Goal: Task Accomplishment & Management: Manage account settings

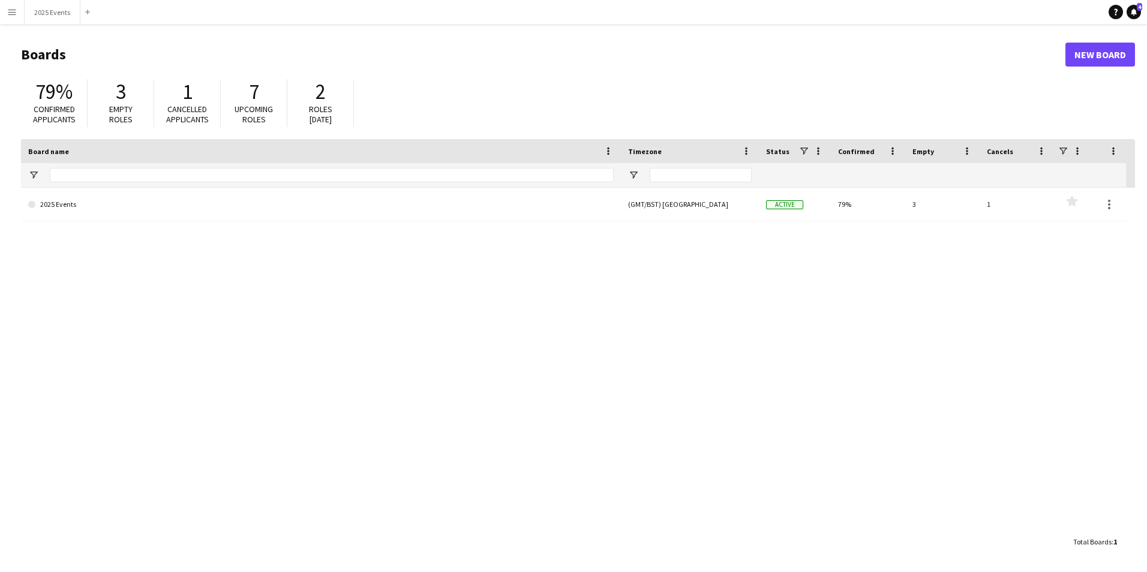
click at [5, 12] on button "Menu" at bounding box center [12, 12] width 24 height 24
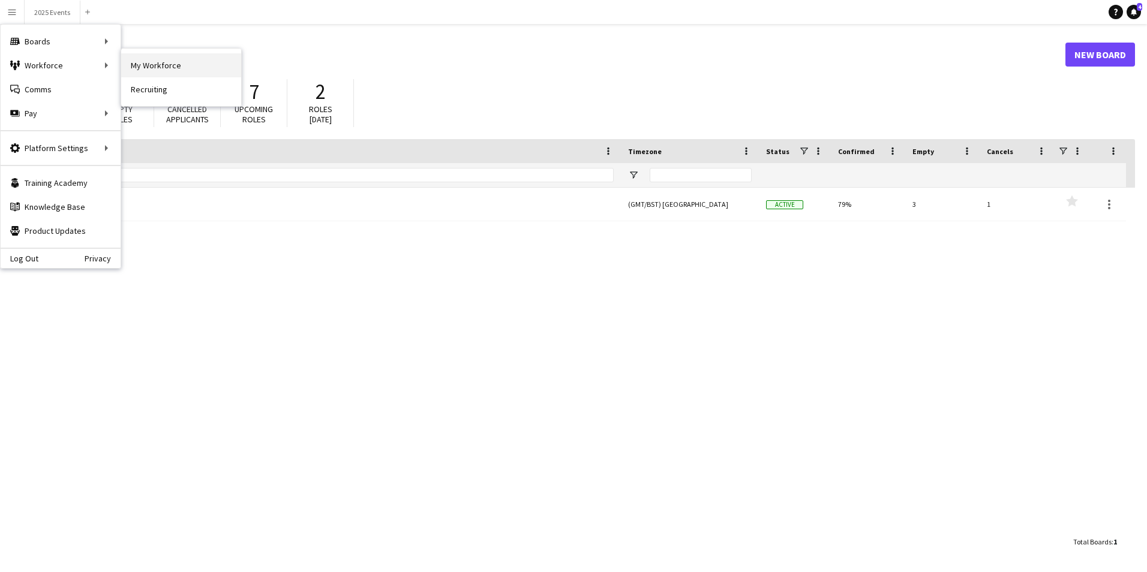
click at [194, 67] on link "My Workforce" at bounding box center [181, 65] width 120 height 24
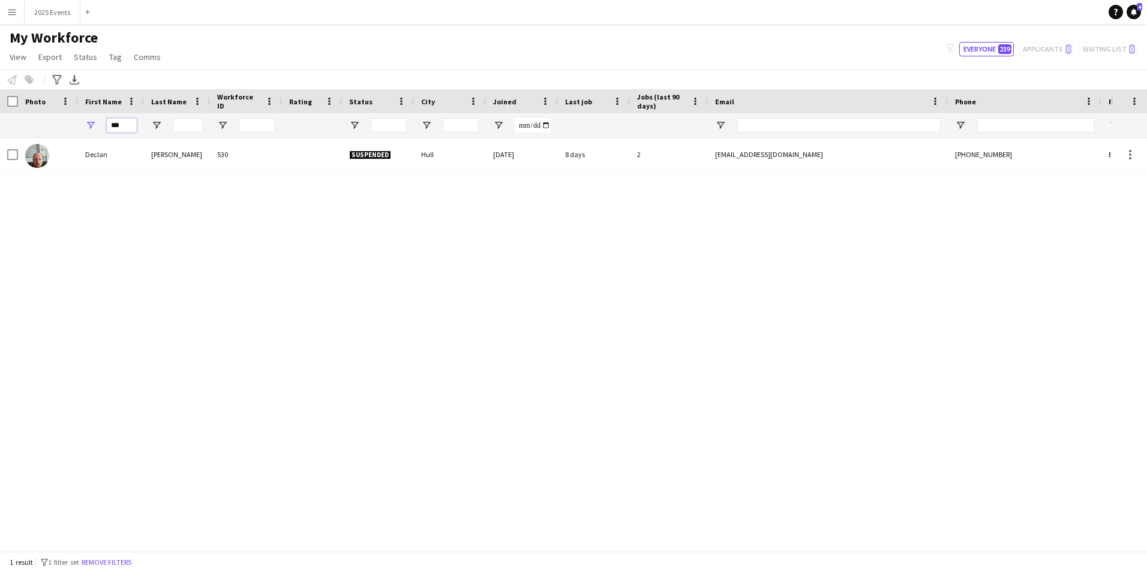
drag, startPoint x: 123, startPoint y: 127, endPoint x: 88, endPoint y: 121, distance: 35.3
click at [88, 121] on div "***" at bounding box center [111, 125] width 66 height 24
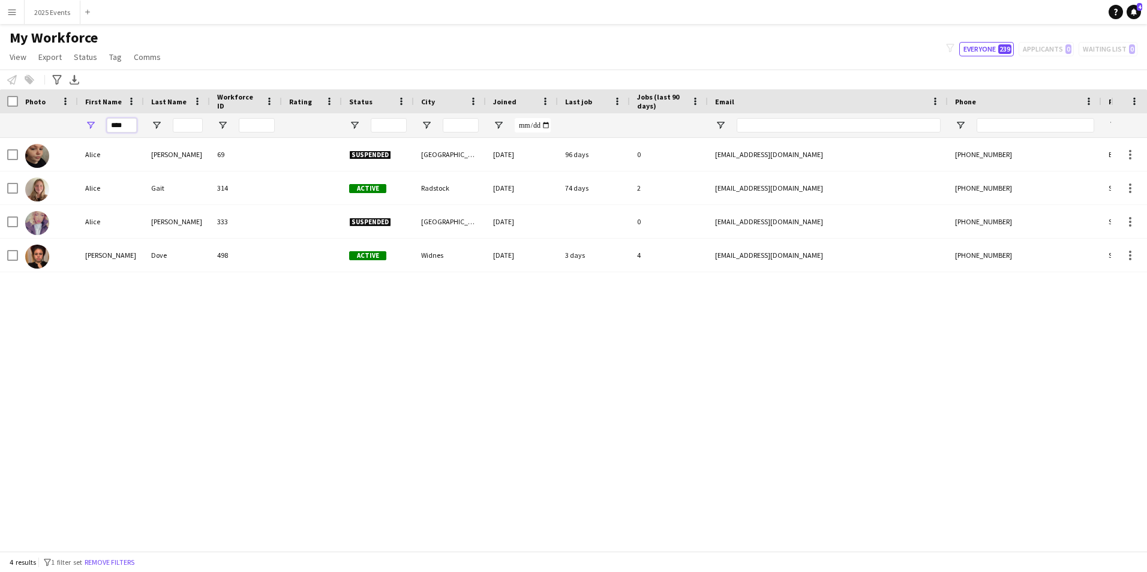
type input "****"
click at [461, 373] on div "[PERSON_NAME] 69 Suspended [GEOGRAPHIC_DATA] [DATE] 96 days 0 [EMAIL_ADDRESS][D…" at bounding box center [555, 340] width 1111 height 404
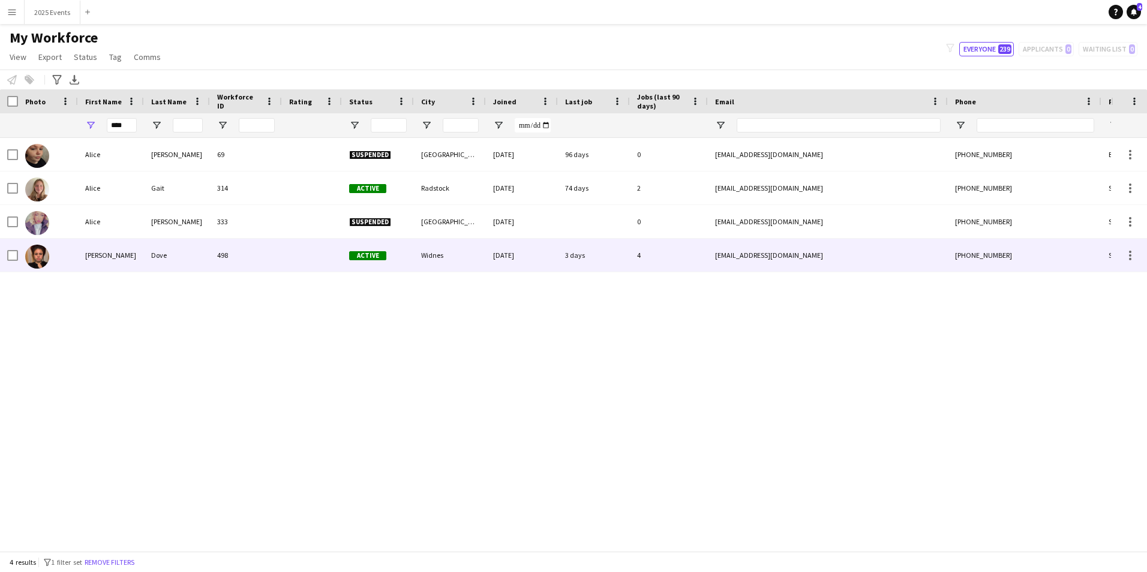
click at [146, 266] on div "Dove" at bounding box center [177, 255] width 66 height 33
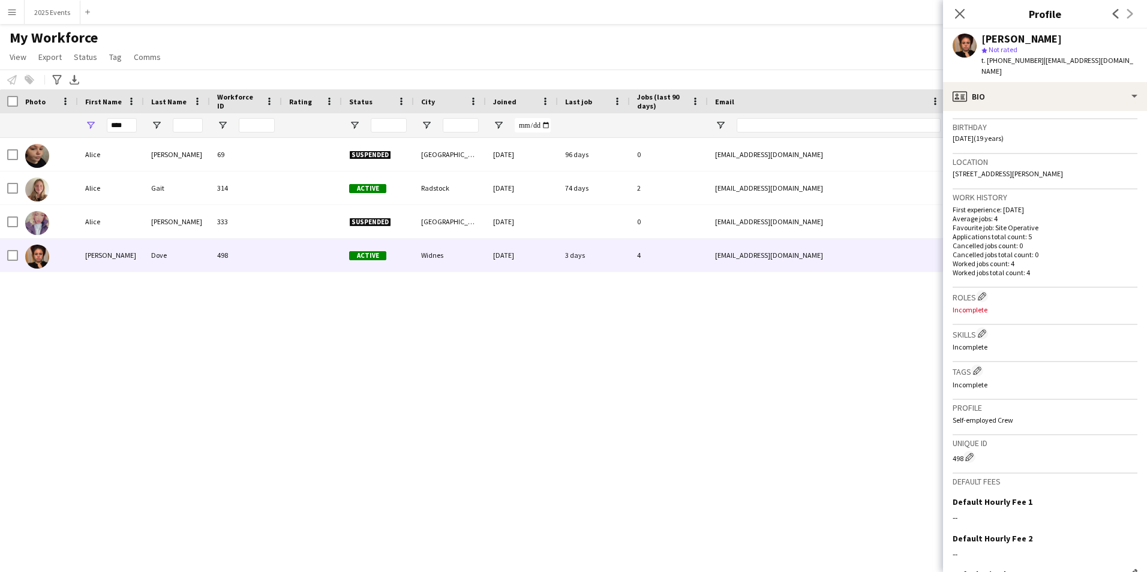
scroll to position [318, 0]
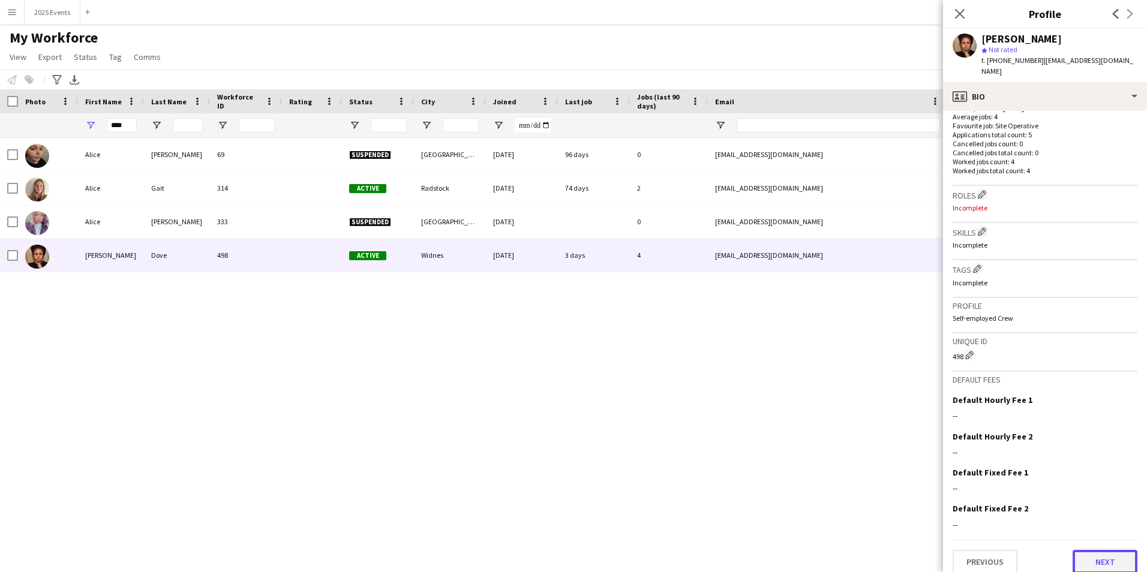
click at [1101, 550] on button "Next" at bounding box center [1105, 562] width 65 height 24
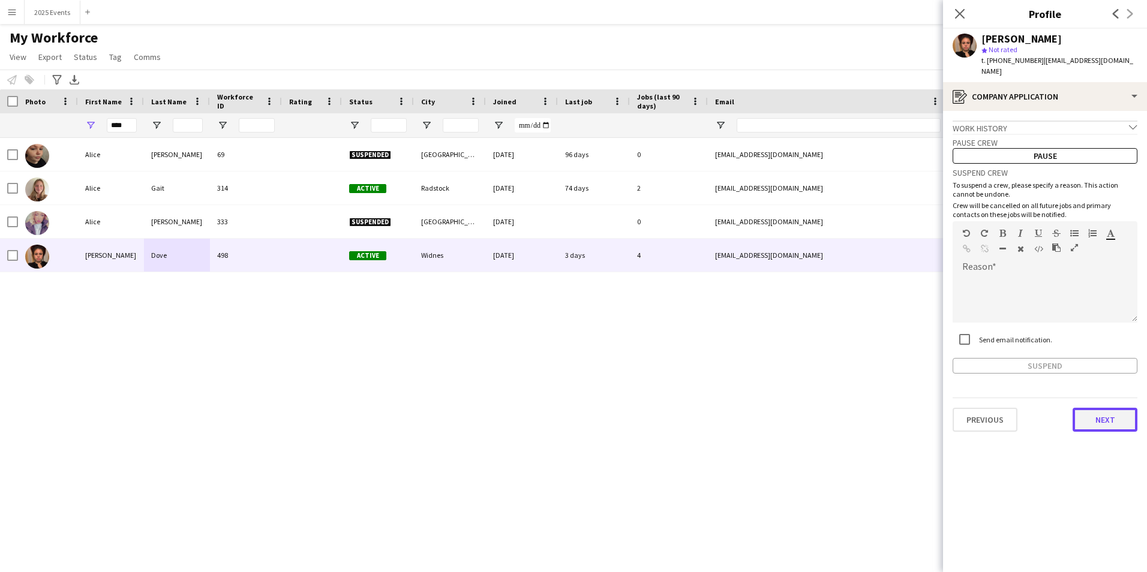
click at [1106, 408] on button "Next" at bounding box center [1105, 420] width 65 height 24
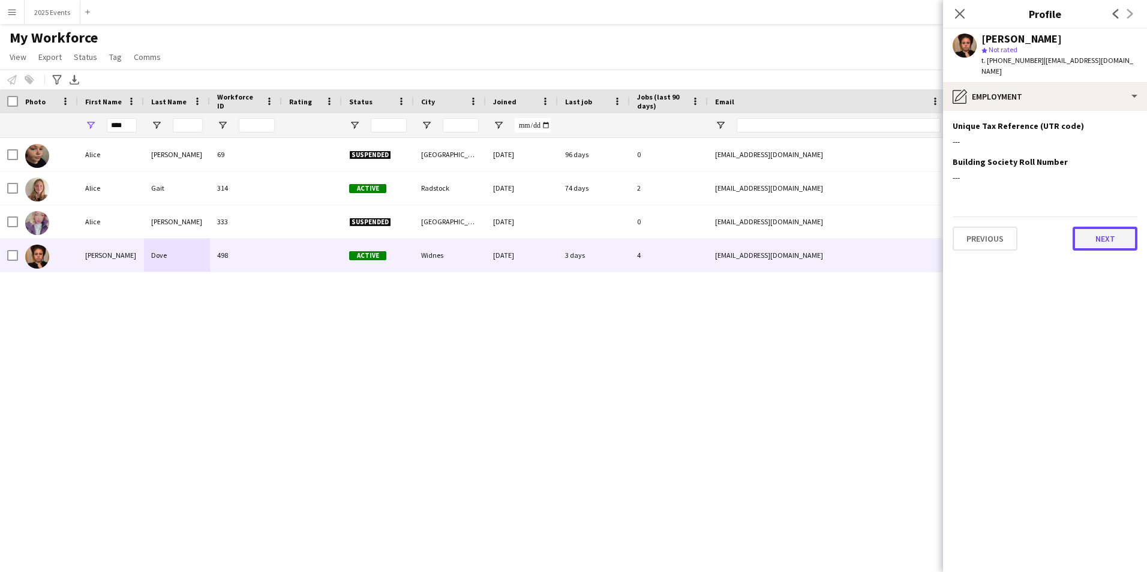
click at [1100, 235] on button "Next" at bounding box center [1105, 239] width 65 height 24
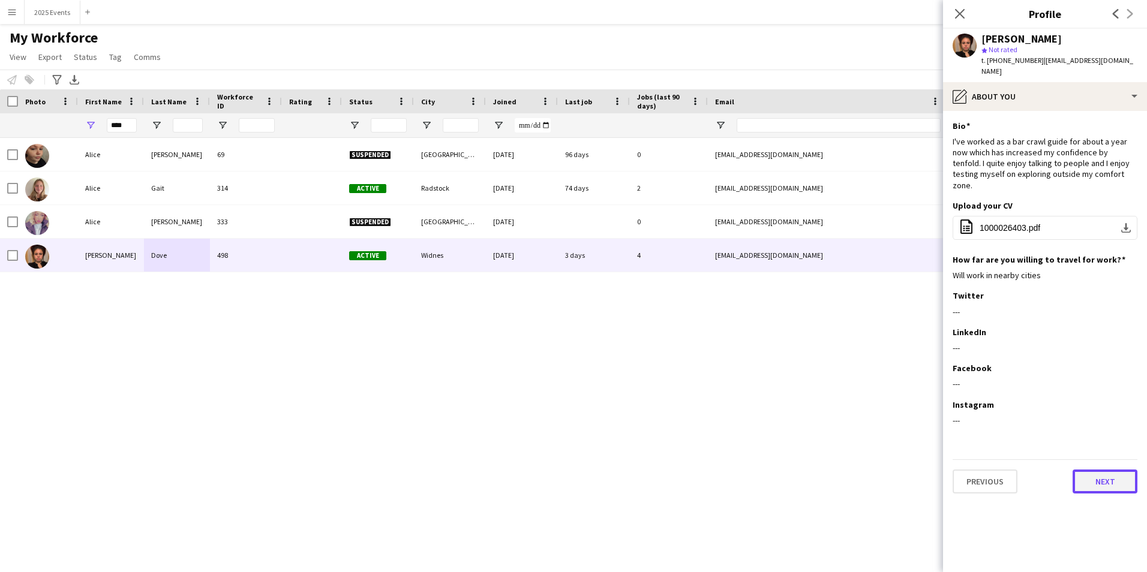
click at [1115, 470] on button "Next" at bounding box center [1105, 482] width 65 height 24
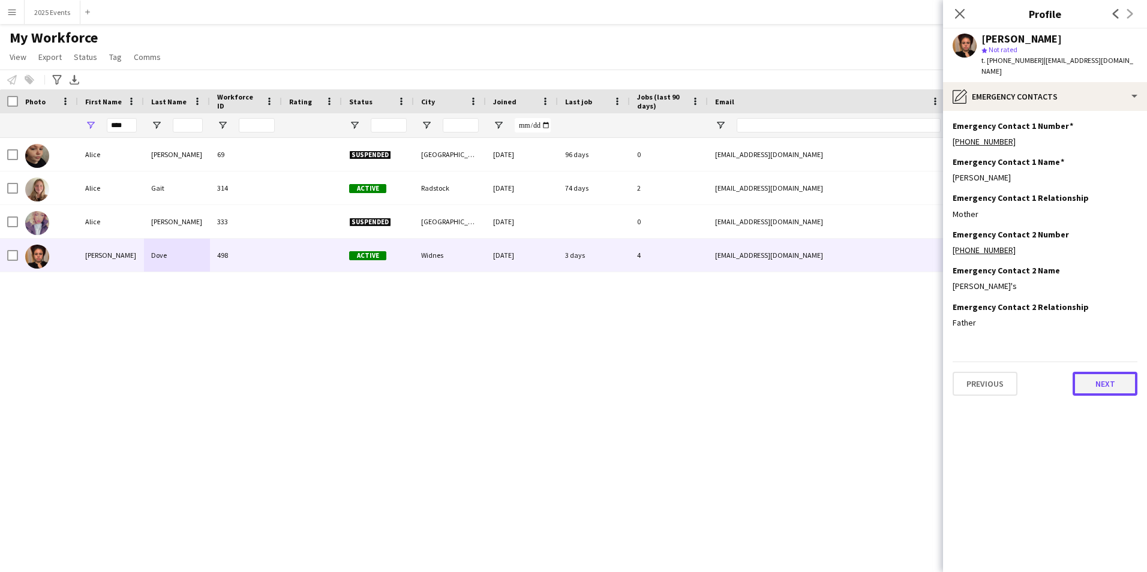
click at [1122, 372] on button "Next" at bounding box center [1105, 384] width 65 height 24
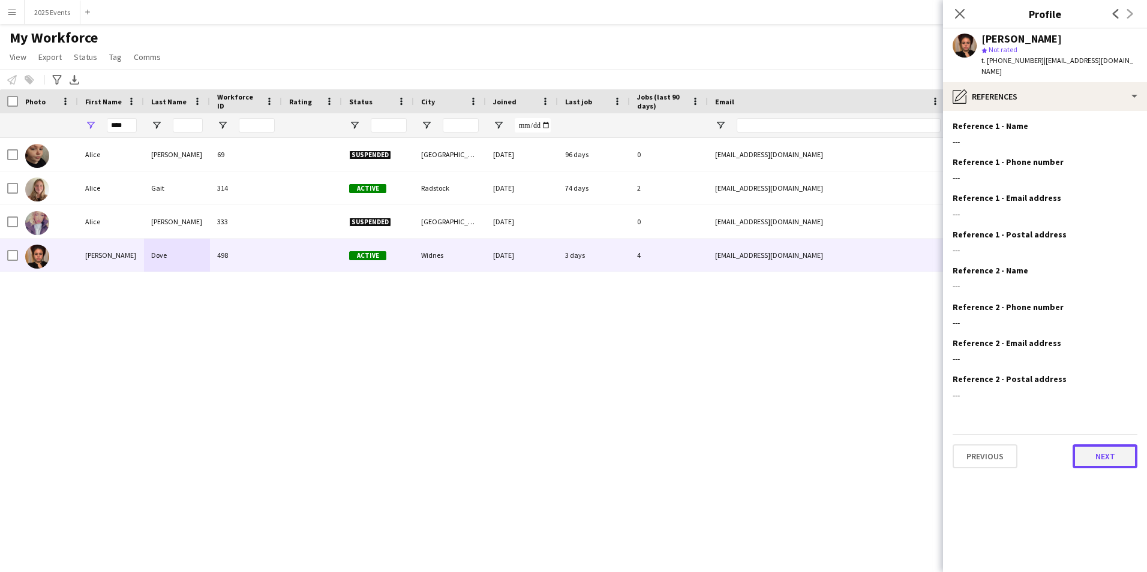
click at [1113, 446] on button "Next" at bounding box center [1105, 457] width 65 height 24
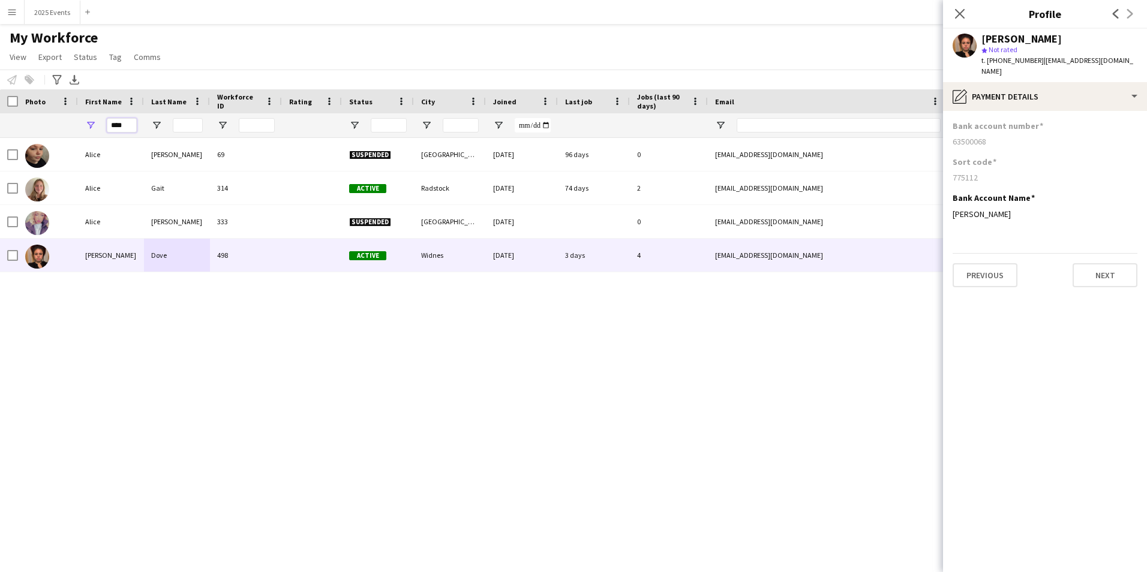
drag, startPoint x: 124, startPoint y: 125, endPoint x: 94, endPoint y: 124, distance: 30.6
click at [94, 124] on div "****" at bounding box center [111, 125] width 66 height 24
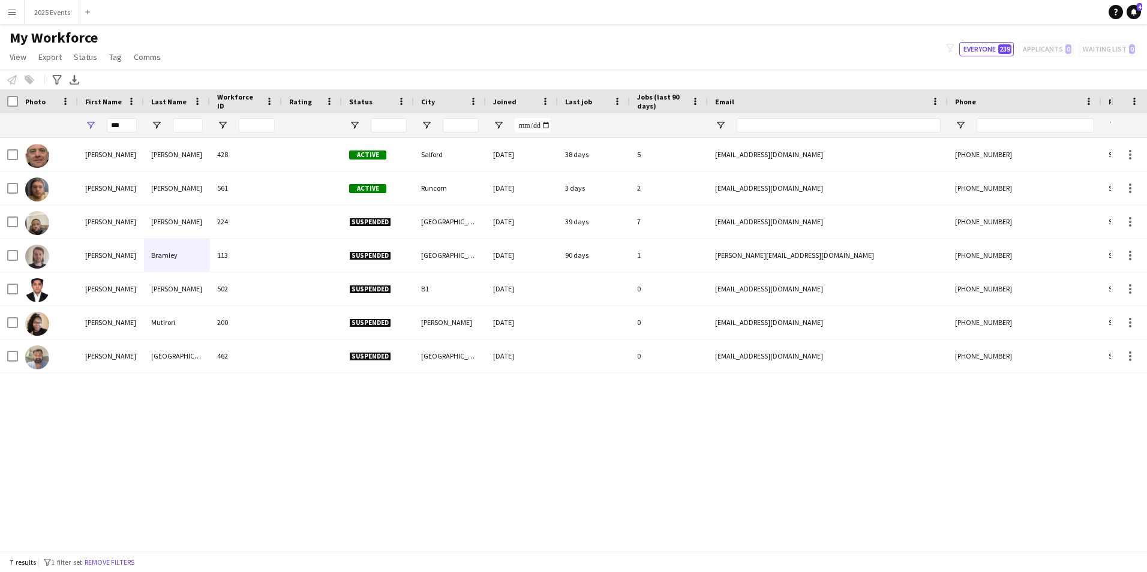
click at [314, 465] on div "[PERSON_NAME] 428 Active [GEOGRAPHIC_DATA] [DATE] 38 days 5 [EMAIL_ADDRESS][DOM…" at bounding box center [555, 340] width 1111 height 404
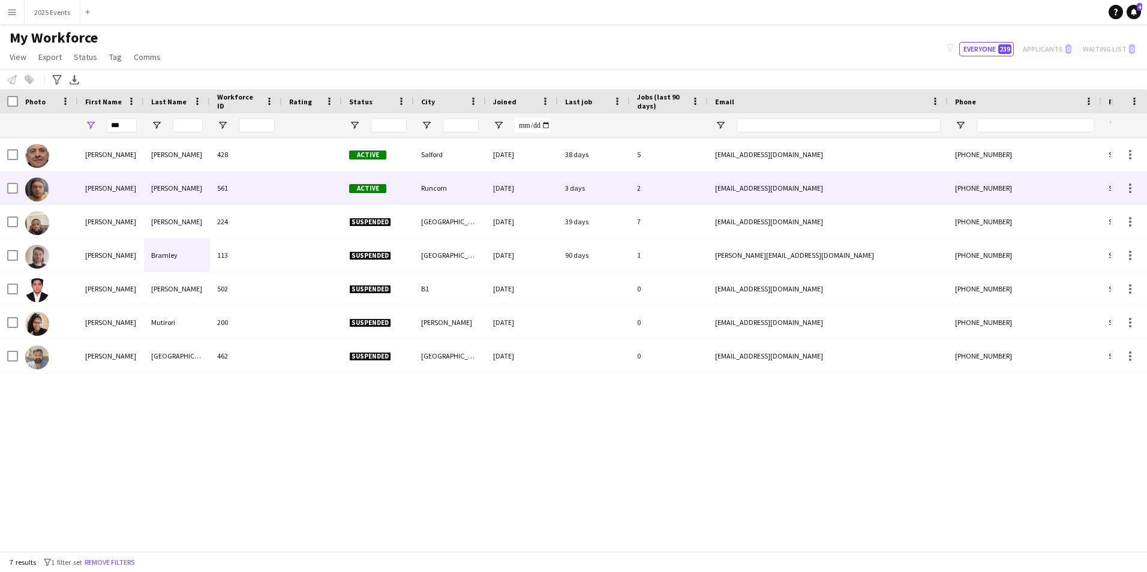
click at [184, 193] on div "[PERSON_NAME]" at bounding box center [177, 188] width 66 height 33
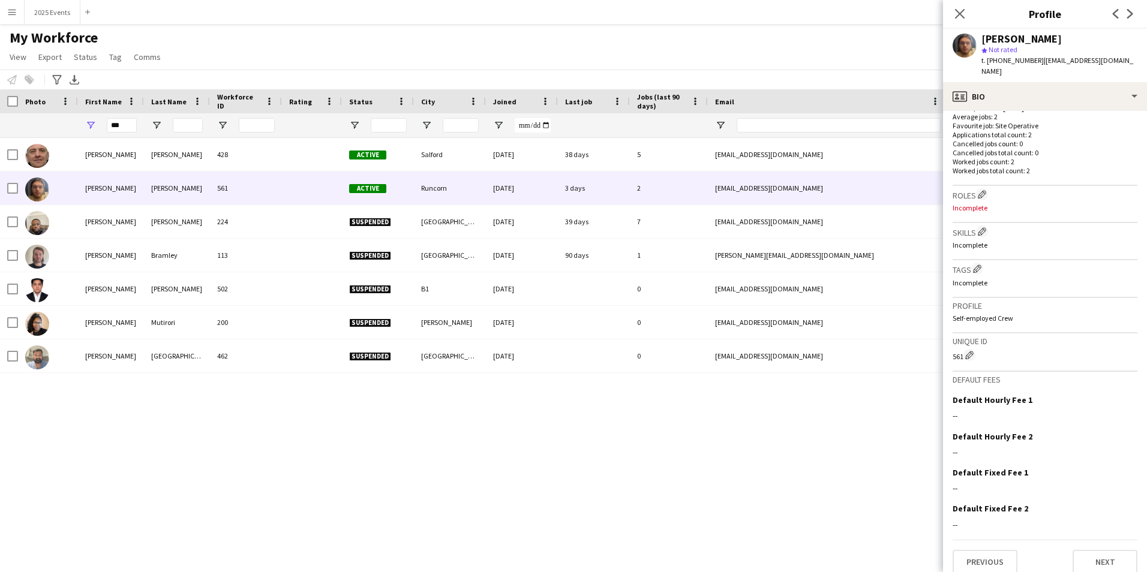
click at [1084, 540] on div "Previous Next" at bounding box center [1045, 557] width 185 height 34
click at [1105, 550] on button "Next" at bounding box center [1105, 562] width 65 height 24
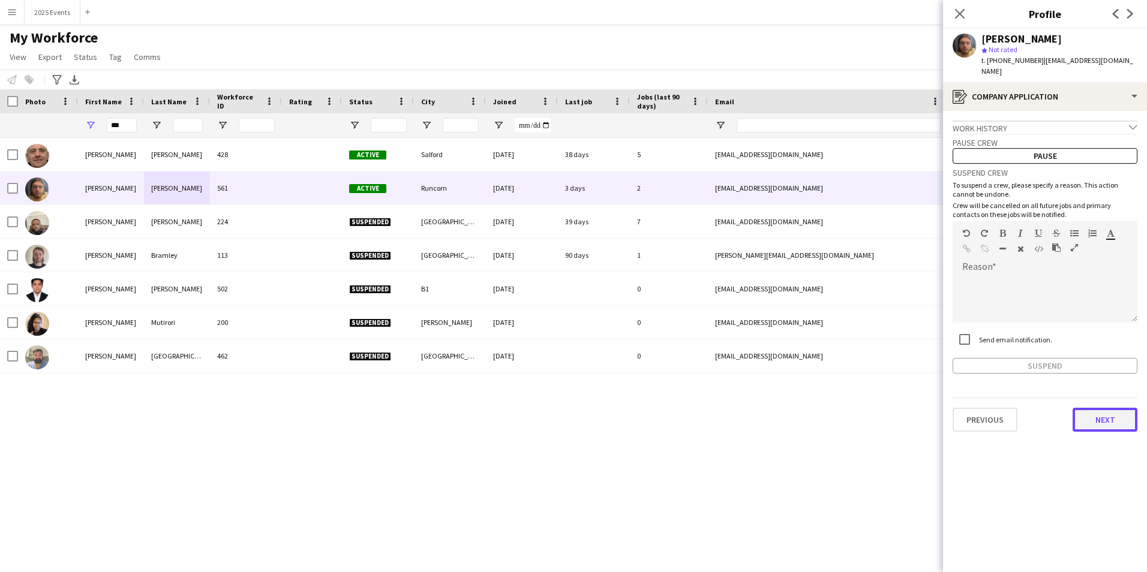
click at [1110, 411] on button "Next" at bounding box center [1105, 420] width 65 height 24
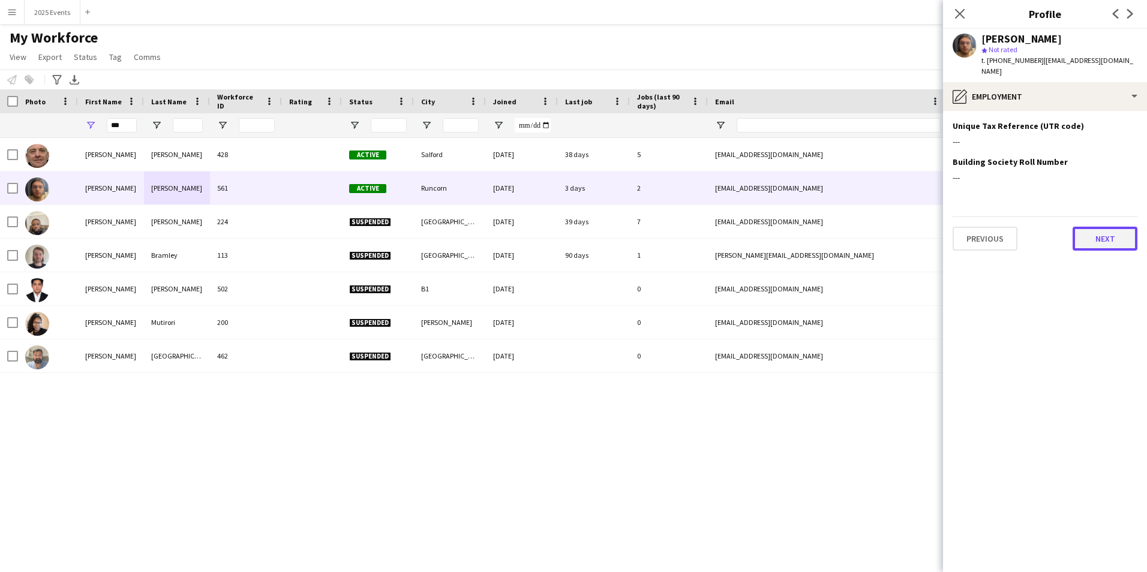
click at [1103, 227] on button "Next" at bounding box center [1105, 239] width 65 height 24
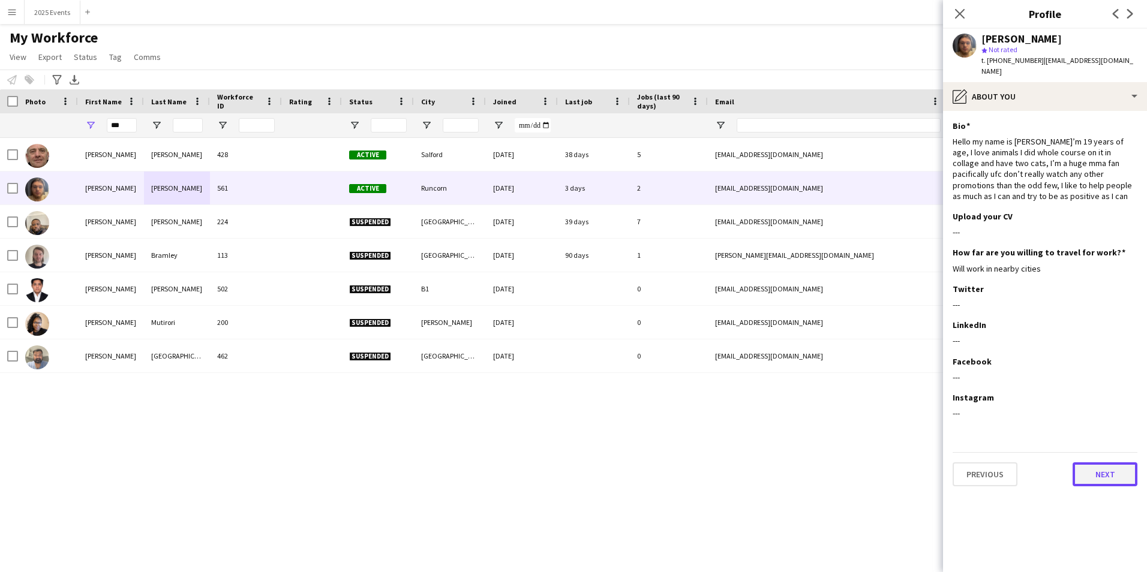
click at [1120, 464] on button "Next" at bounding box center [1105, 475] width 65 height 24
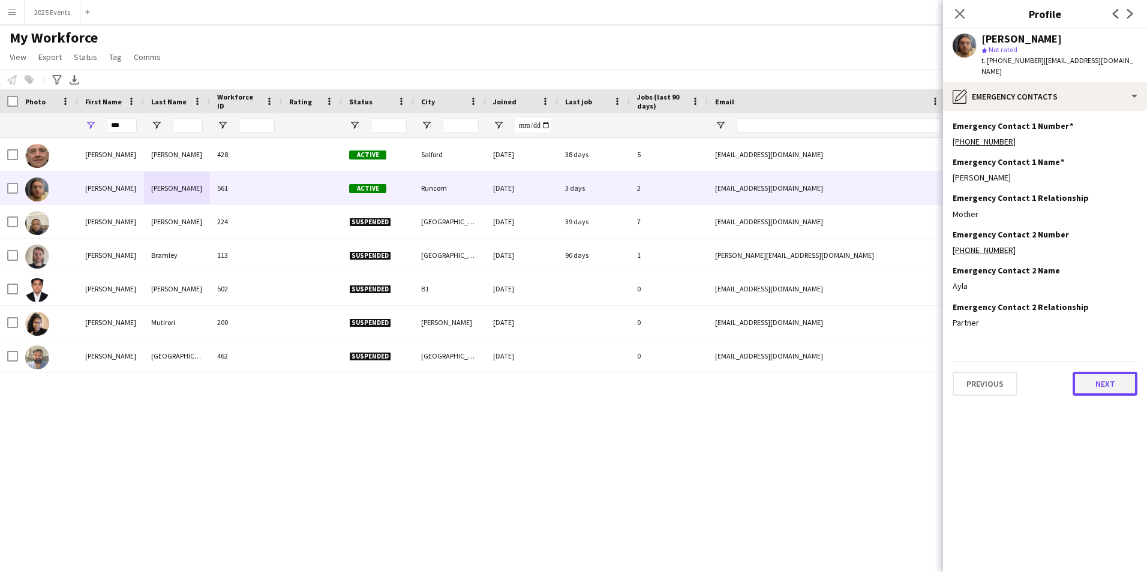
click at [1107, 372] on button "Next" at bounding box center [1105, 384] width 65 height 24
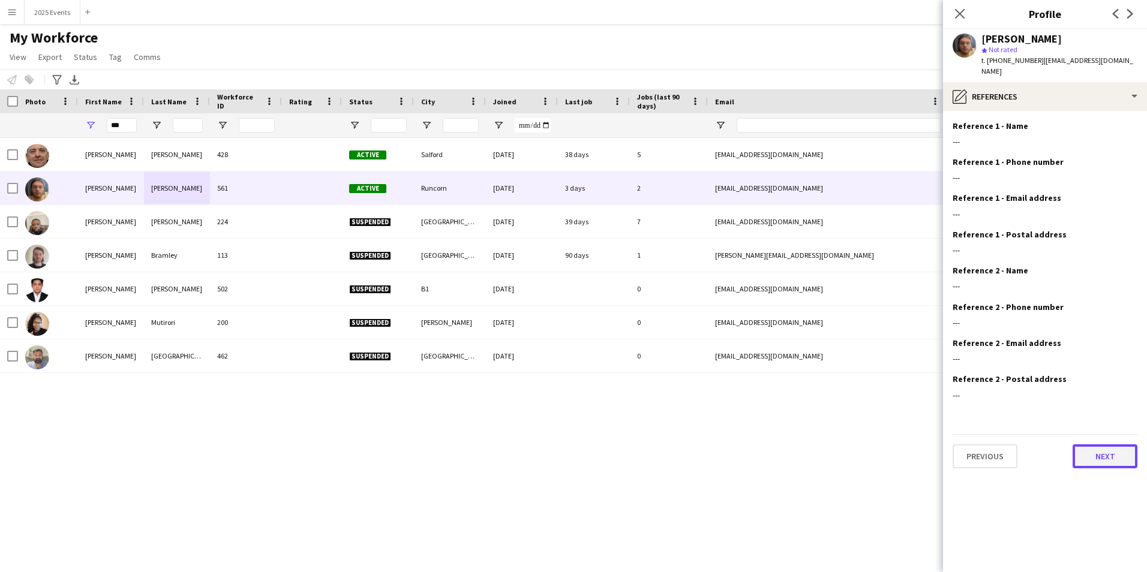
click at [1105, 449] on button "Next" at bounding box center [1105, 457] width 65 height 24
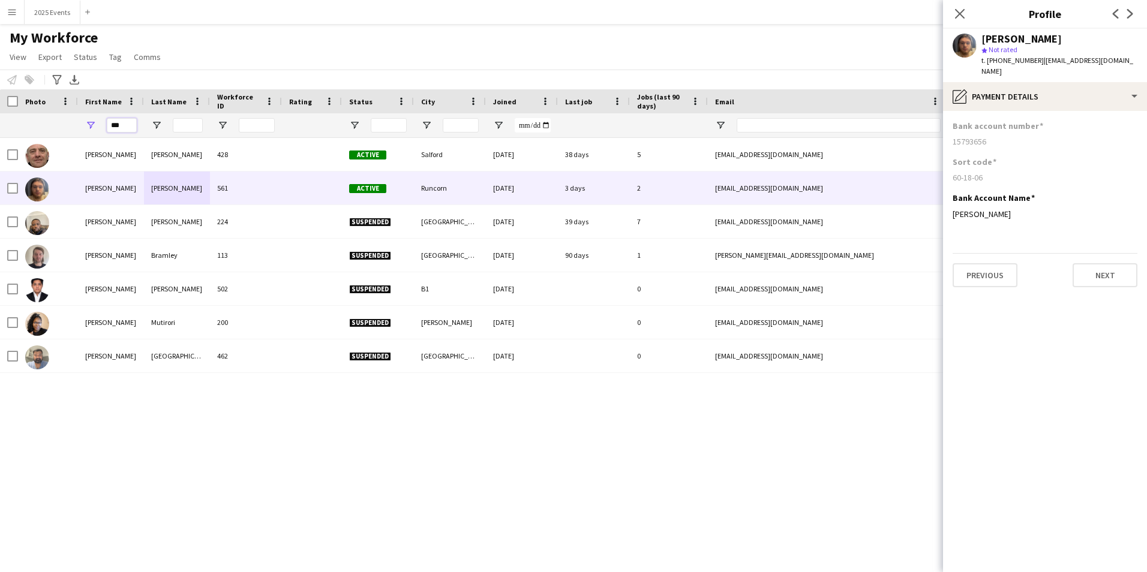
drag, startPoint x: 121, startPoint y: 124, endPoint x: 94, endPoint y: 120, distance: 27.8
click at [94, 120] on div "***" at bounding box center [111, 125] width 66 height 24
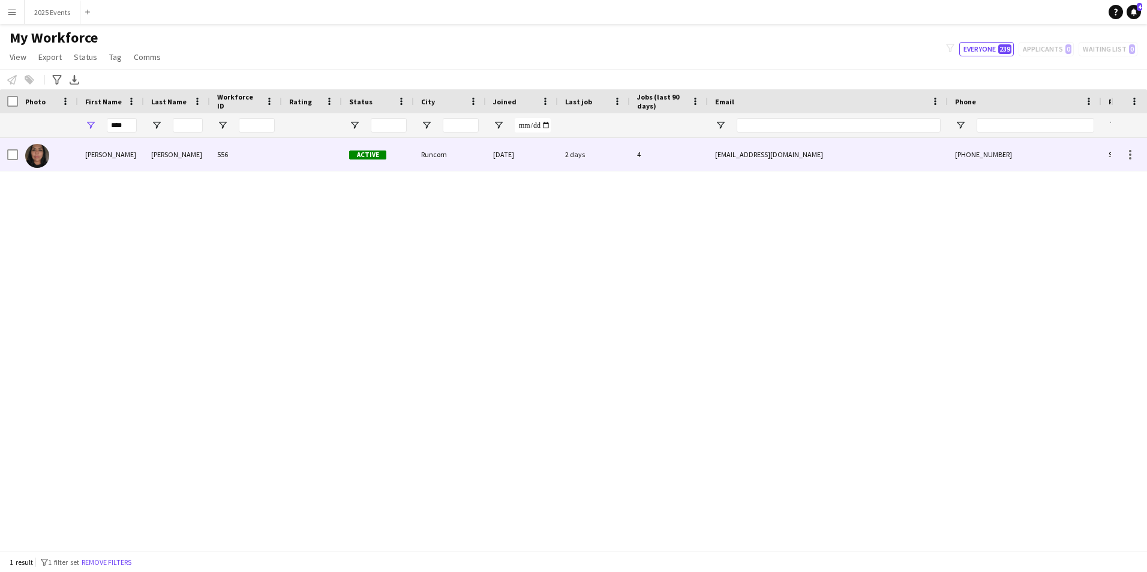
click at [201, 164] on div "[PERSON_NAME]" at bounding box center [177, 154] width 66 height 33
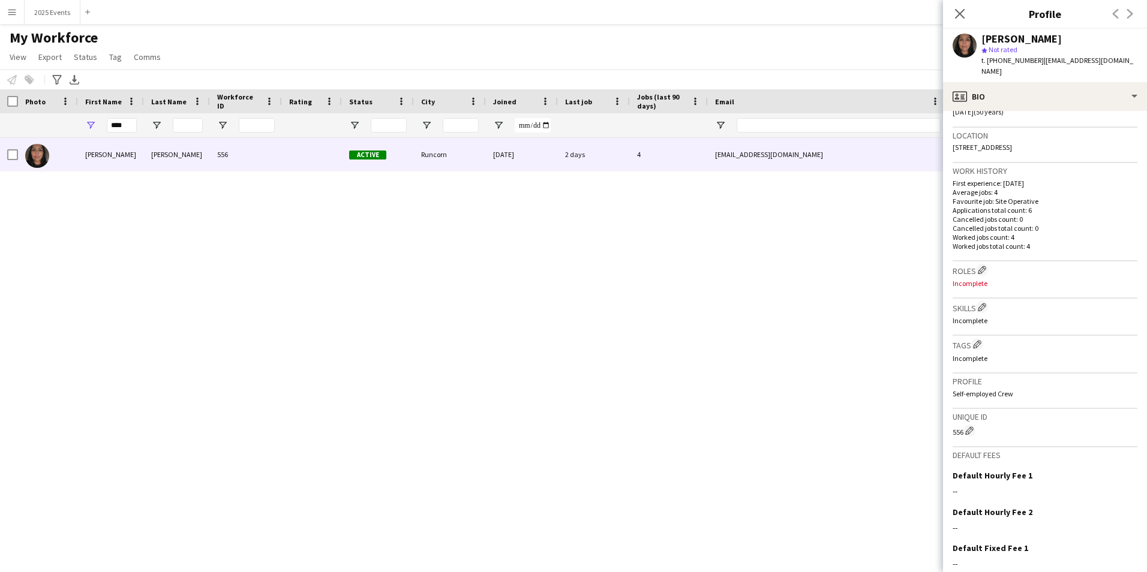
scroll to position [300, 0]
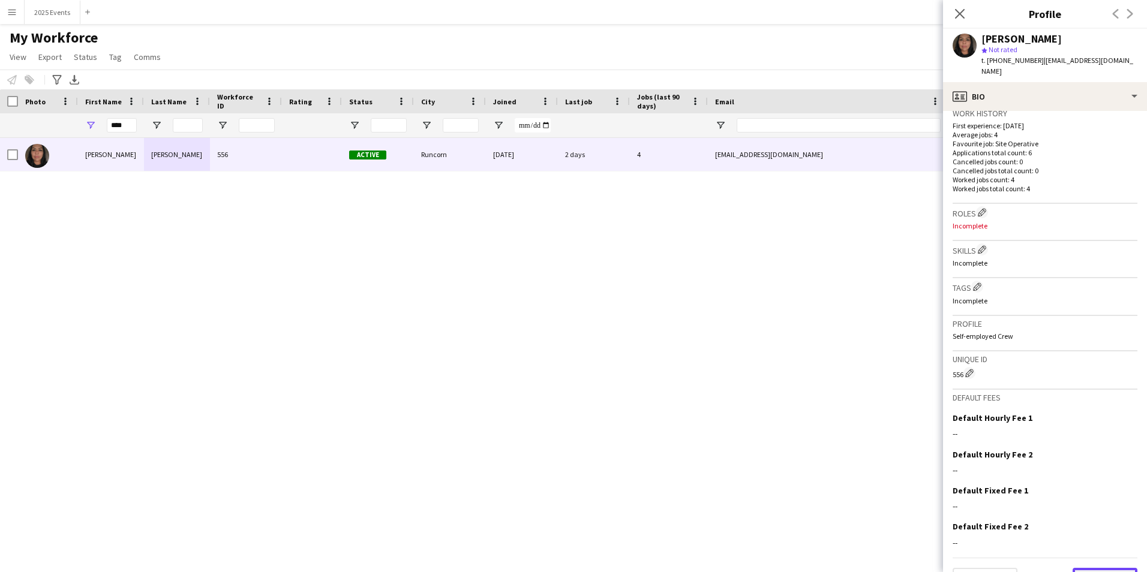
click at [1096, 568] on button "Next" at bounding box center [1105, 580] width 65 height 24
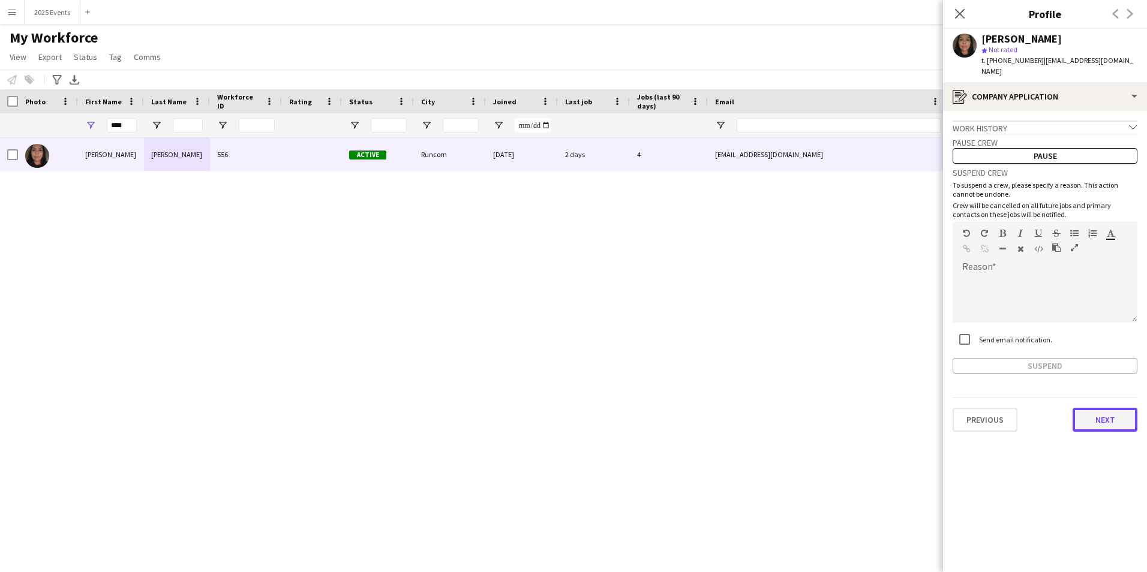
click at [1110, 417] on button "Next" at bounding box center [1105, 420] width 65 height 24
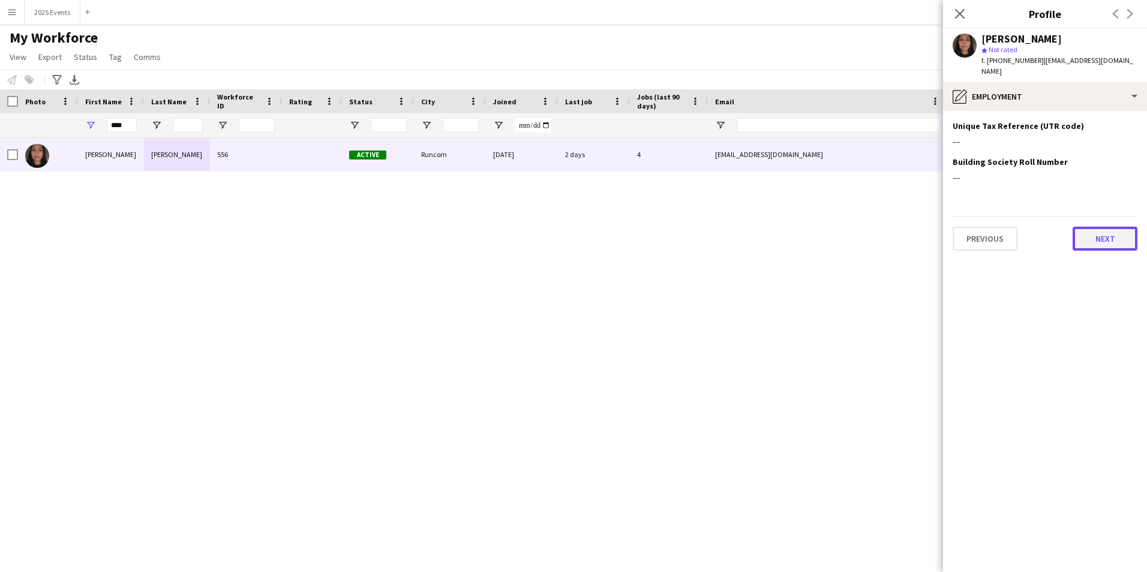
click at [1103, 232] on button "Next" at bounding box center [1105, 239] width 65 height 24
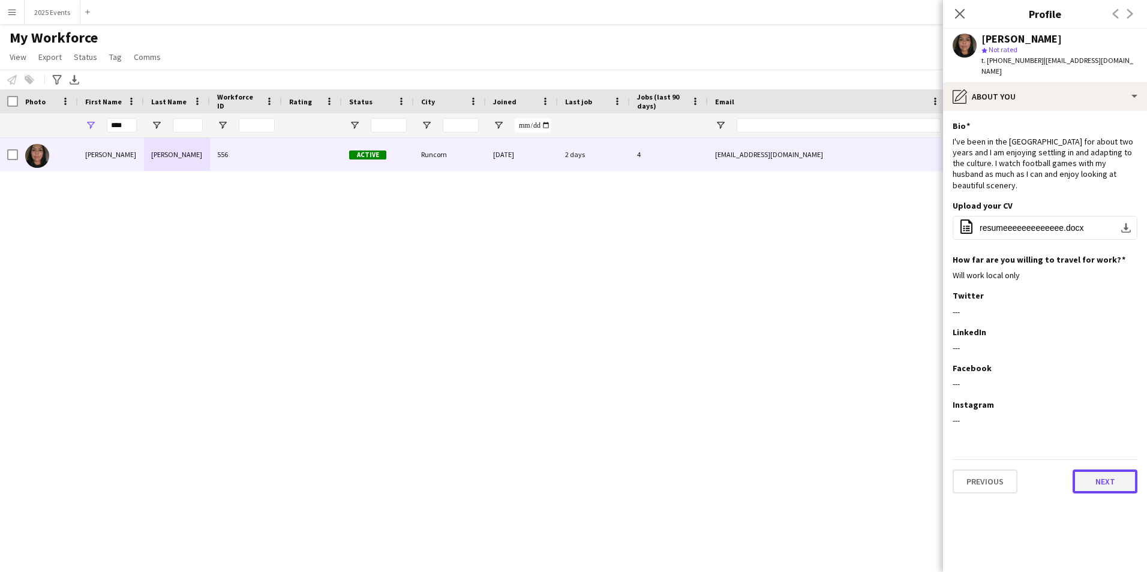
click at [1119, 470] on button "Next" at bounding box center [1105, 482] width 65 height 24
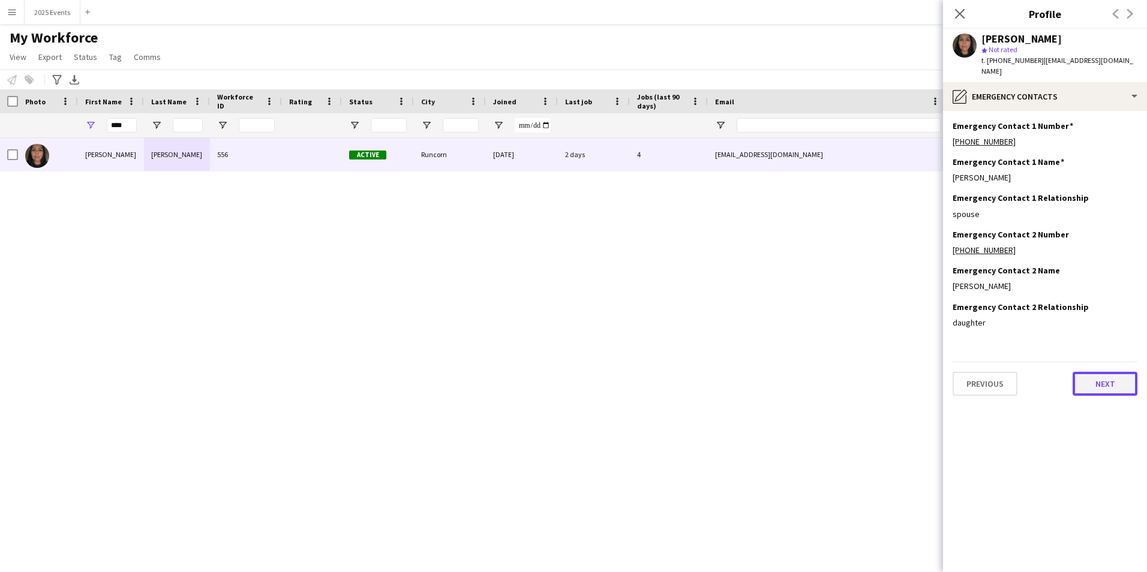
click at [1114, 379] on button "Next" at bounding box center [1105, 384] width 65 height 24
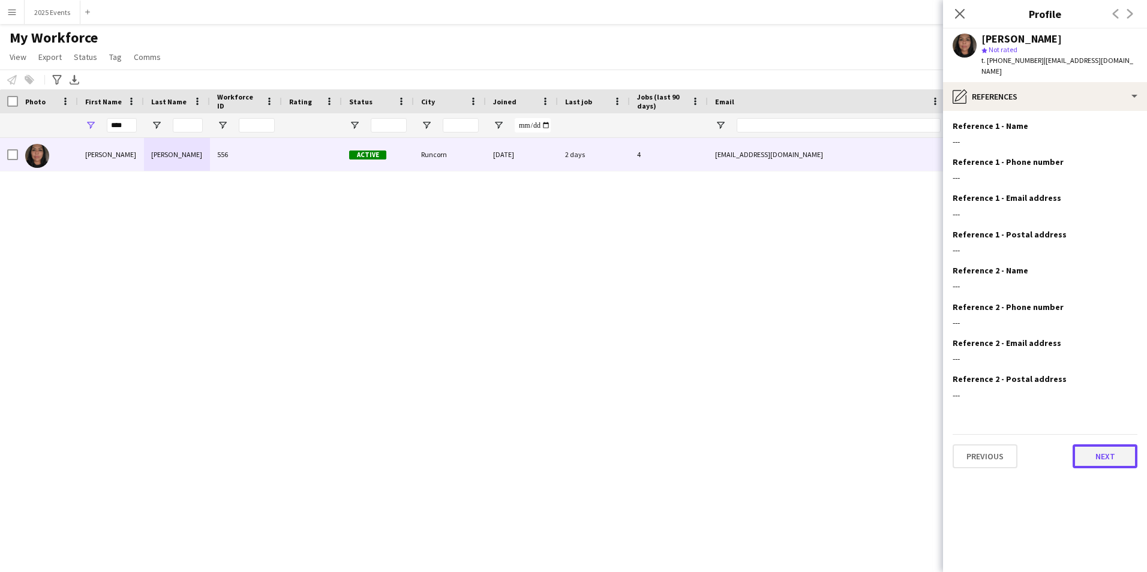
click at [1112, 446] on button "Next" at bounding box center [1105, 457] width 65 height 24
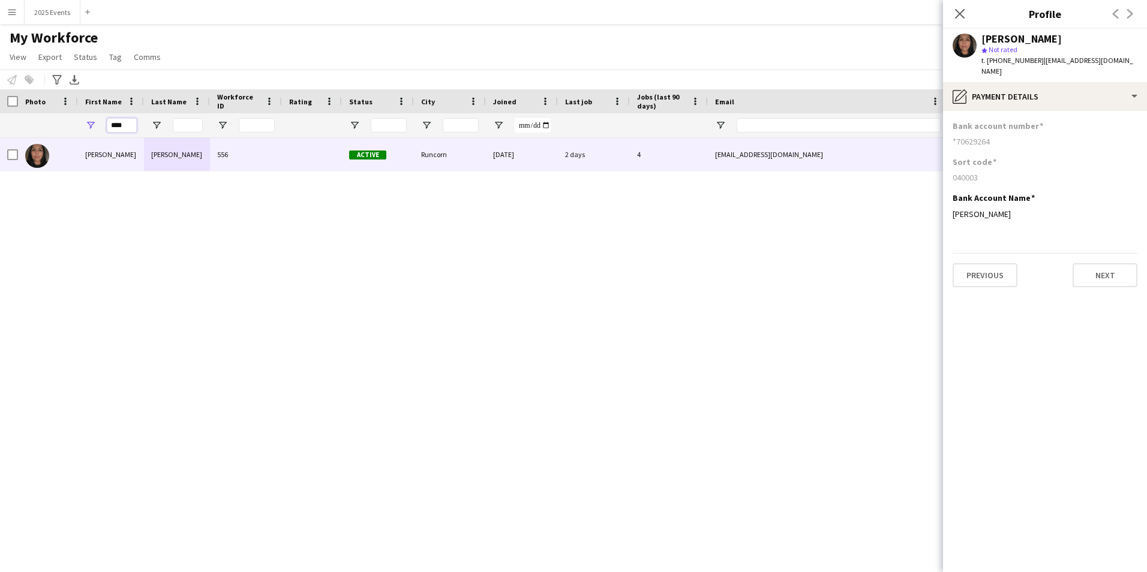
drag, startPoint x: 120, startPoint y: 125, endPoint x: 101, endPoint y: 124, distance: 19.2
click at [101, 124] on div "****" at bounding box center [111, 125] width 66 height 24
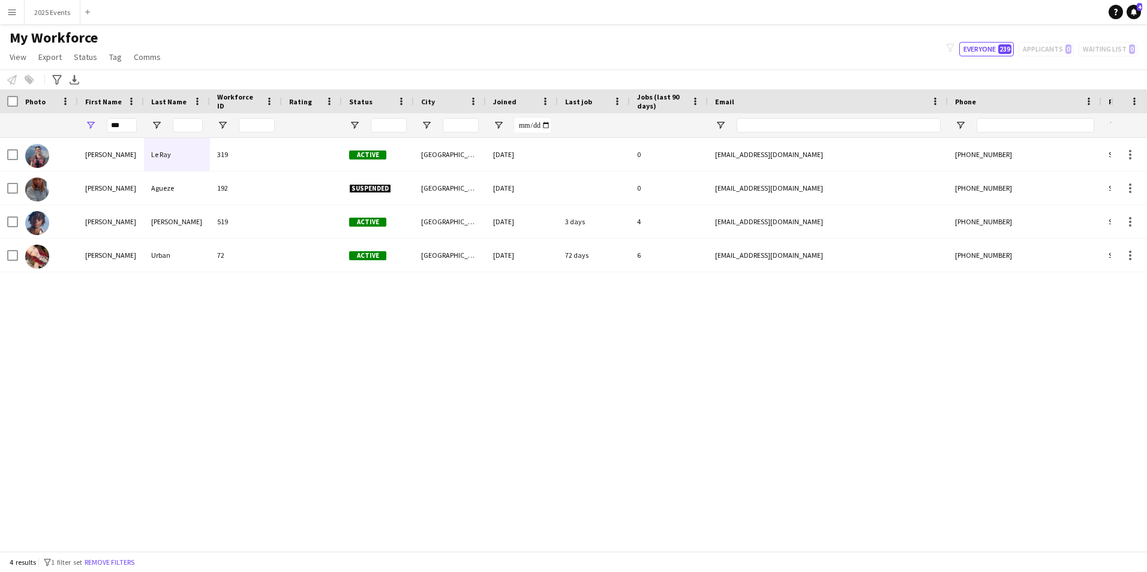
click at [423, 358] on div "[PERSON_NAME] 319 Active Brighton [DATE] 0 [EMAIL_ADDRESS][DOMAIN_NAME] [PHONE_…" at bounding box center [555, 340] width 1111 height 404
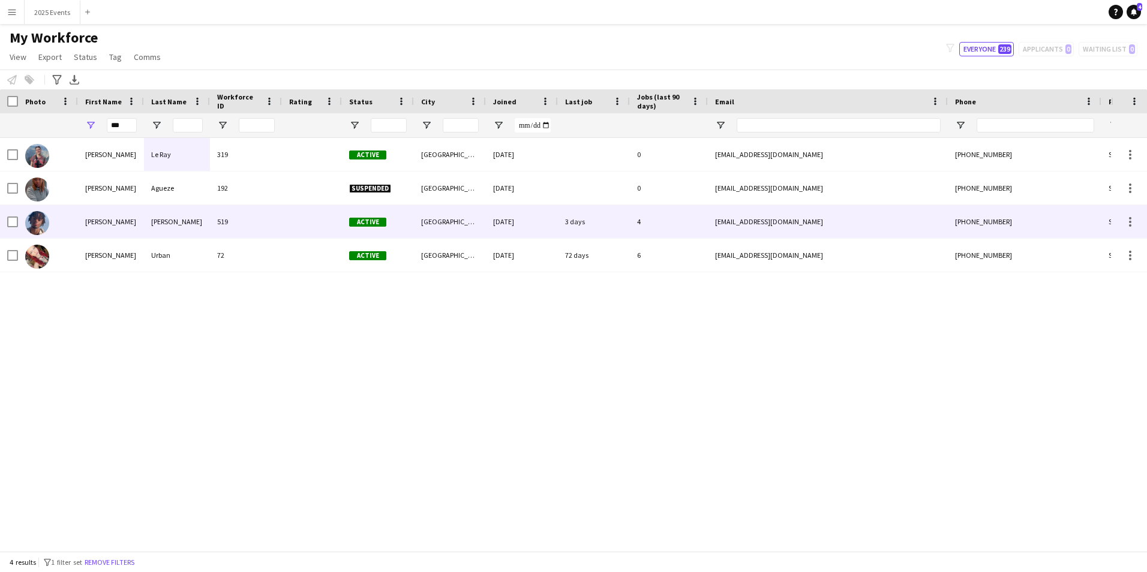
click at [197, 230] on div "[PERSON_NAME]" at bounding box center [177, 221] width 66 height 33
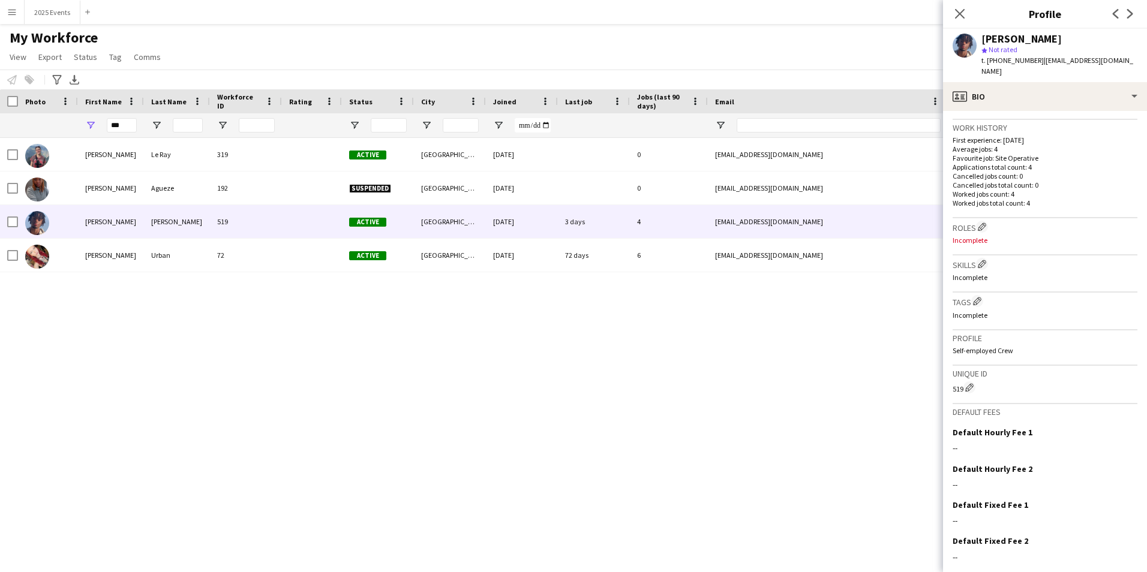
scroll to position [318, 0]
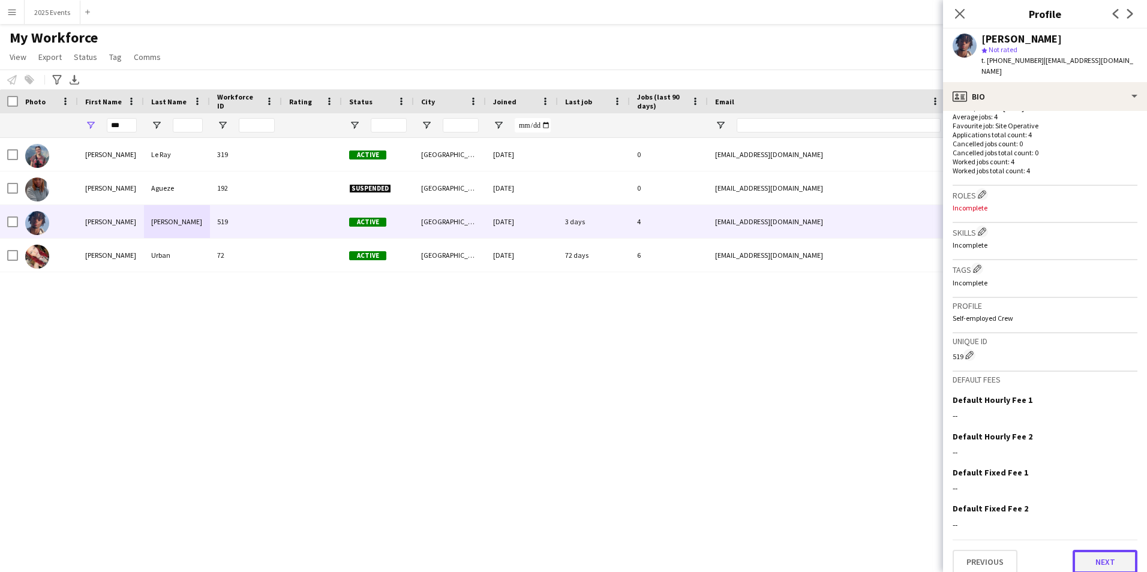
click at [1109, 557] on button "Next" at bounding box center [1105, 562] width 65 height 24
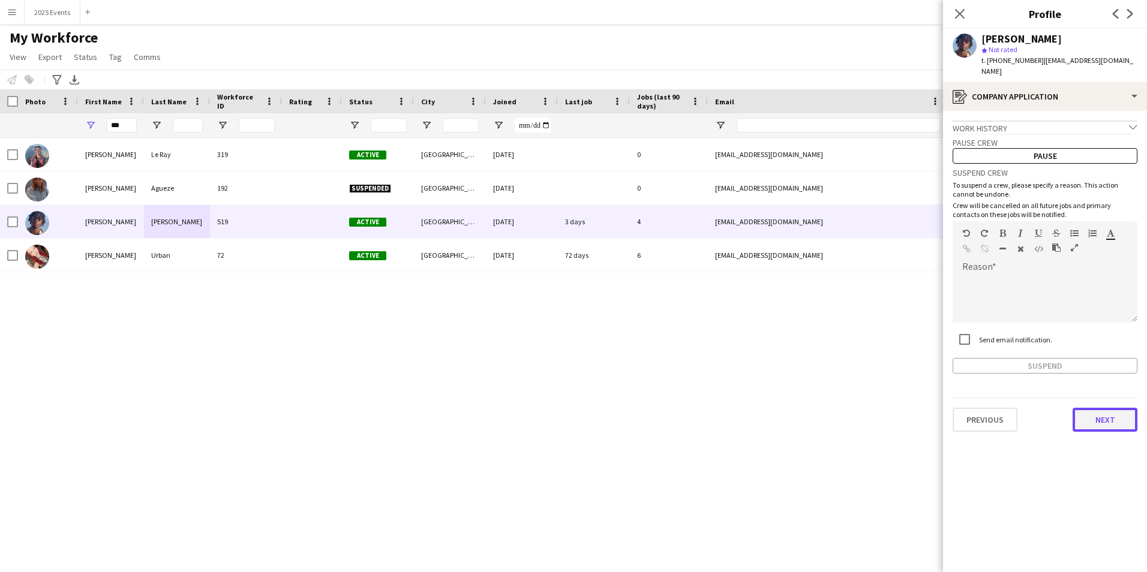
click at [1113, 409] on button "Next" at bounding box center [1105, 420] width 65 height 24
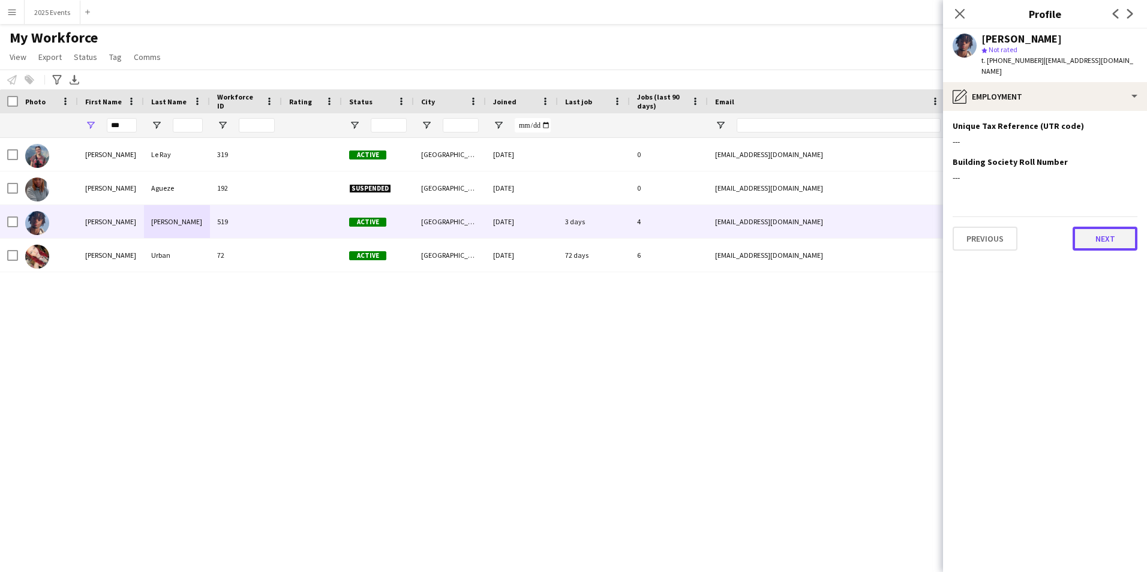
click at [1092, 227] on button "Next" at bounding box center [1105, 239] width 65 height 24
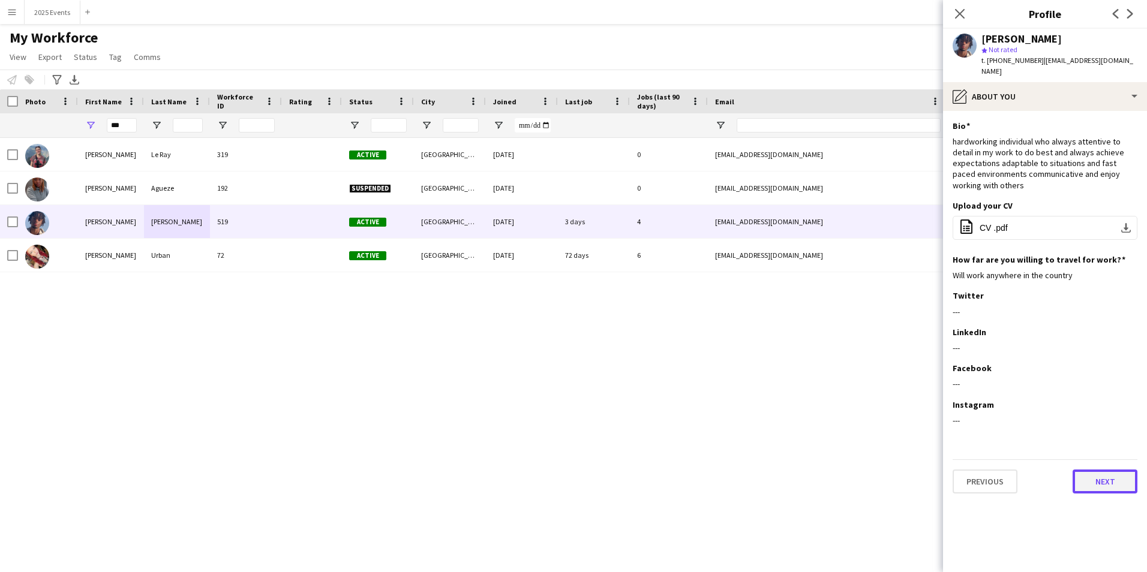
click at [1106, 470] on button "Next" at bounding box center [1105, 482] width 65 height 24
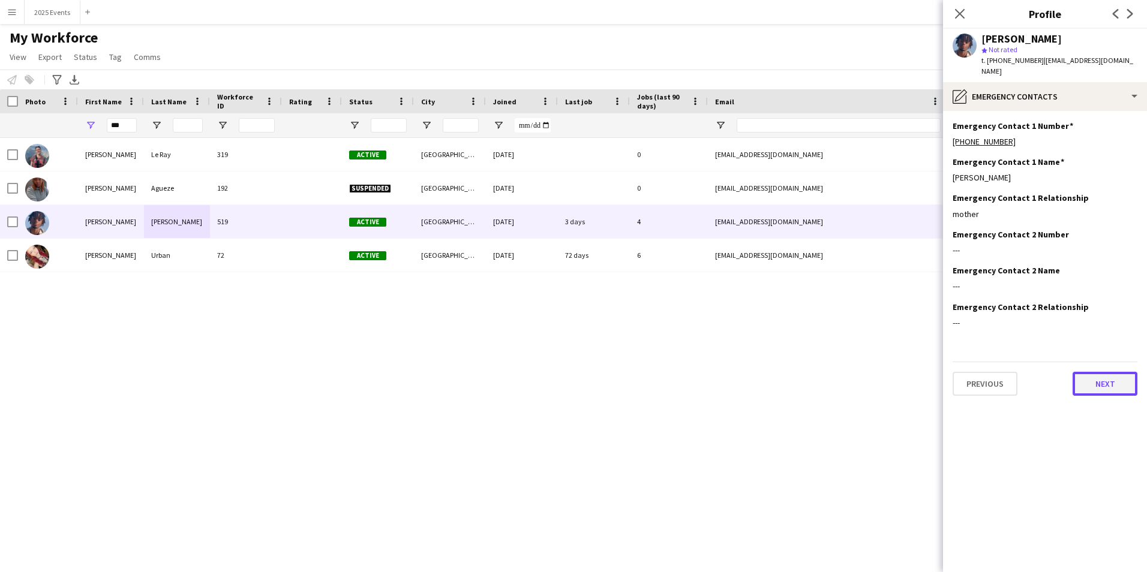
click at [1114, 374] on button "Next" at bounding box center [1105, 384] width 65 height 24
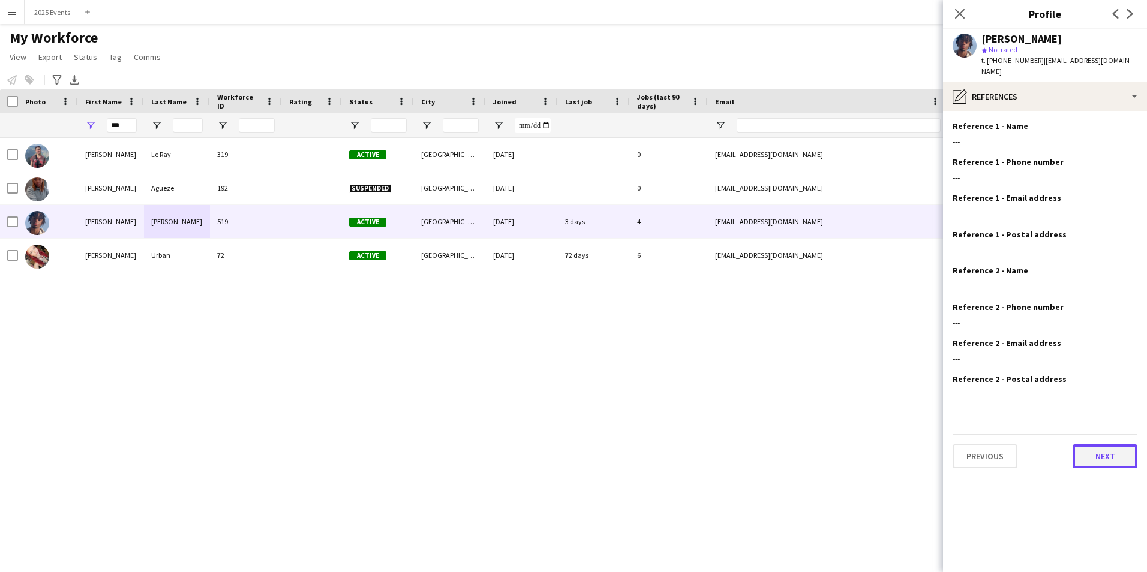
click at [1092, 448] on button "Next" at bounding box center [1105, 457] width 65 height 24
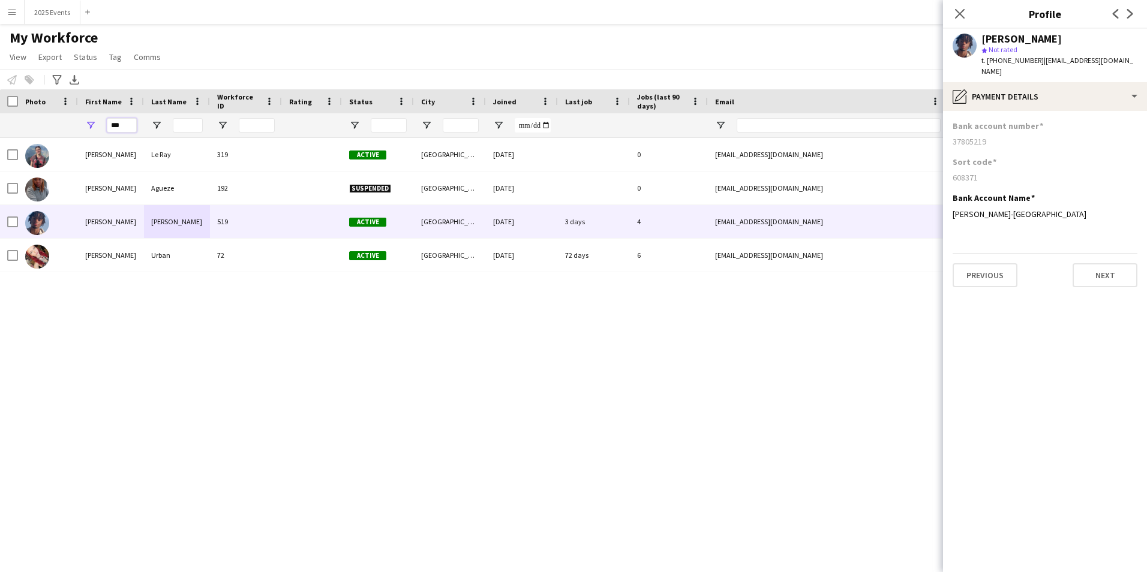
drag, startPoint x: 129, startPoint y: 125, endPoint x: 74, endPoint y: 124, distance: 54.6
click at [74, 124] on div "***" at bounding box center [650, 125] width 1301 height 24
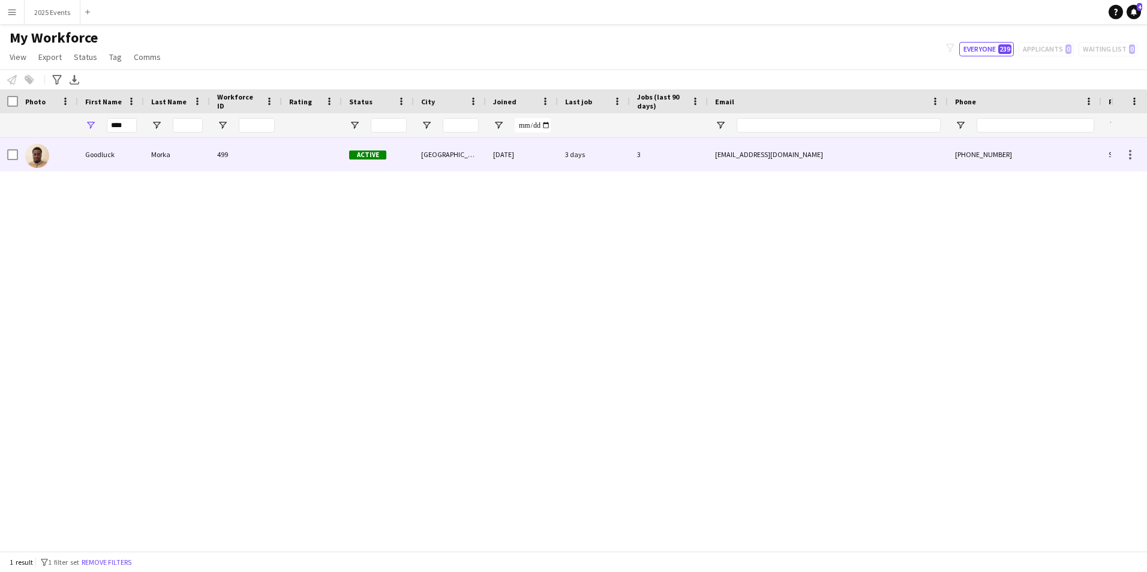
click at [163, 154] on div "Morka" at bounding box center [177, 154] width 66 height 33
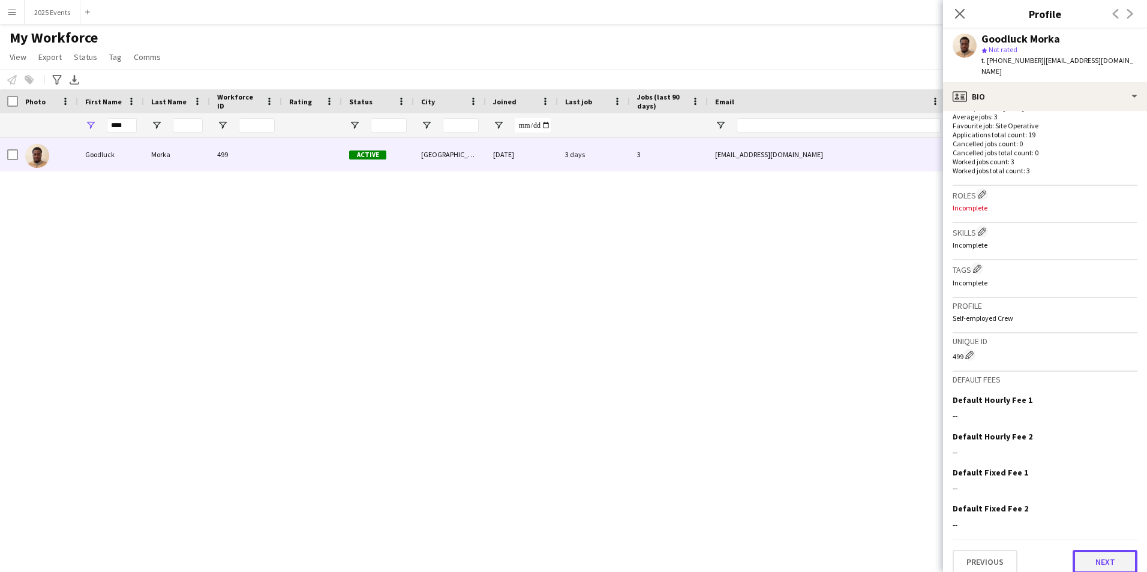
click at [1101, 556] on button "Next" at bounding box center [1105, 562] width 65 height 24
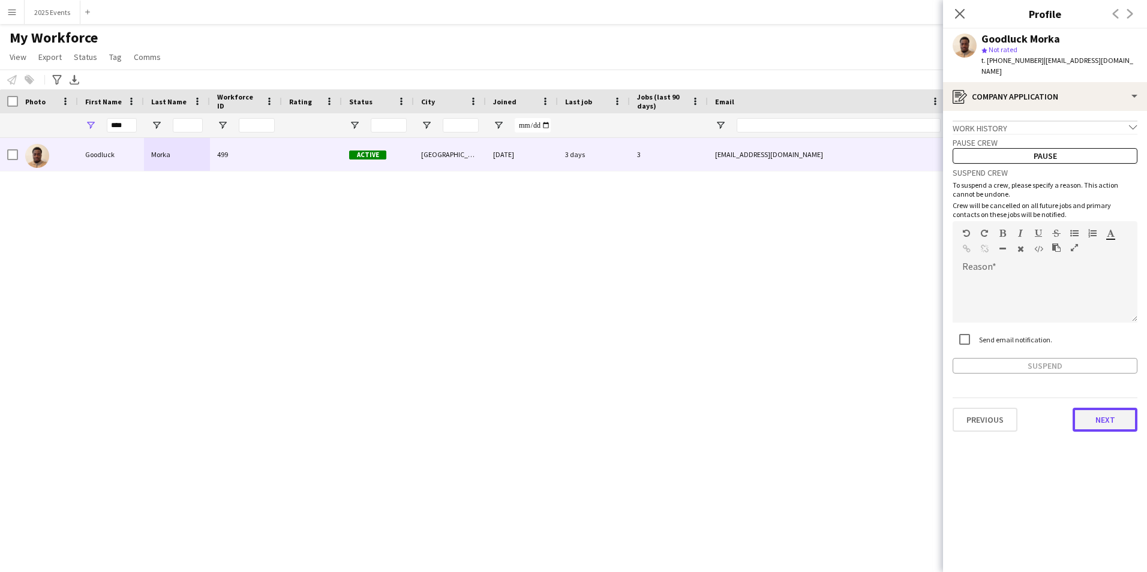
click at [1106, 408] on button "Next" at bounding box center [1105, 420] width 65 height 24
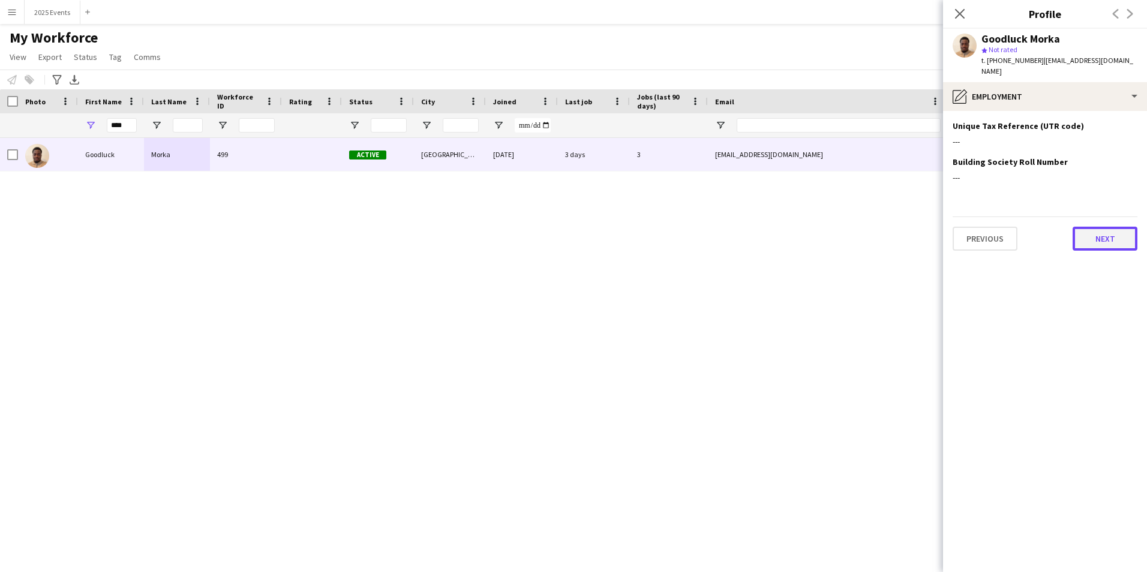
click at [1118, 229] on button "Next" at bounding box center [1105, 239] width 65 height 24
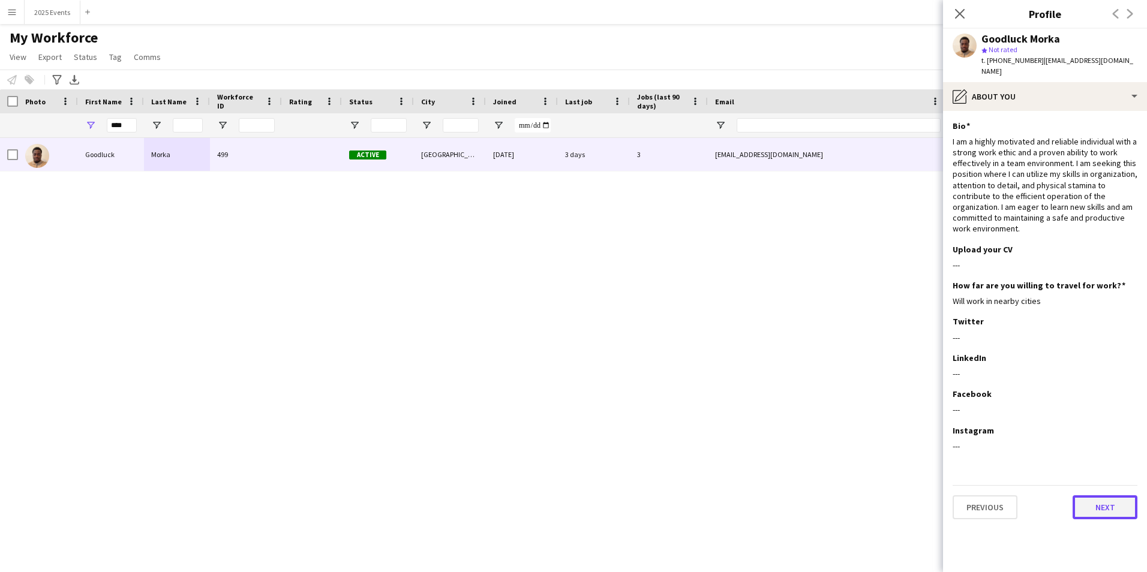
click at [1116, 497] on button "Next" at bounding box center [1105, 508] width 65 height 24
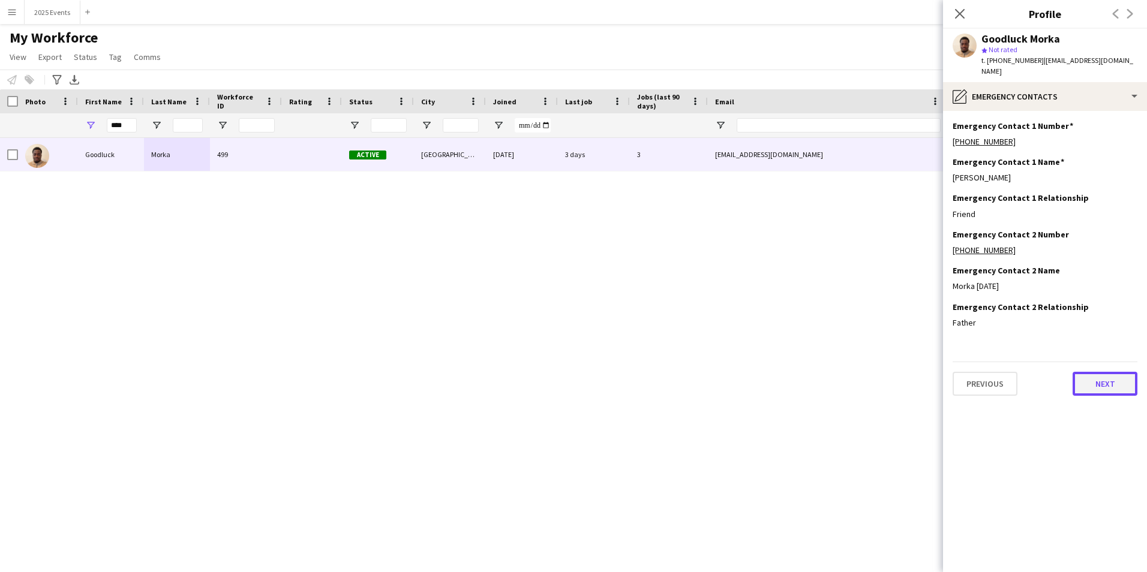
click at [1113, 372] on button "Next" at bounding box center [1105, 384] width 65 height 24
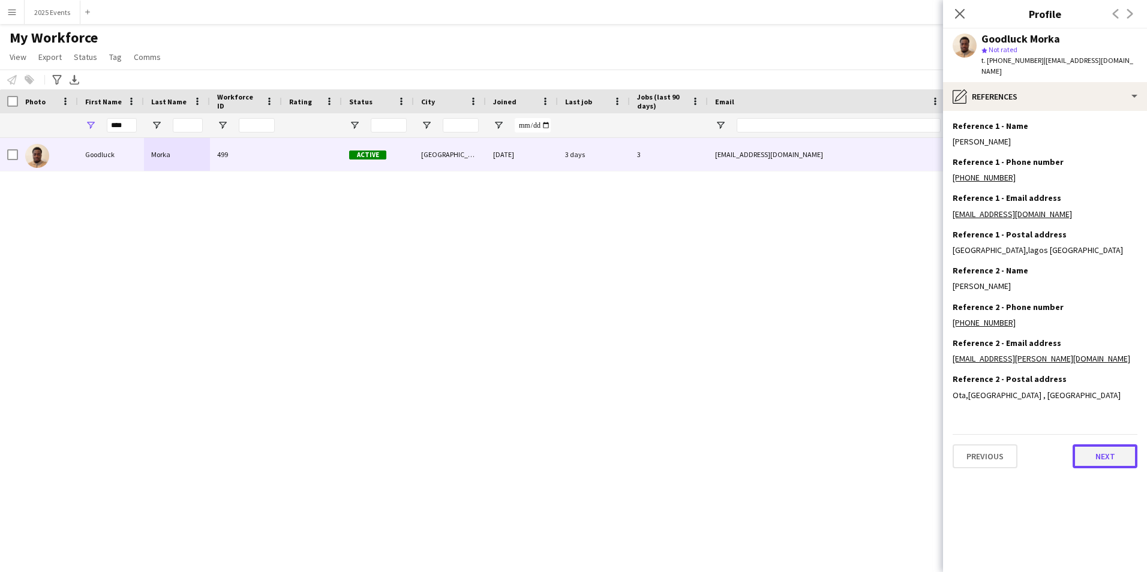
click at [1124, 445] on button "Next" at bounding box center [1105, 457] width 65 height 24
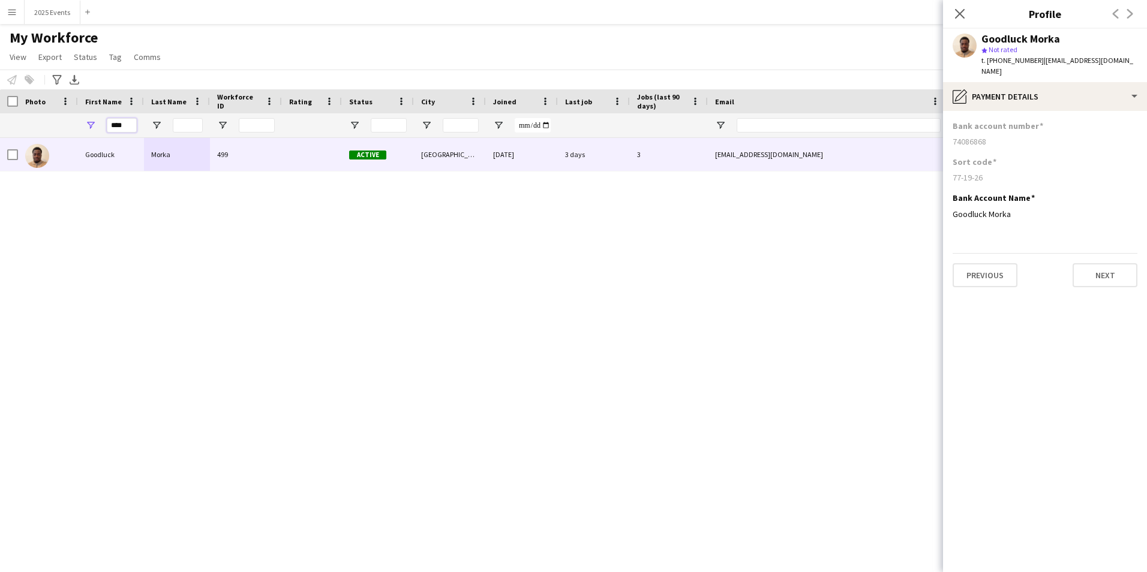
drag, startPoint x: 132, startPoint y: 127, endPoint x: 81, endPoint y: 125, distance: 51.0
click at [81, 125] on div "****" at bounding box center [111, 125] width 66 height 24
type input "*"
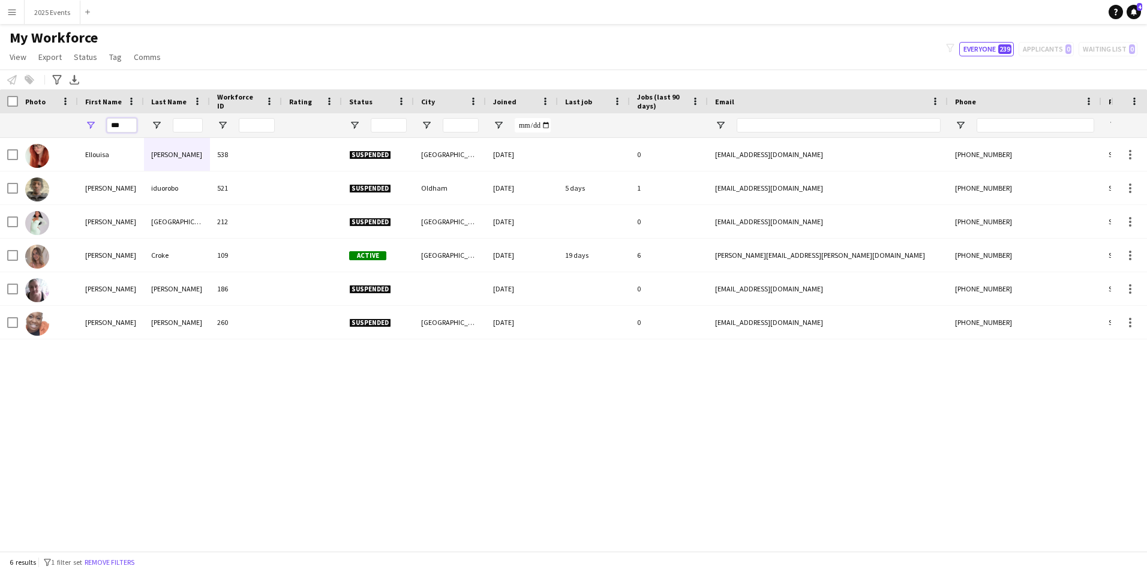
type input "***"
click at [224, 488] on div "[PERSON_NAME] 538 Suspended [GEOGRAPHIC_DATA] [DATE] 0 [EMAIL_ADDRESS][DOMAIN_N…" at bounding box center [555, 340] width 1111 height 404
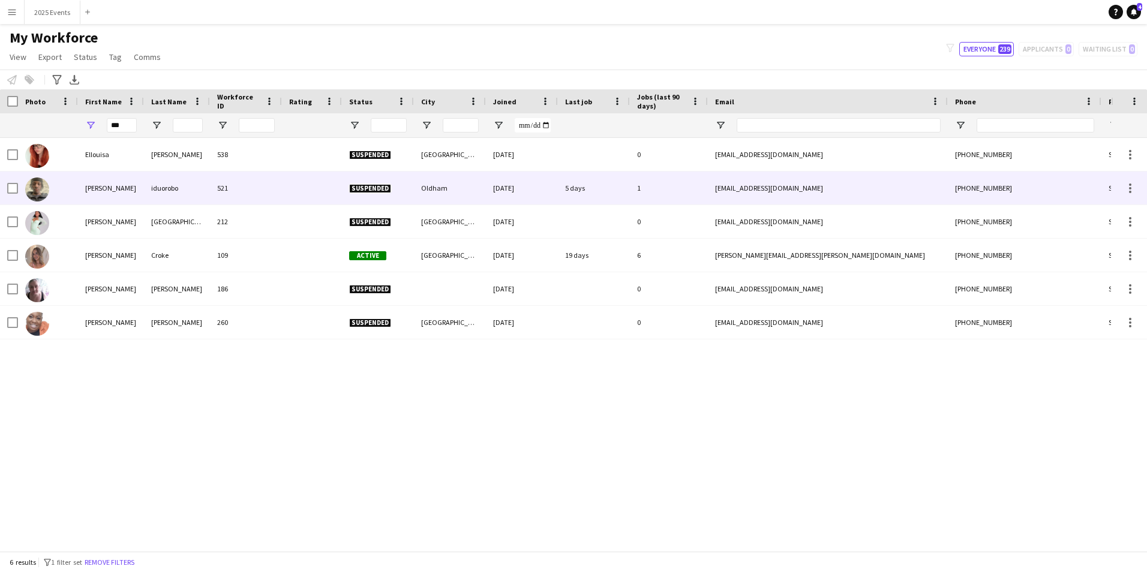
click at [270, 193] on div "521" at bounding box center [246, 188] width 72 height 33
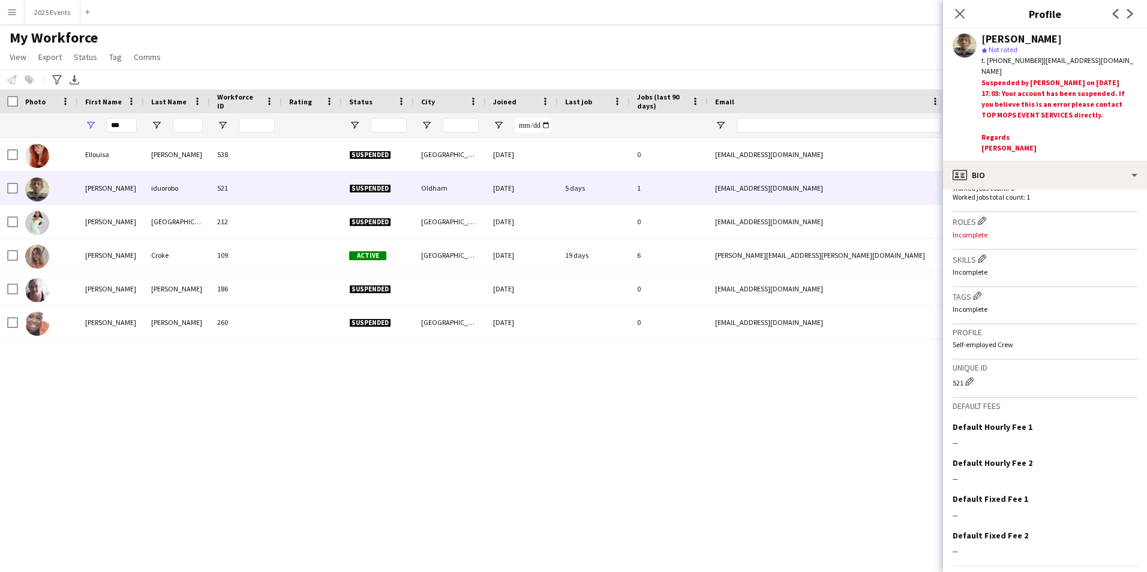
scroll to position [397, 0]
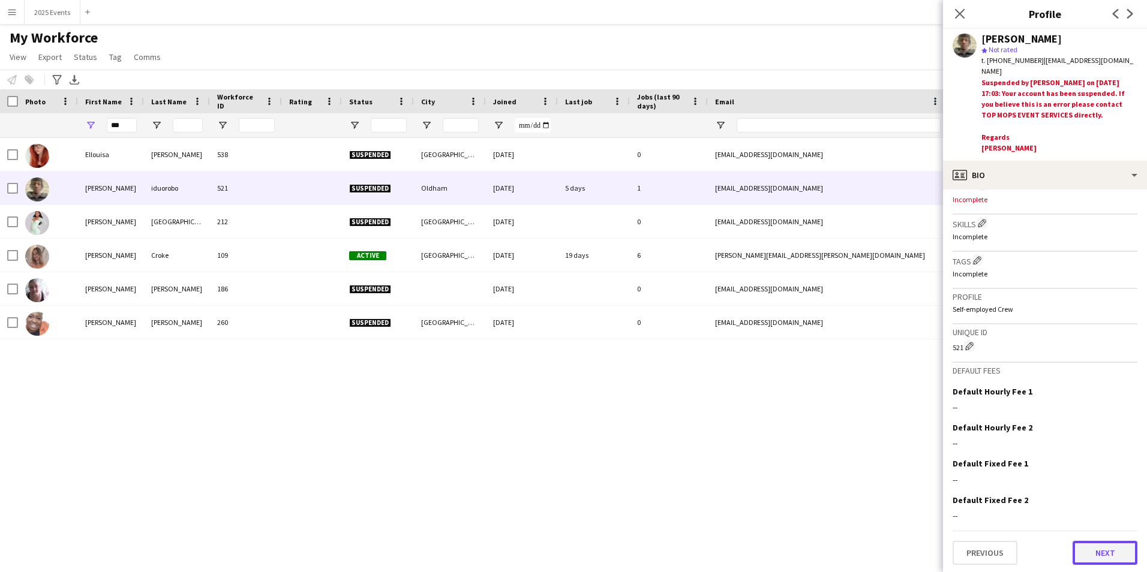
click at [1098, 551] on button "Next" at bounding box center [1105, 553] width 65 height 24
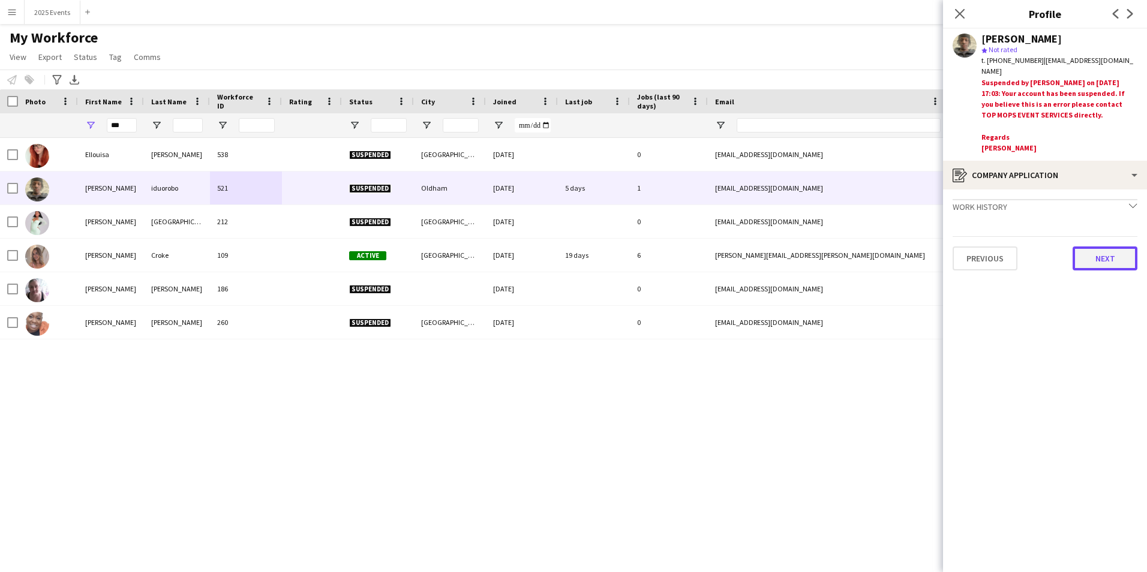
click at [1101, 250] on button "Next" at bounding box center [1105, 259] width 65 height 24
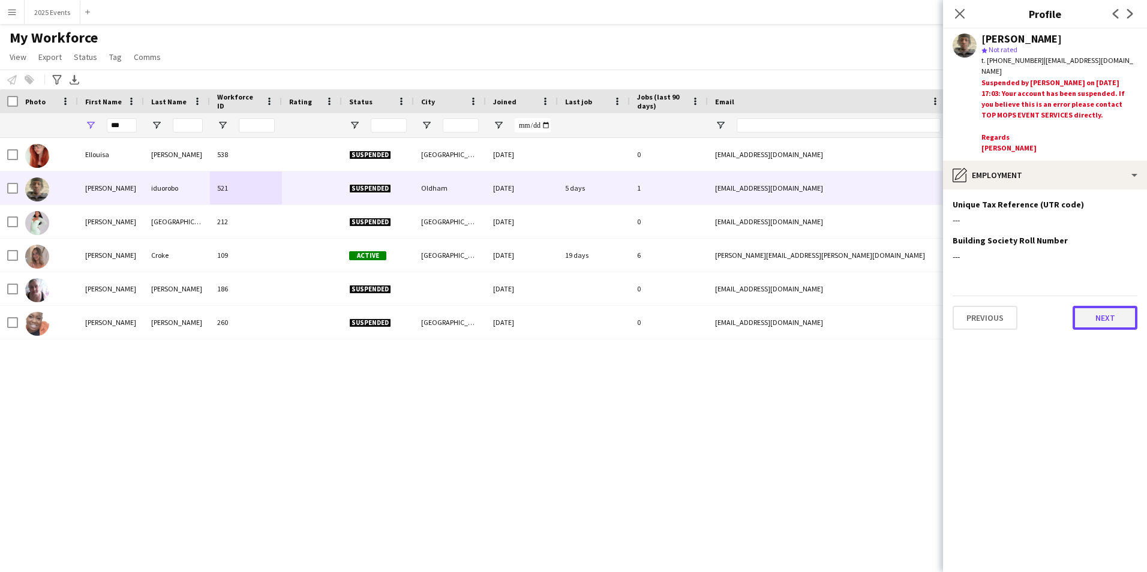
click at [1101, 309] on button "Next" at bounding box center [1105, 318] width 65 height 24
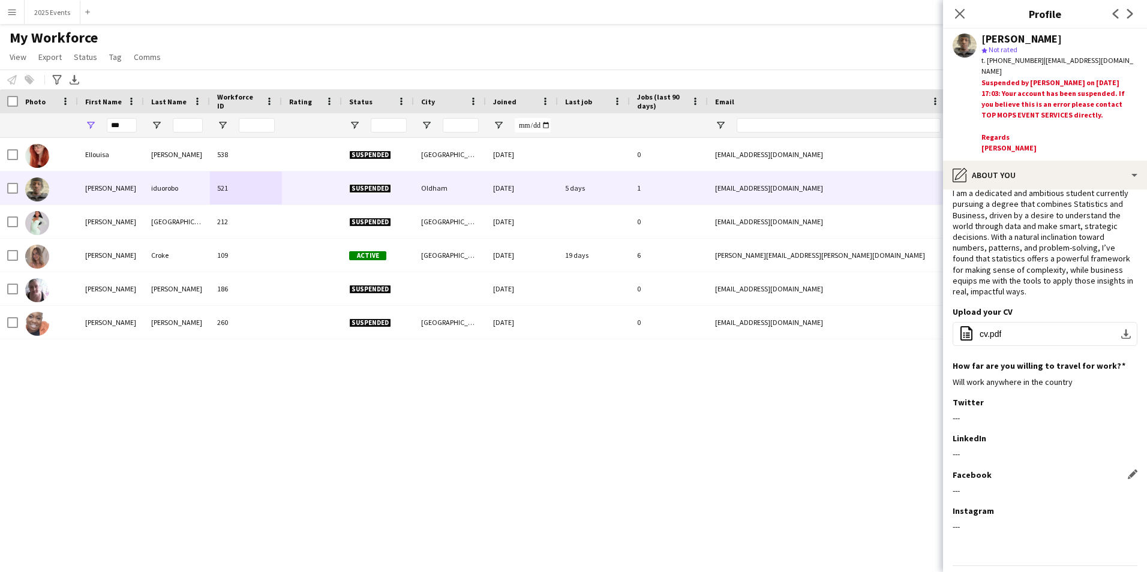
scroll to position [62, 0]
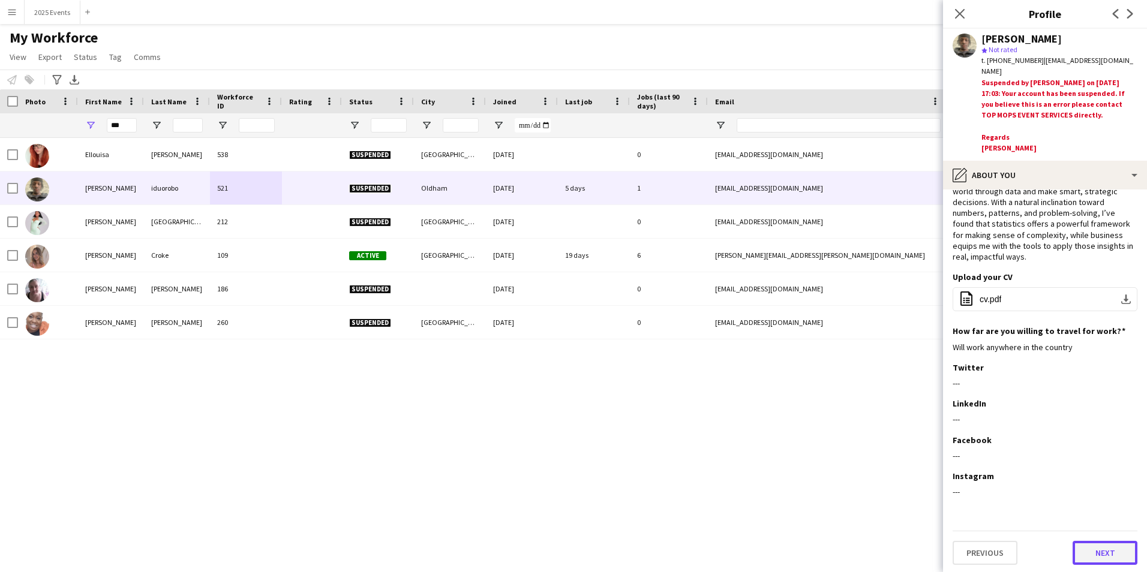
click at [1100, 542] on button "Next" at bounding box center [1105, 553] width 65 height 24
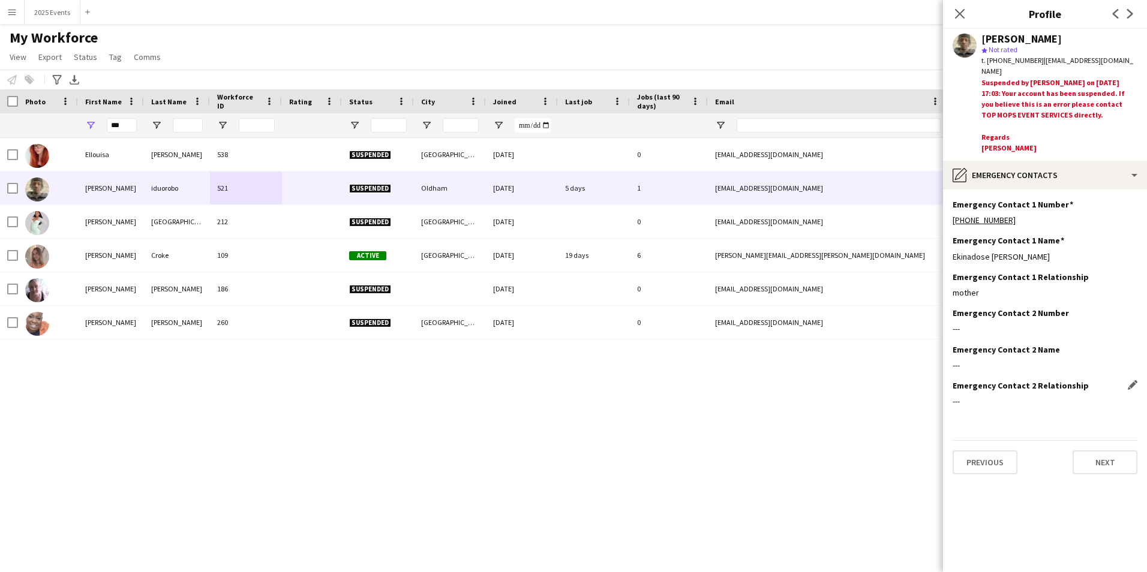
scroll to position [0, 0]
click at [1104, 462] on button "Next" at bounding box center [1105, 463] width 65 height 24
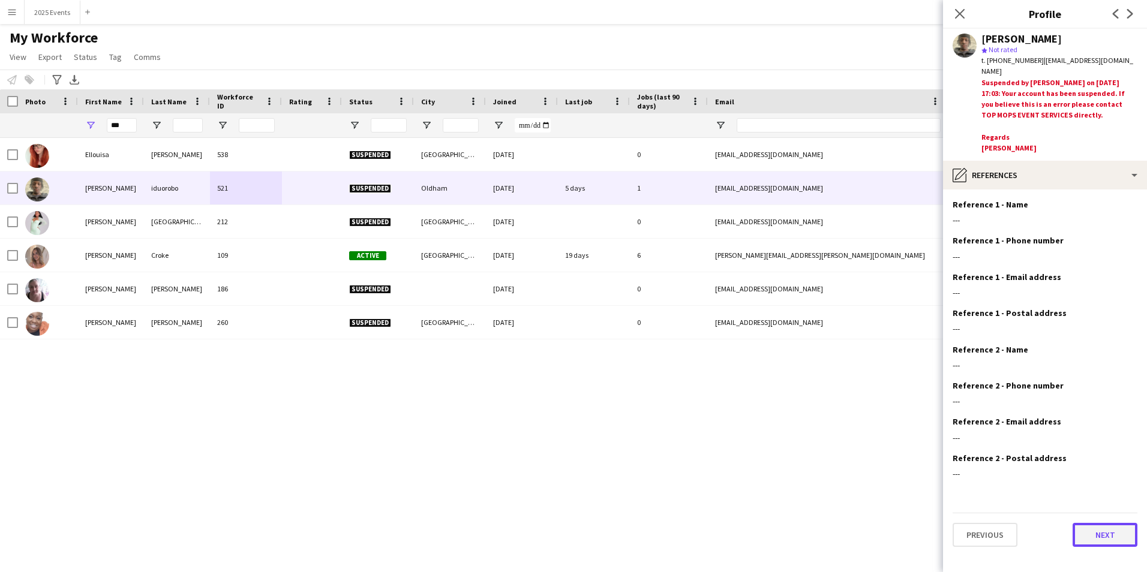
click at [1102, 533] on button "Next" at bounding box center [1105, 535] width 65 height 24
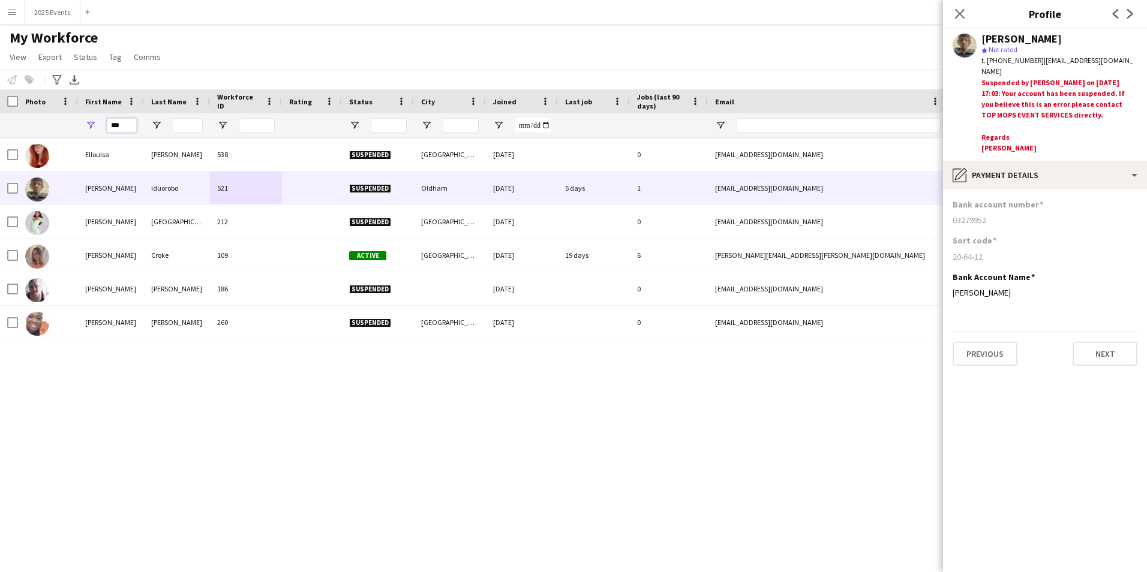
drag, startPoint x: 125, startPoint y: 123, endPoint x: 94, endPoint y: 122, distance: 31.8
click at [94, 122] on div "***" at bounding box center [111, 125] width 66 height 24
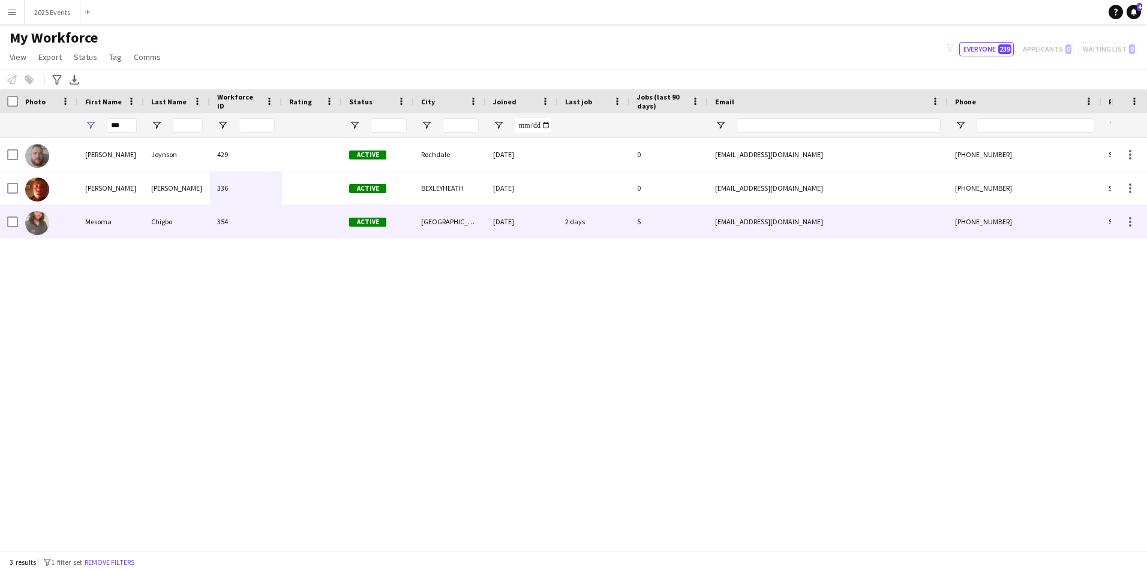
click at [240, 223] on div "354" at bounding box center [246, 221] width 72 height 33
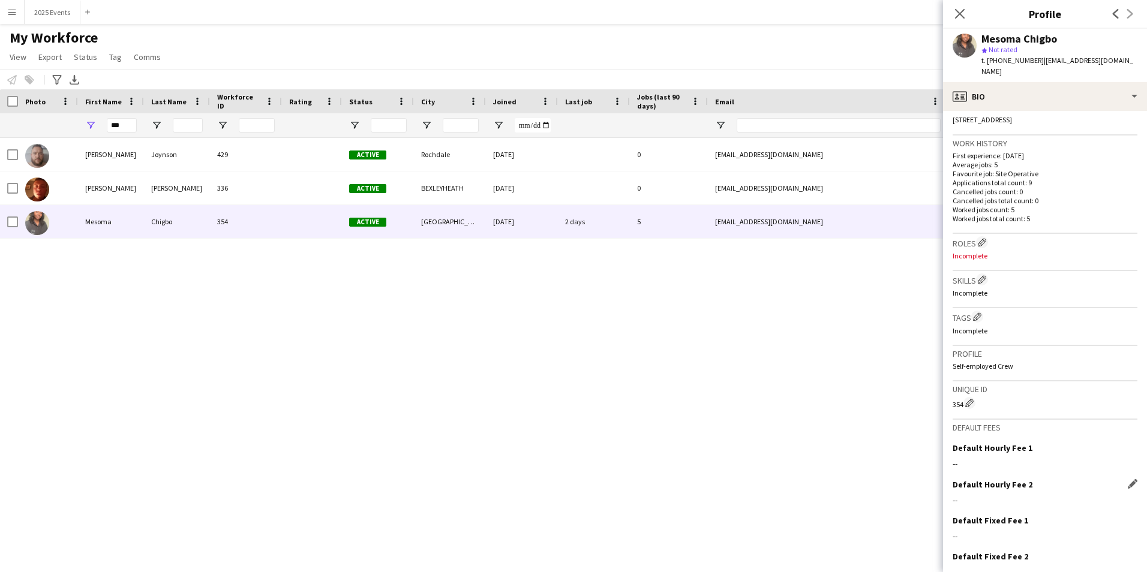
scroll to position [329, 0]
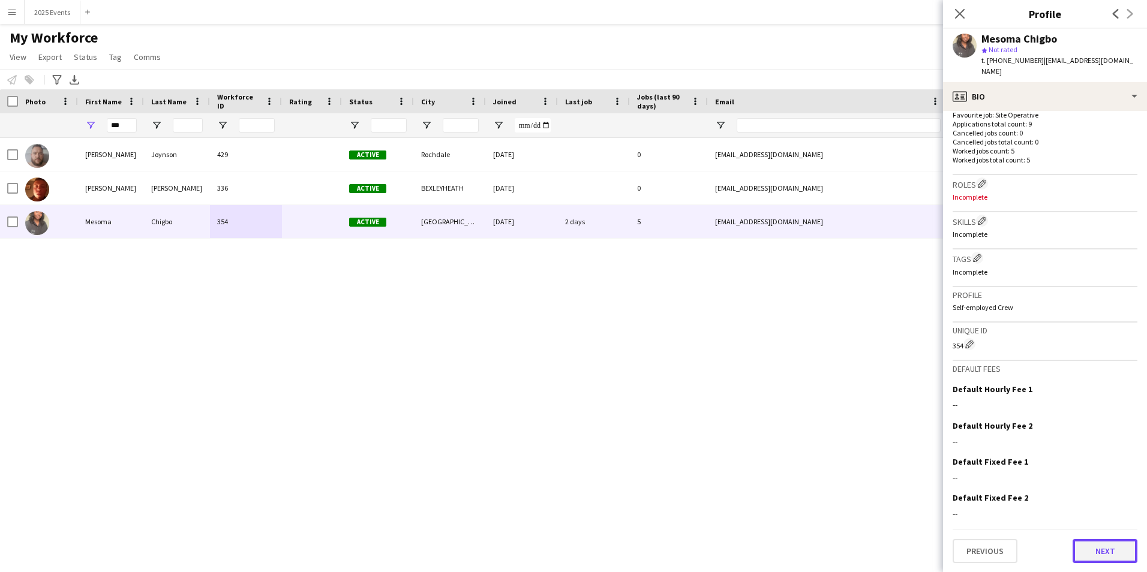
click at [1106, 551] on button "Next" at bounding box center [1105, 551] width 65 height 24
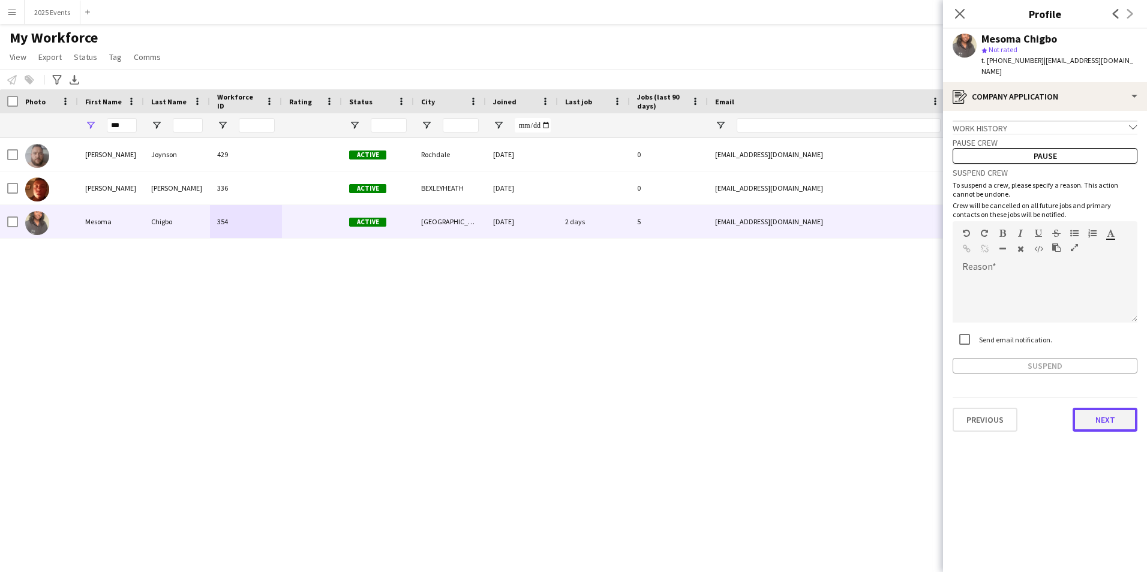
click at [1099, 408] on button "Next" at bounding box center [1105, 420] width 65 height 24
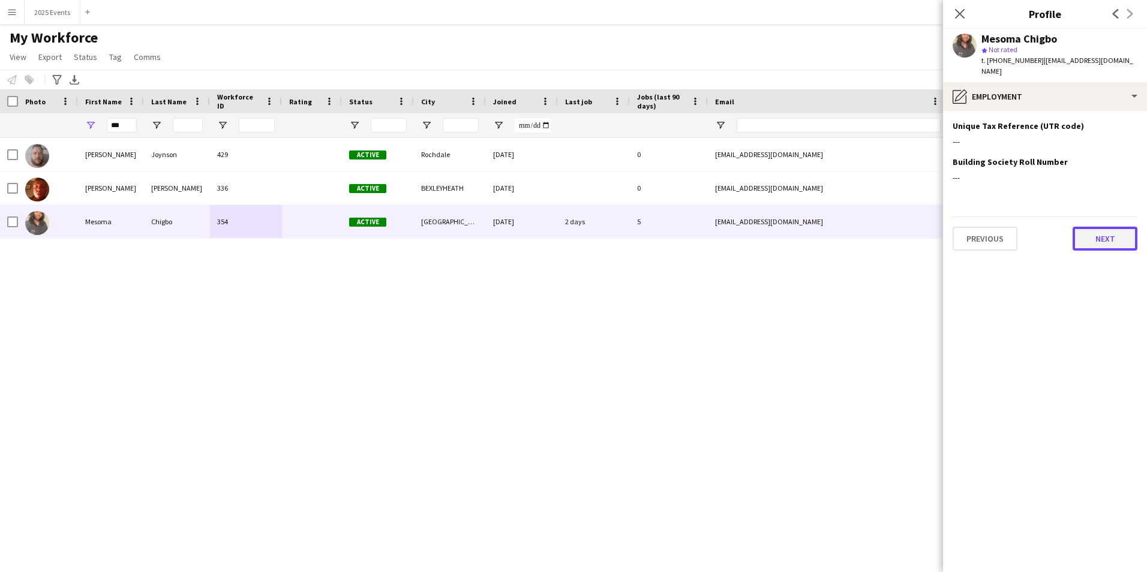
click at [1104, 229] on button "Next" at bounding box center [1105, 239] width 65 height 24
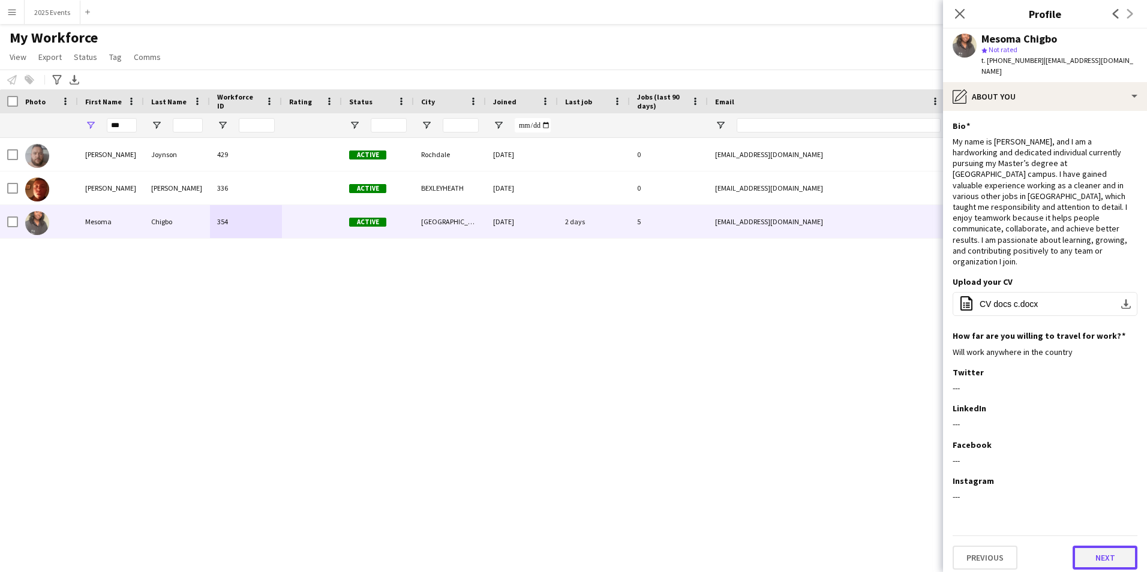
click at [1105, 546] on button "Next" at bounding box center [1105, 558] width 65 height 24
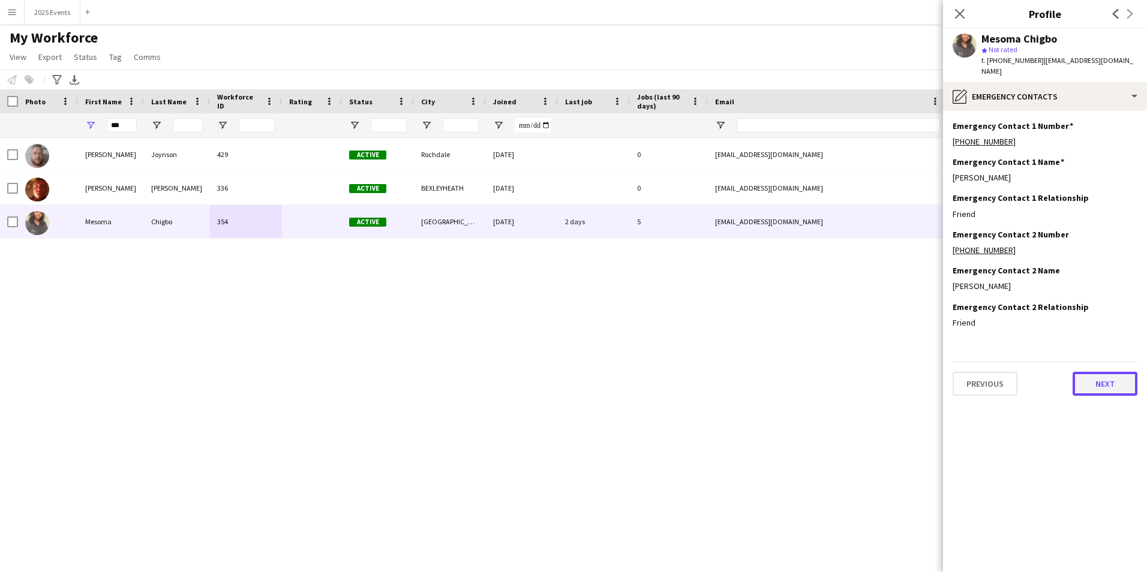
click at [1119, 377] on button "Next" at bounding box center [1105, 384] width 65 height 24
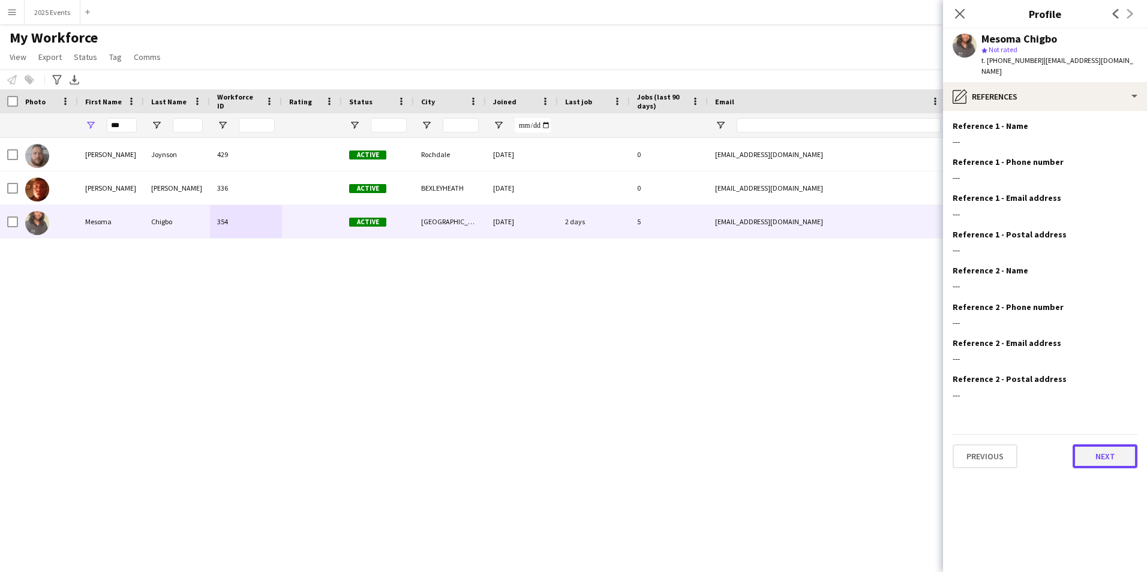
click at [1121, 445] on button "Next" at bounding box center [1105, 457] width 65 height 24
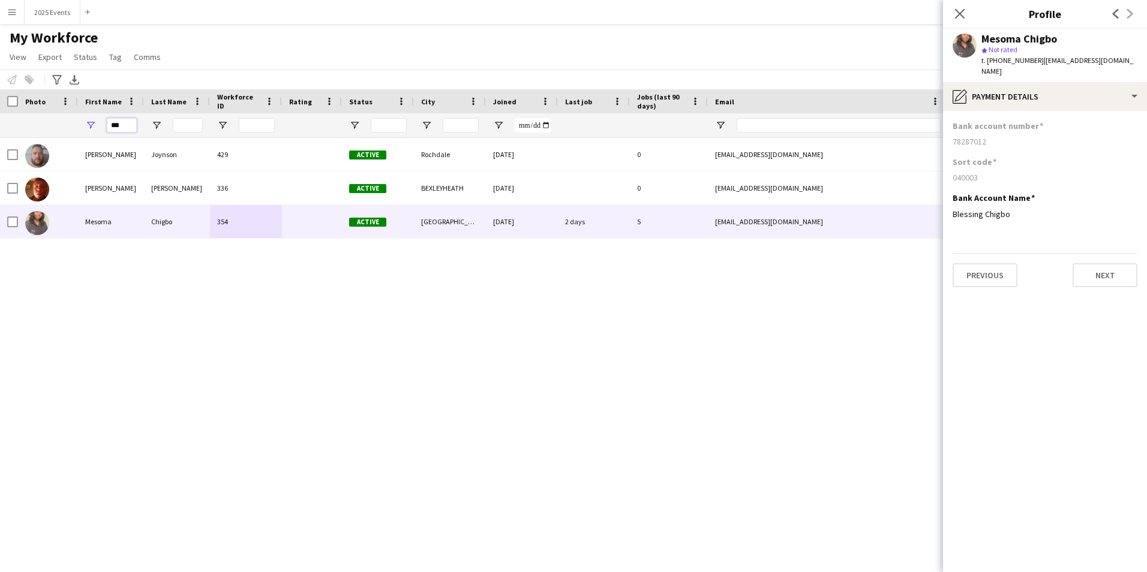
drag, startPoint x: 128, startPoint y: 123, endPoint x: 101, endPoint y: 122, distance: 27.0
click at [101, 122] on div "***" at bounding box center [111, 125] width 66 height 24
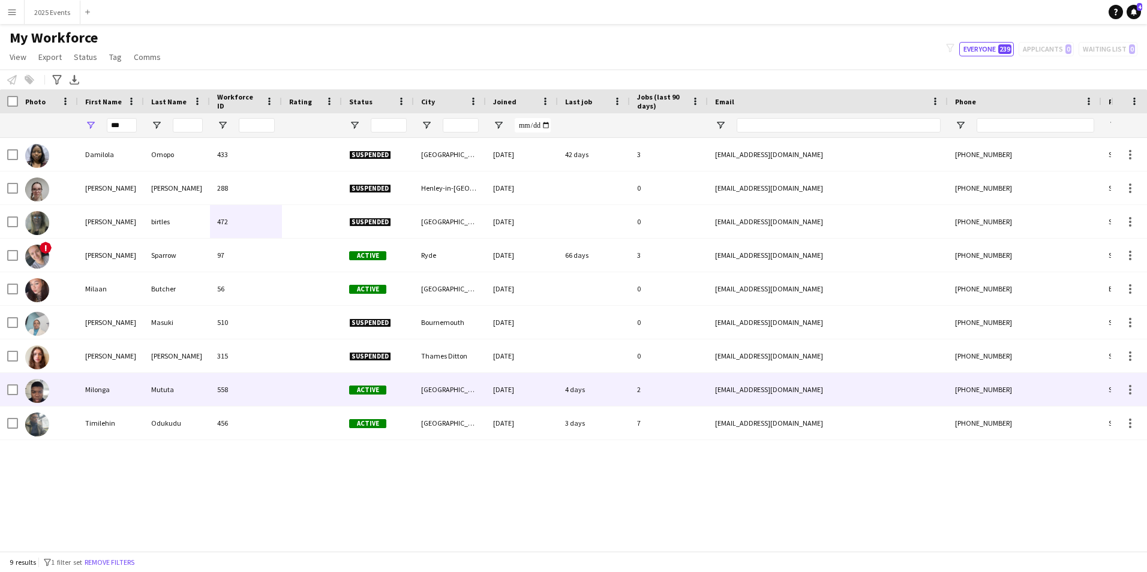
drag, startPoint x: 179, startPoint y: 384, endPoint x: 391, endPoint y: 397, distance: 212.2
click at [179, 384] on div "Mututa" at bounding box center [177, 389] width 66 height 33
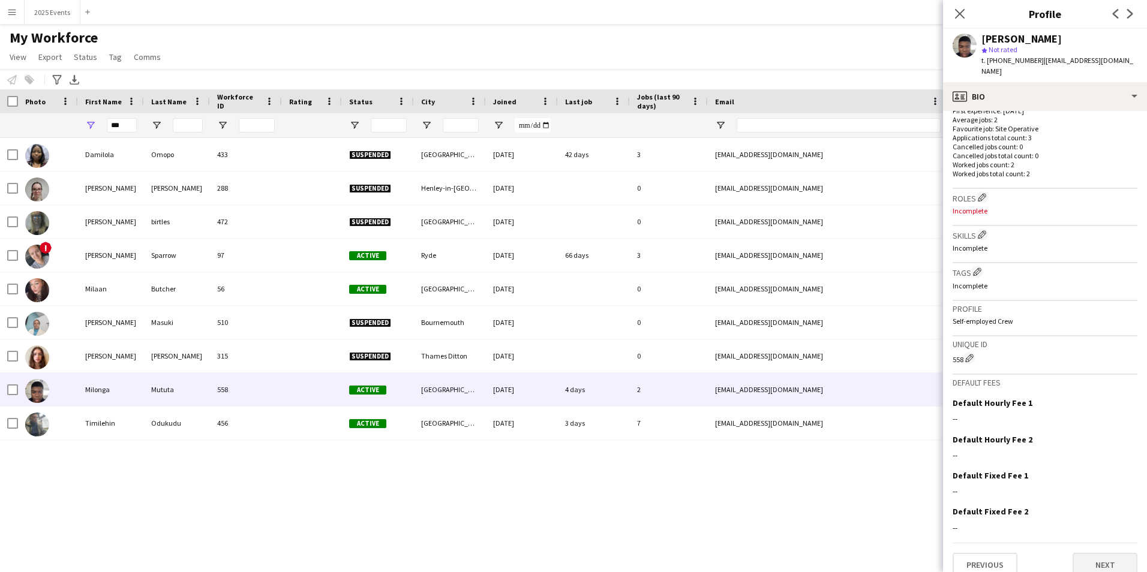
scroll to position [318, 0]
click at [1099, 550] on button "Next" at bounding box center [1105, 562] width 65 height 24
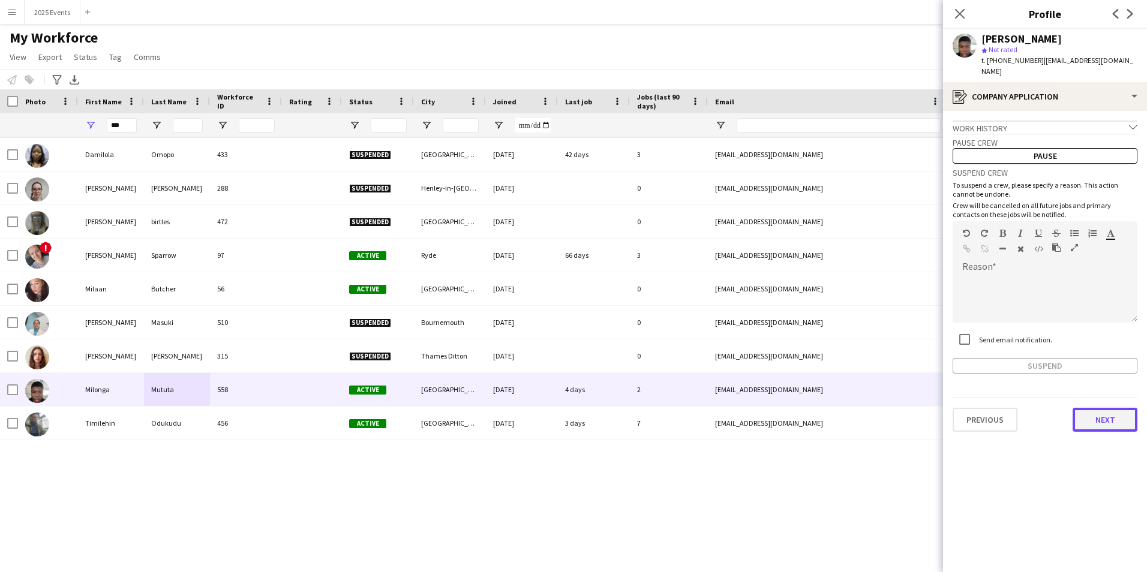
click at [1109, 408] on button "Next" at bounding box center [1105, 420] width 65 height 24
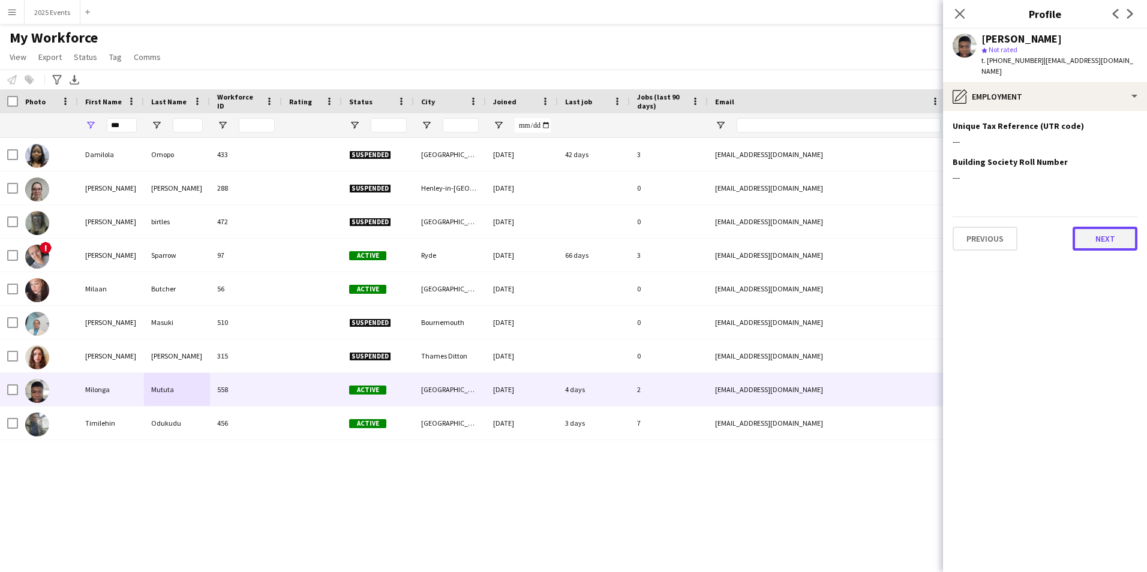
click at [1094, 227] on button "Next" at bounding box center [1105, 239] width 65 height 24
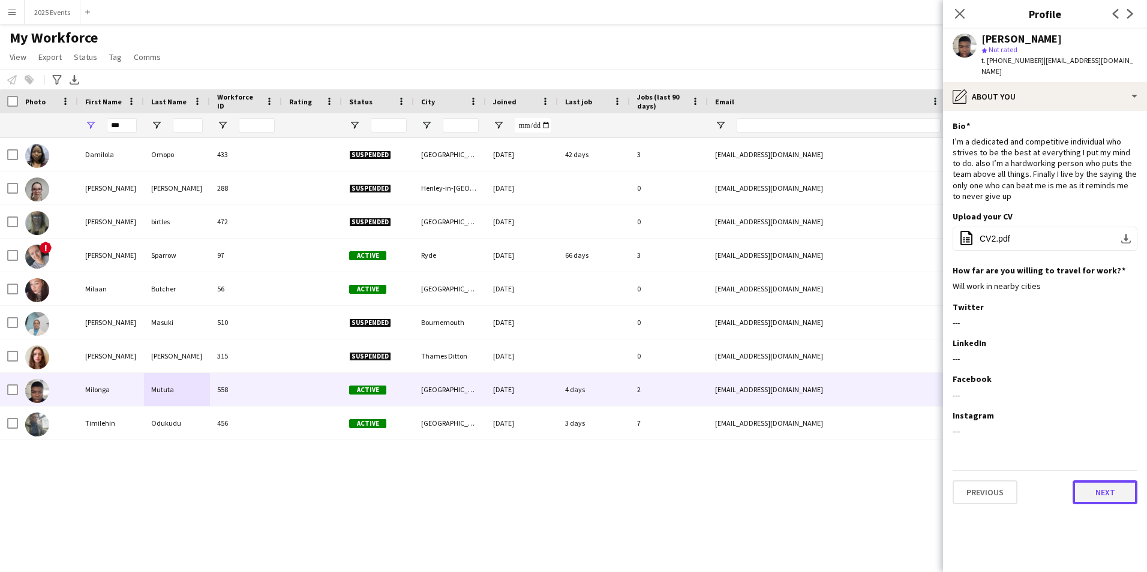
click at [1103, 486] on button "Next" at bounding box center [1105, 493] width 65 height 24
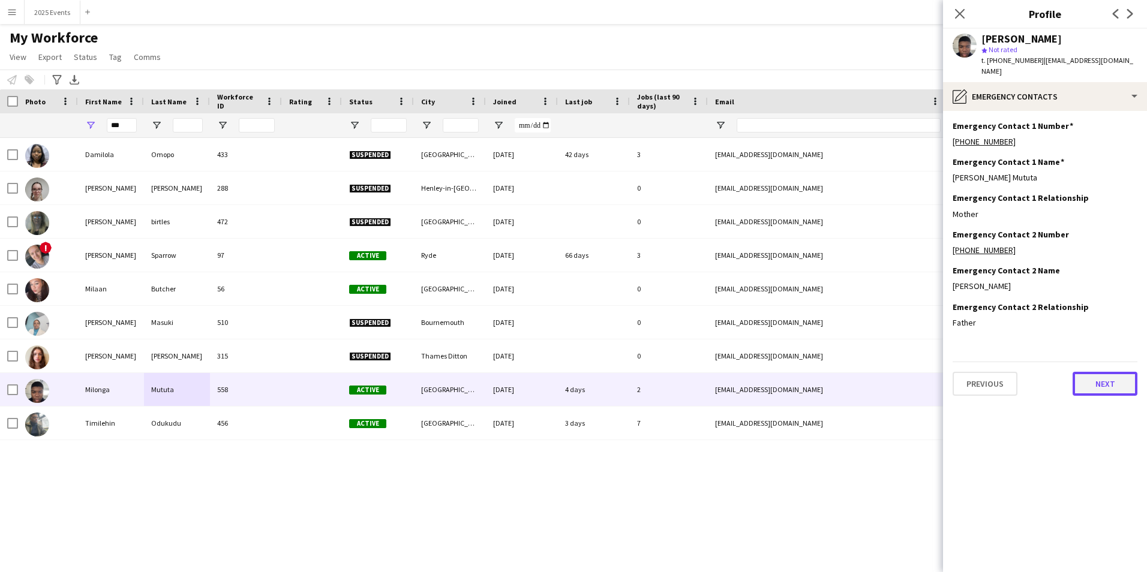
click at [1098, 379] on button "Next" at bounding box center [1105, 384] width 65 height 24
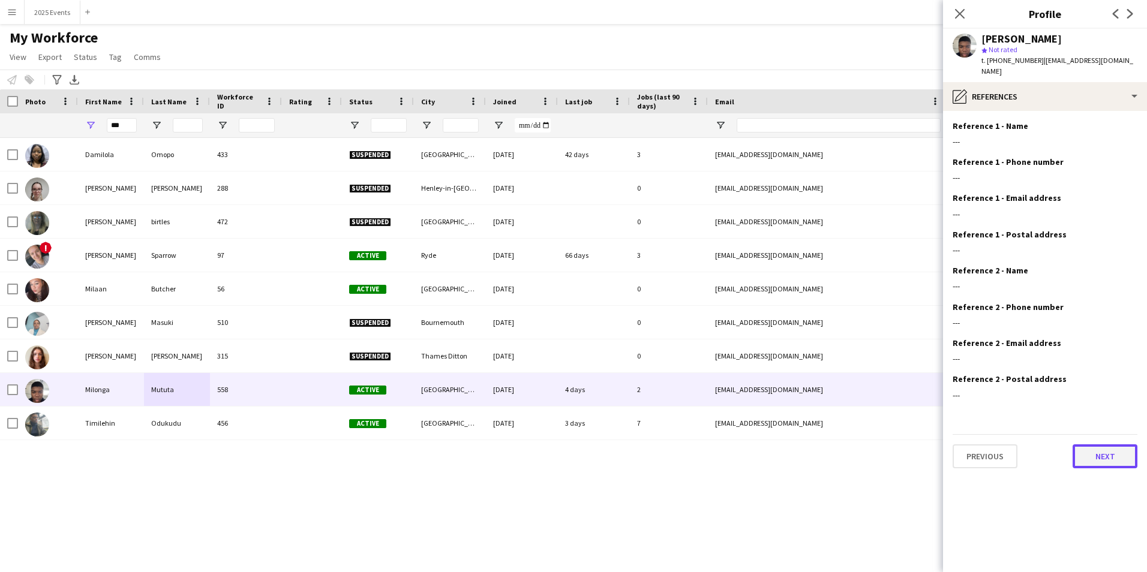
click at [1100, 451] on button "Next" at bounding box center [1105, 457] width 65 height 24
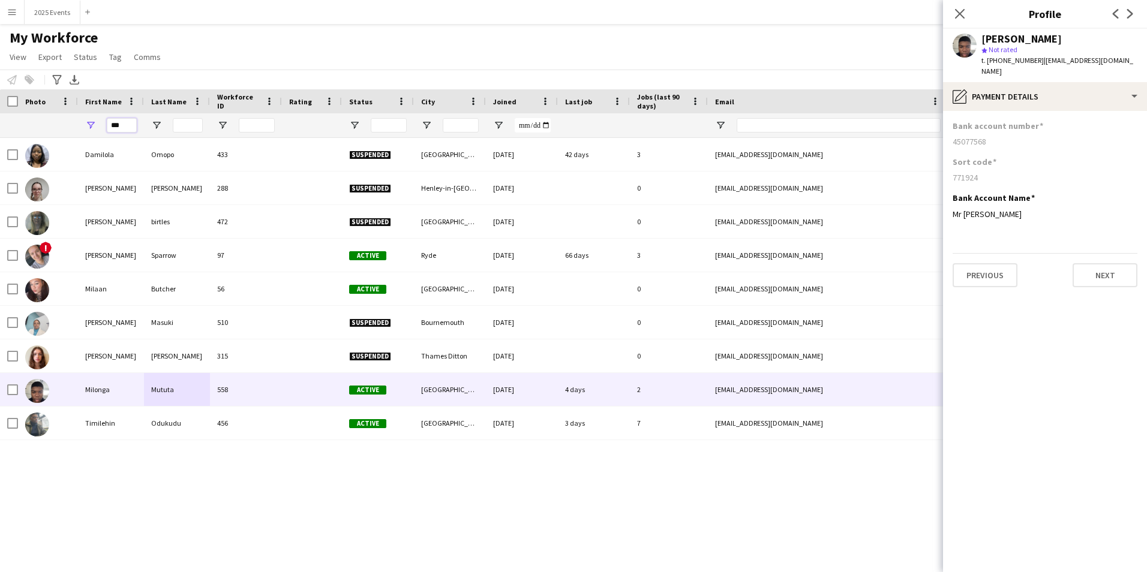
drag, startPoint x: 127, startPoint y: 123, endPoint x: 100, endPoint y: 122, distance: 27.6
click at [100, 122] on div "***" at bounding box center [111, 125] width 66 height 24
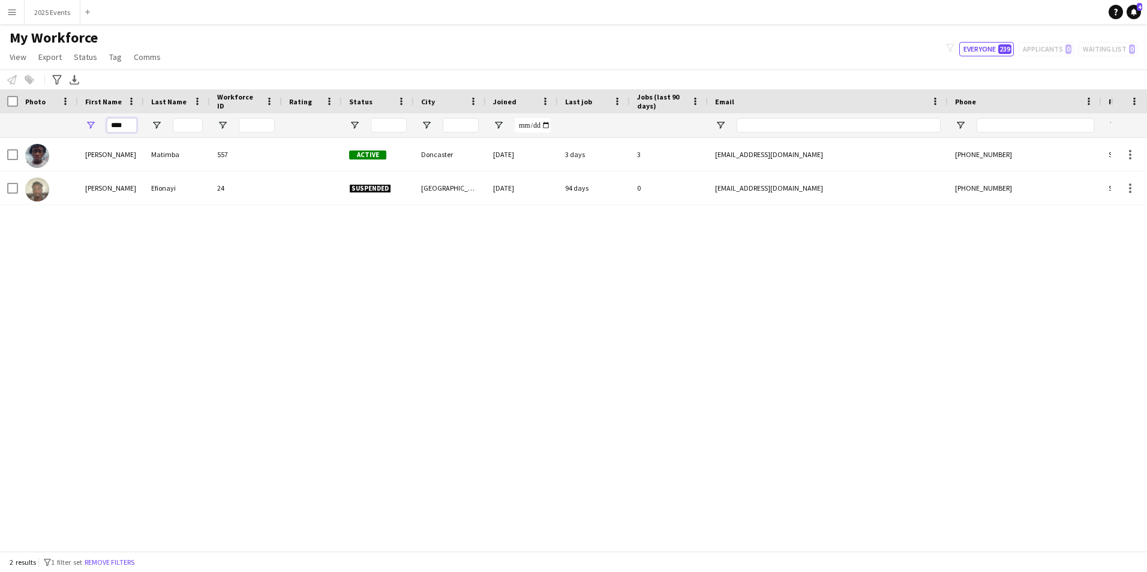
type input "****"
click at [296, 430] on div "[PERSON_NAME] 557 Active Doncaster [DATE] 3 days 3 [EMAIL_ADDRESS][DOMAIN_NAME]…" at bounding box center [555, 340] width 1111 height 404
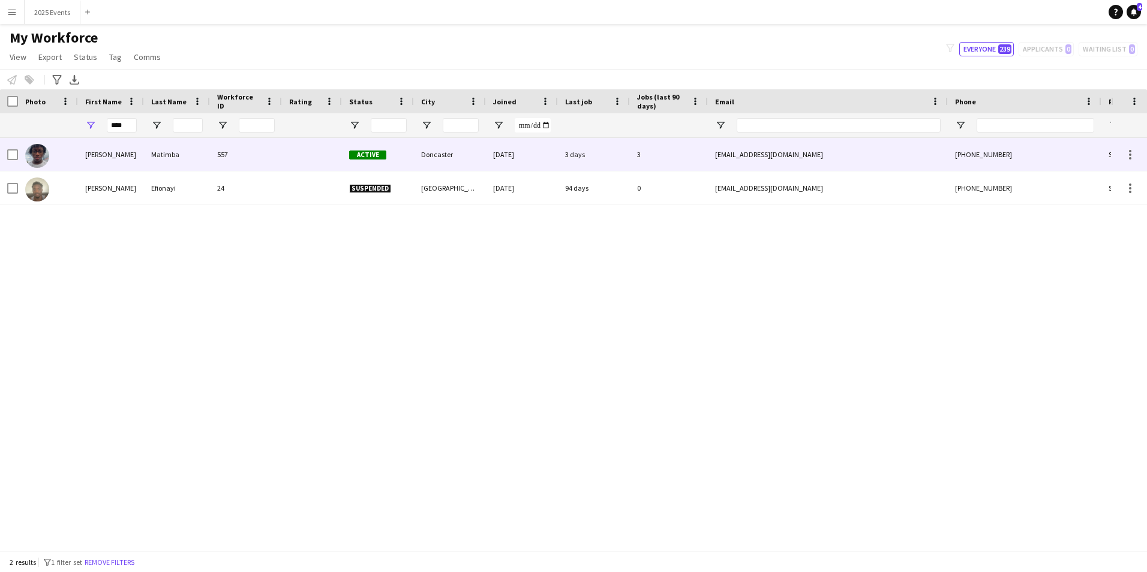
click at [289, 146] on div at bounding box center [312, 154] width 60 height 33
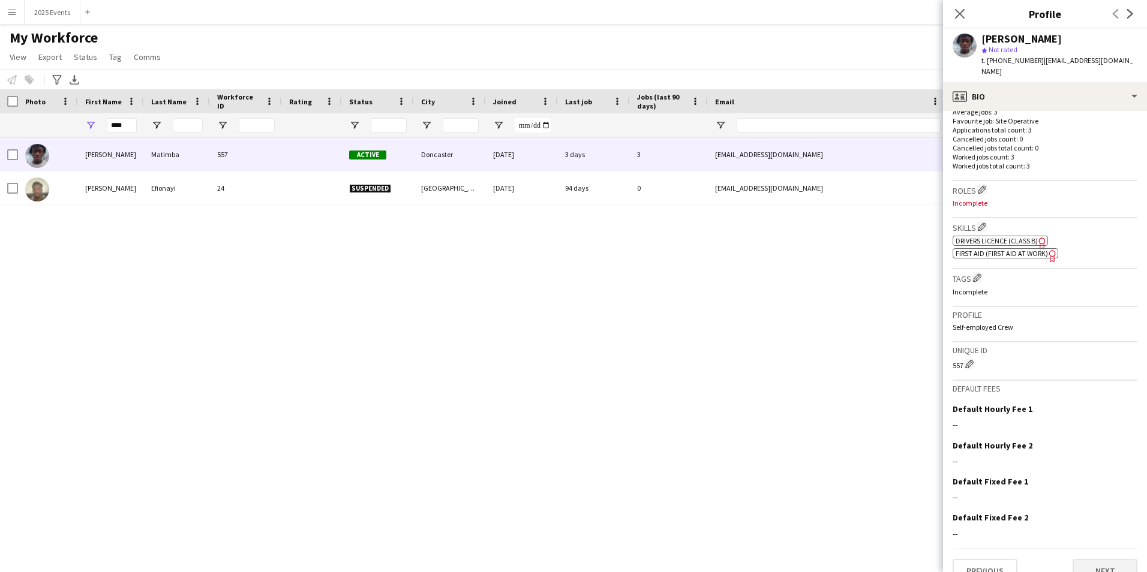
scroll to position [332, 0]
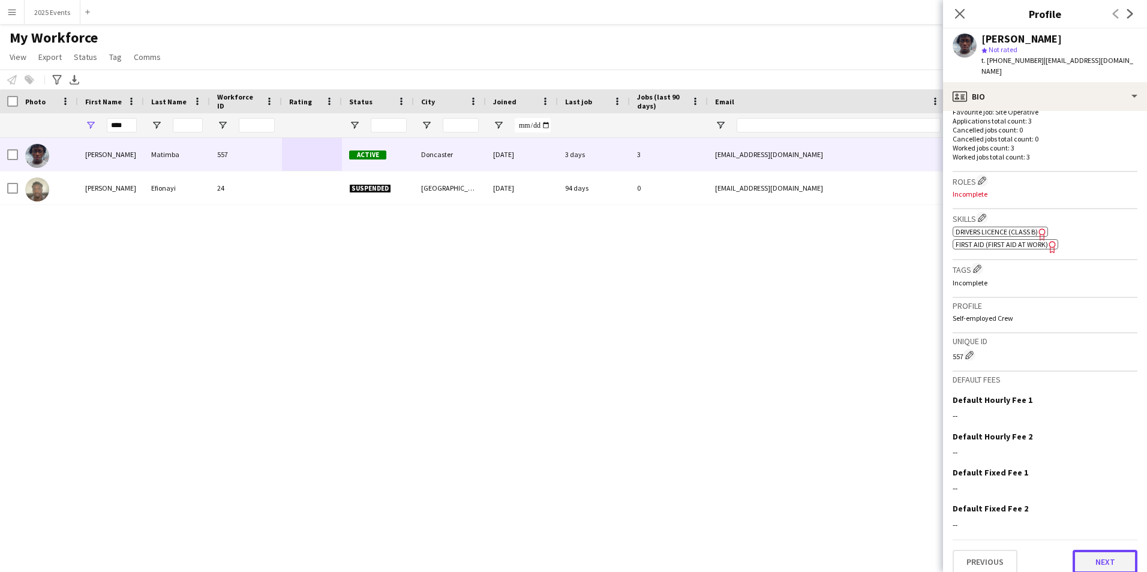
click at [1097, 561] on button "Next" at bounding box center [1105, 562] width 65 height 24
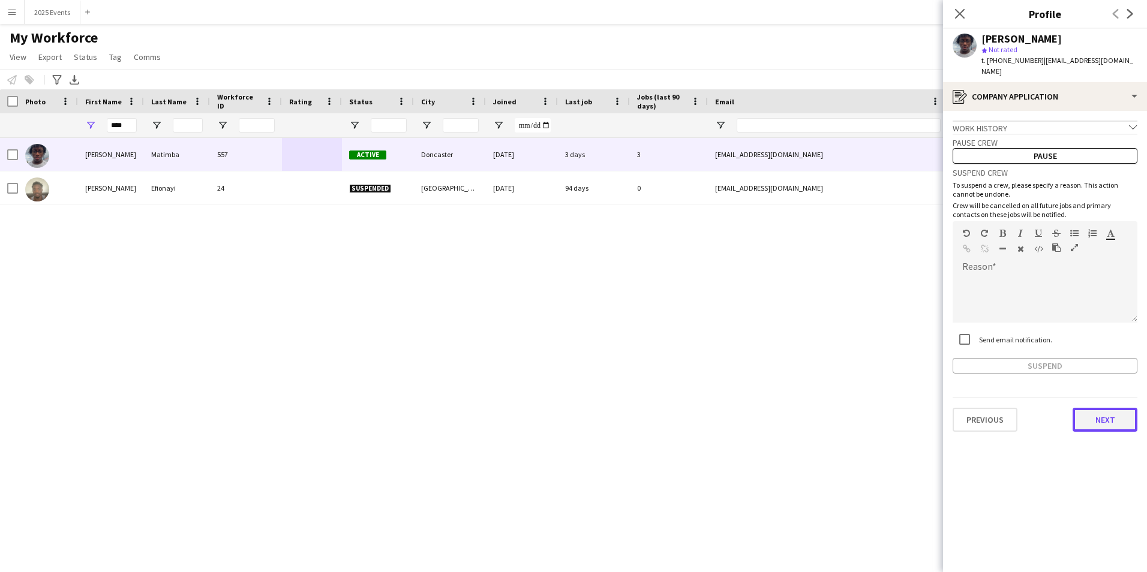
click at [1127, 408] on button "Next" at bounding box center [1105, 420] width 65 height 24
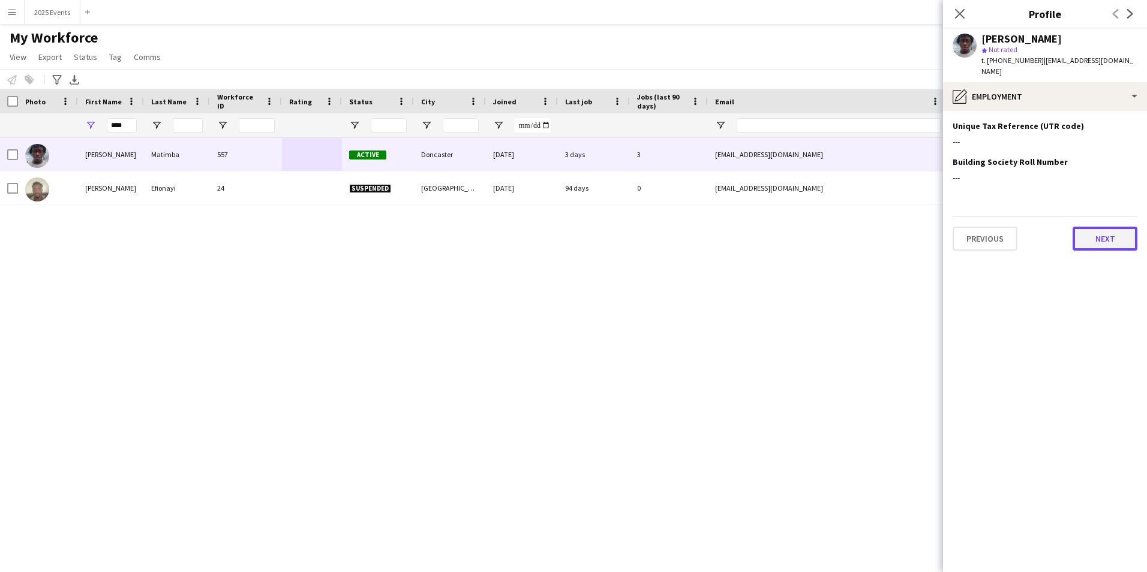
click at [1105, 227] on button "Next" at bounding box center [1105, 239] width 65 height 24
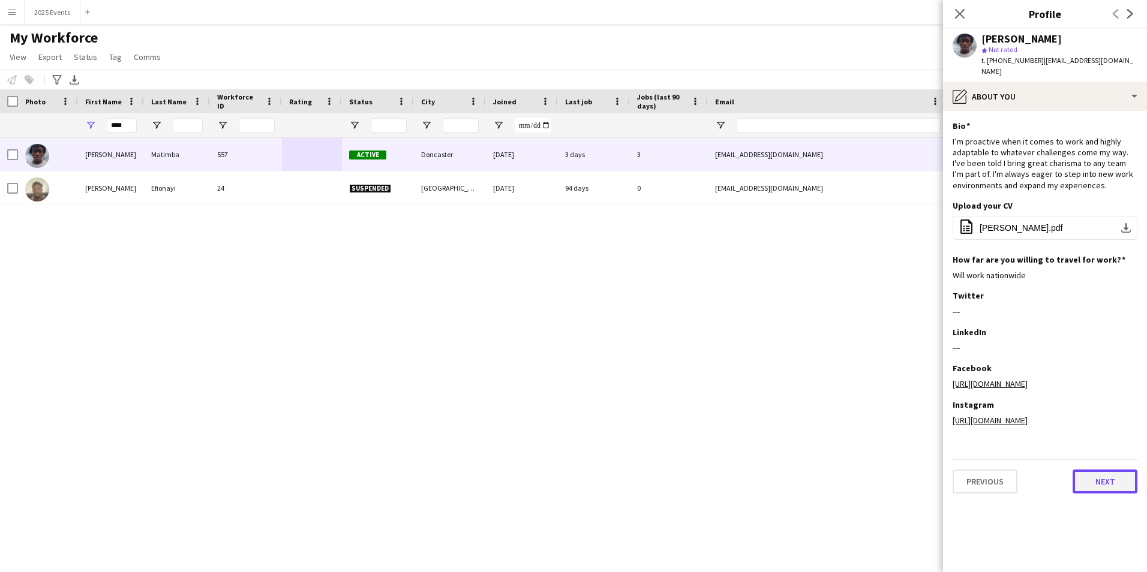
click at [1113, 491] on button "Next" at bounding box center [1105, 482] width 65 height 24
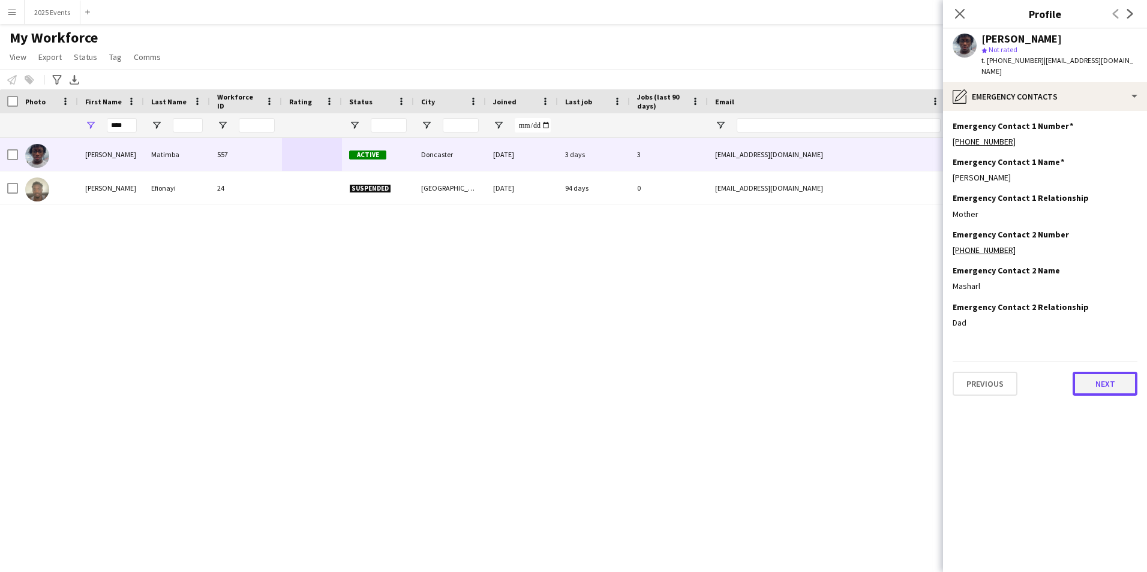
click at [1115, 374] on button "Next" at bounding box center [1105, 384] width 65 height 24
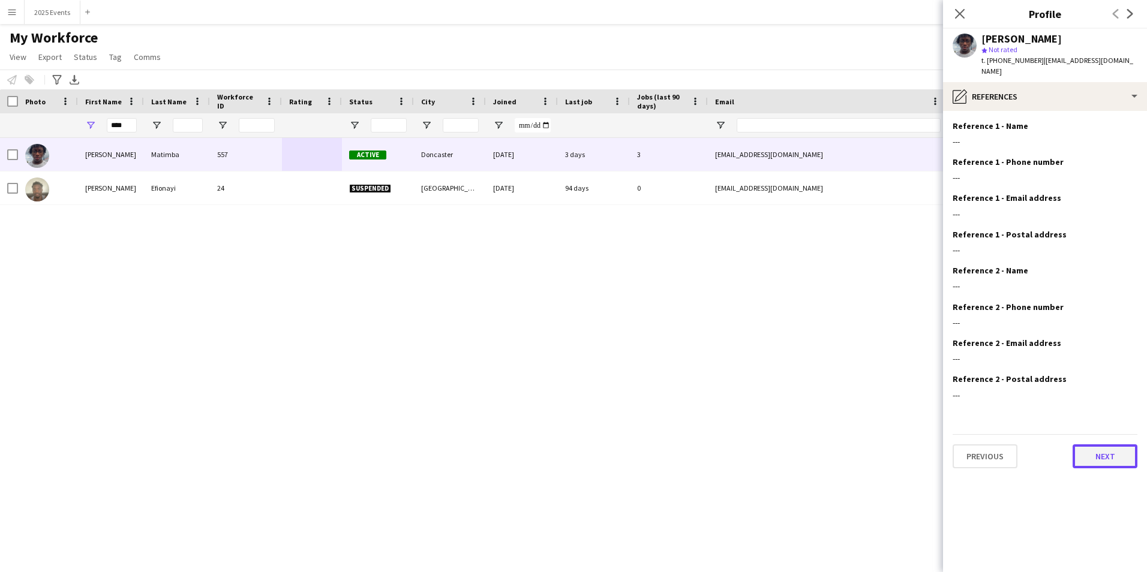
click at [1119, 451] on button "Next" at bounding box center [1105, 457] width 65 height 24
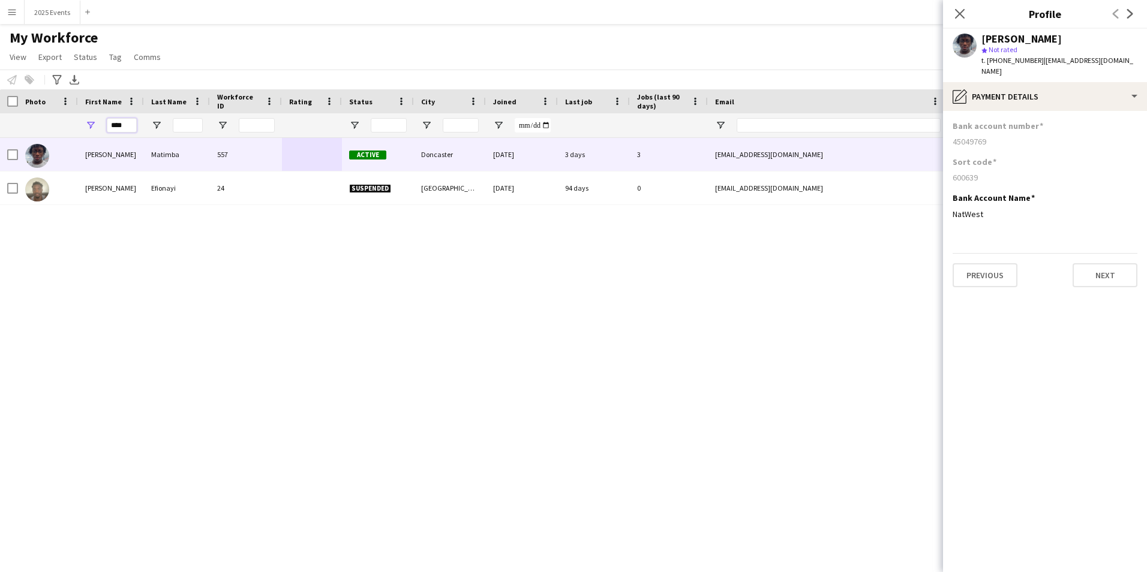
drag, startPoint x: 127, startPoint y: 125, endPoint x: 95, endPoint y: 123, distance: 31.3
click at [95, 123] on div "****" at bounding box center [111, 125] width 66 height 24
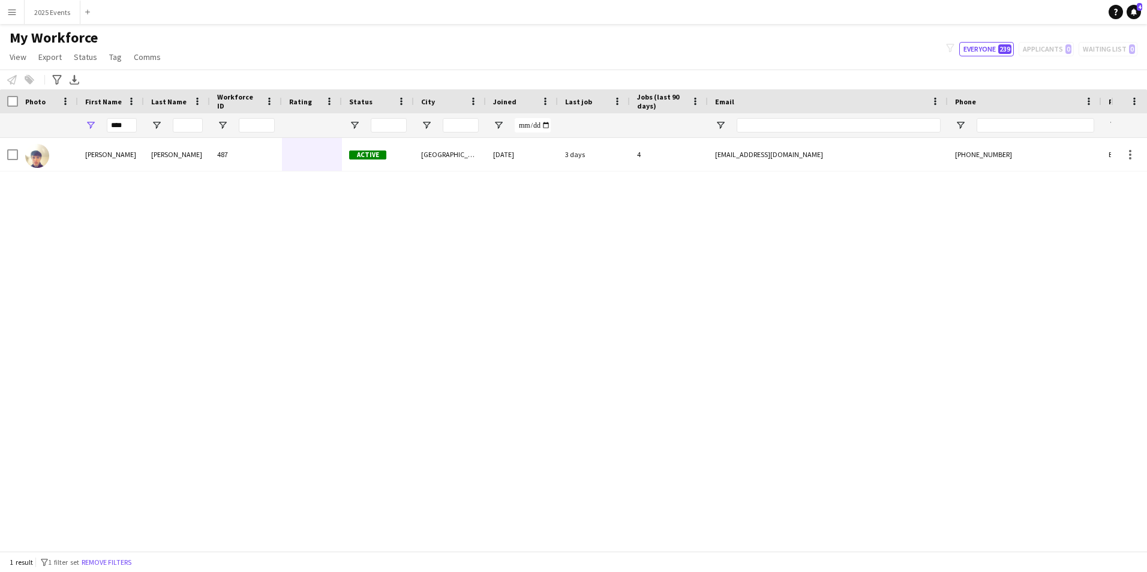
click at [348, 352] on div "[PERSON_NAME] 487 Active [GEOGRAPHIC_DATA] [DATE] 3 days 4 [EMAIL_ADDRESS][DOMA…" at bounding box center [555, 340] width 1111 height 404
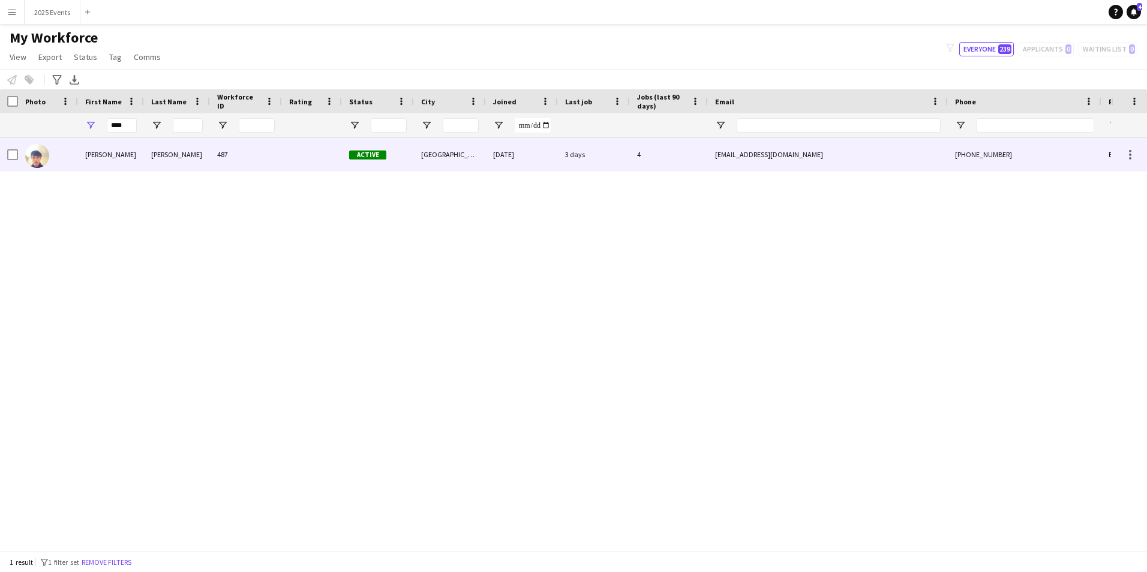
click at [183, 154] on div "[PERSON_NAME]" at bounding box center [177, 154] width 66 height 33
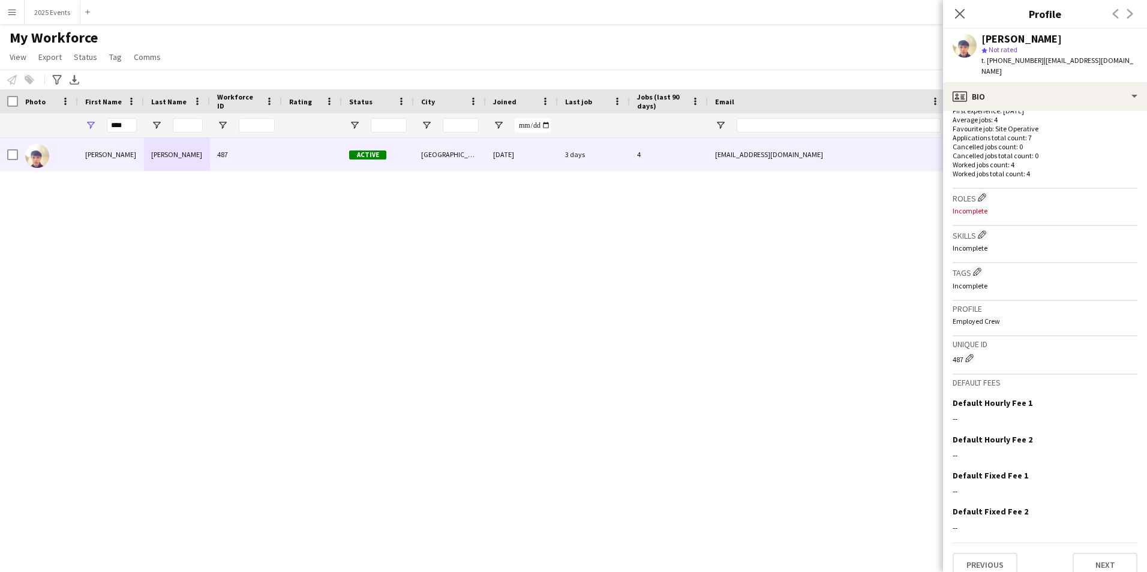
scroll to position [318, 0]
click at [1092, 554] on button "Next" at bounding box center [1105, 562] width 65 height 24
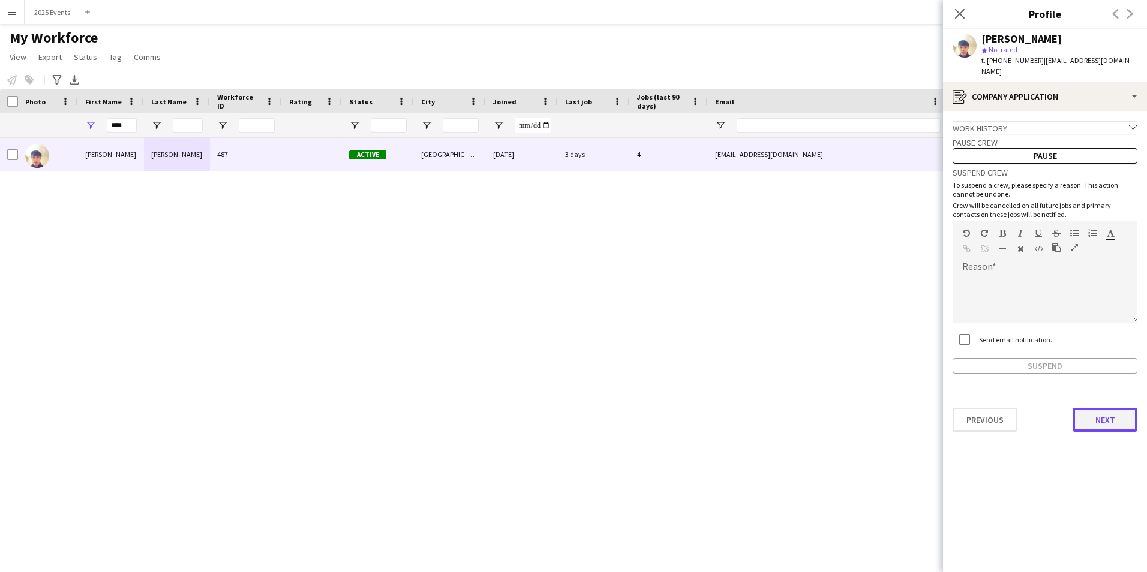
click at [1092, 415] on button "Next" at bounding box center [1105, 420] width 65 height 24
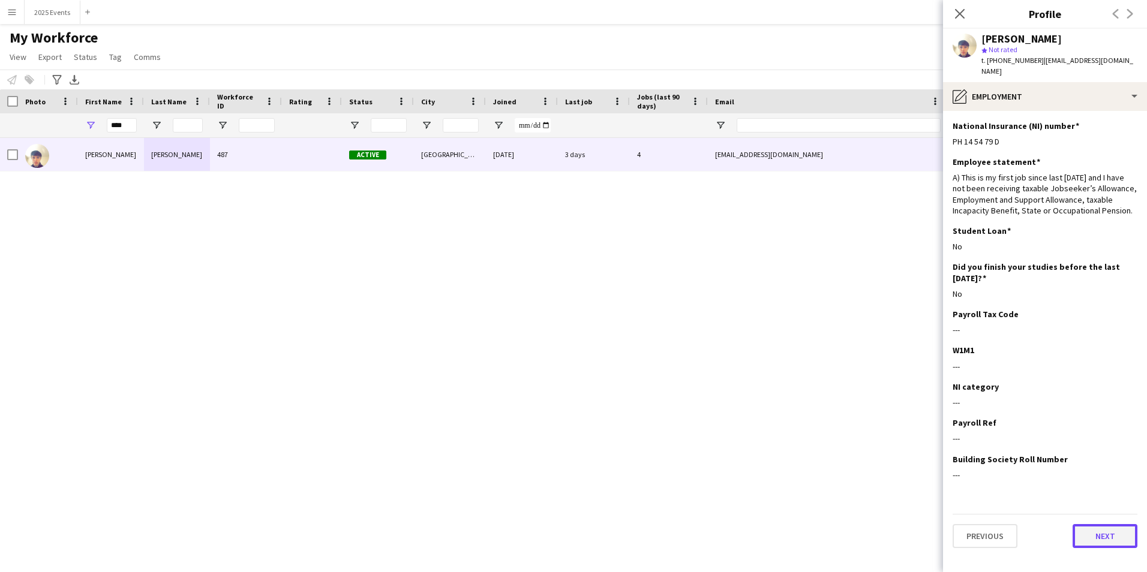
click at [1110, 524] on button "Next" at bounding box center [1105, 536] width 65 height 24
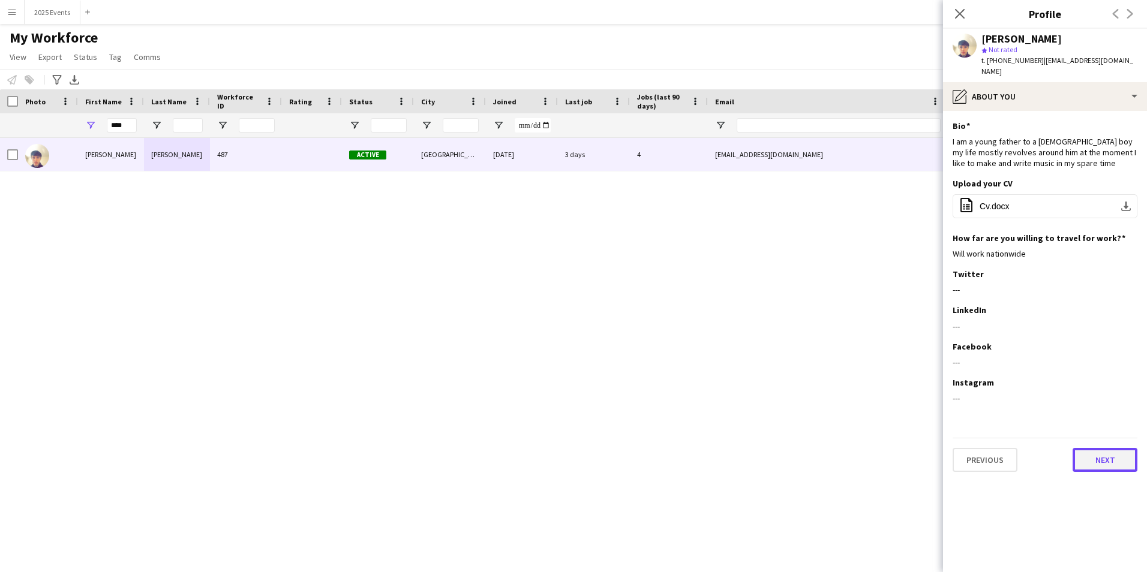
click at [1111, 448] on button "Next" at bounding box center [1105, 460] width 65 height 24
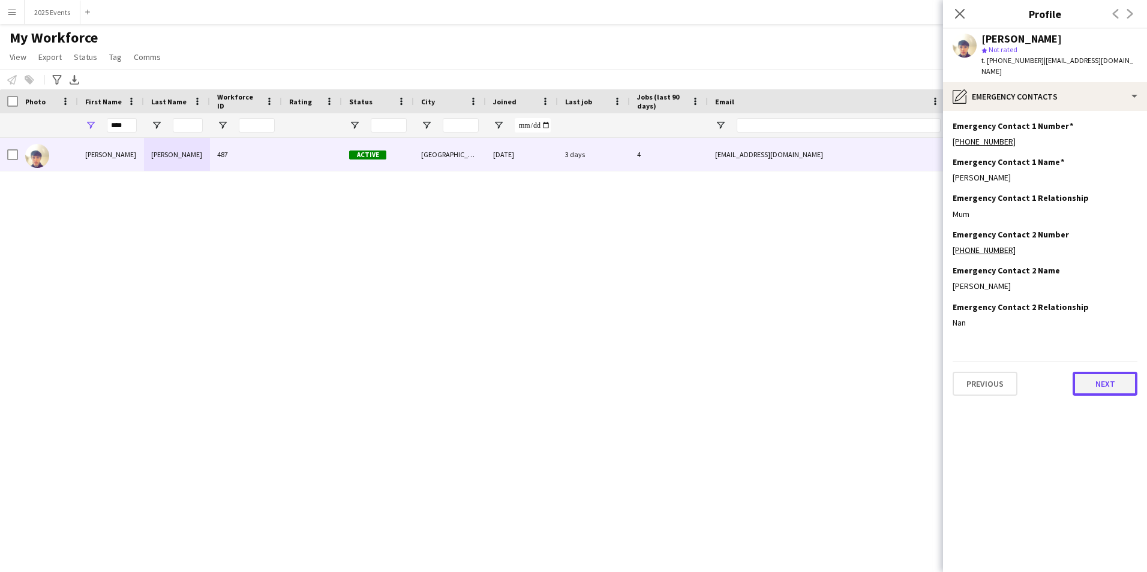
click at [1109, 372] on button "Next" at bounding box center [1105, 384] width 65 height 24
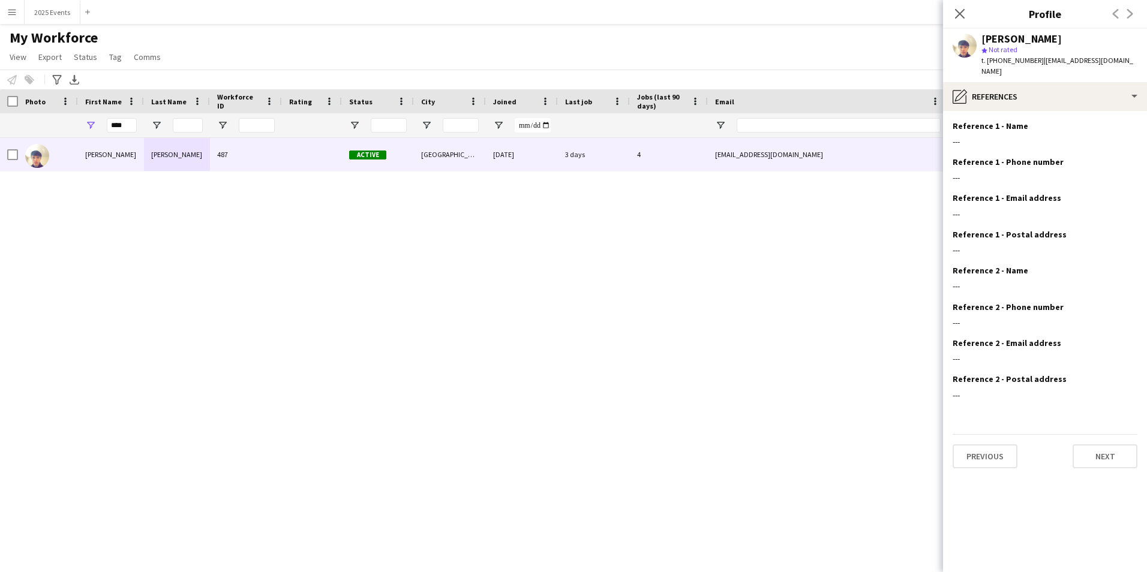
click at [1100, 434] on div "Previous Next" at bounding box center [1045, 451] width 185 height 34
click at [1103, 445] on button "Next" at bounding box center [1105, 457] width 65 height 24
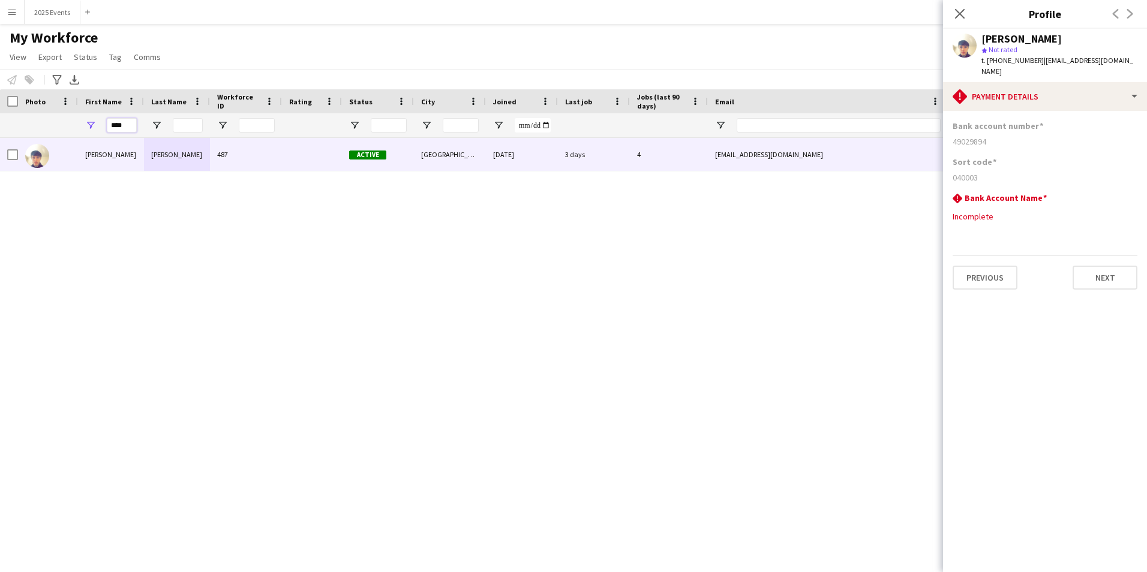
drag, startPoint x: 116, startPoint y: 124, endPoint x: 93, endPoint y: 124, distance: 23.4
click at [93, 124] on div "****" at bounding box center [111, 125] width 66 height 24
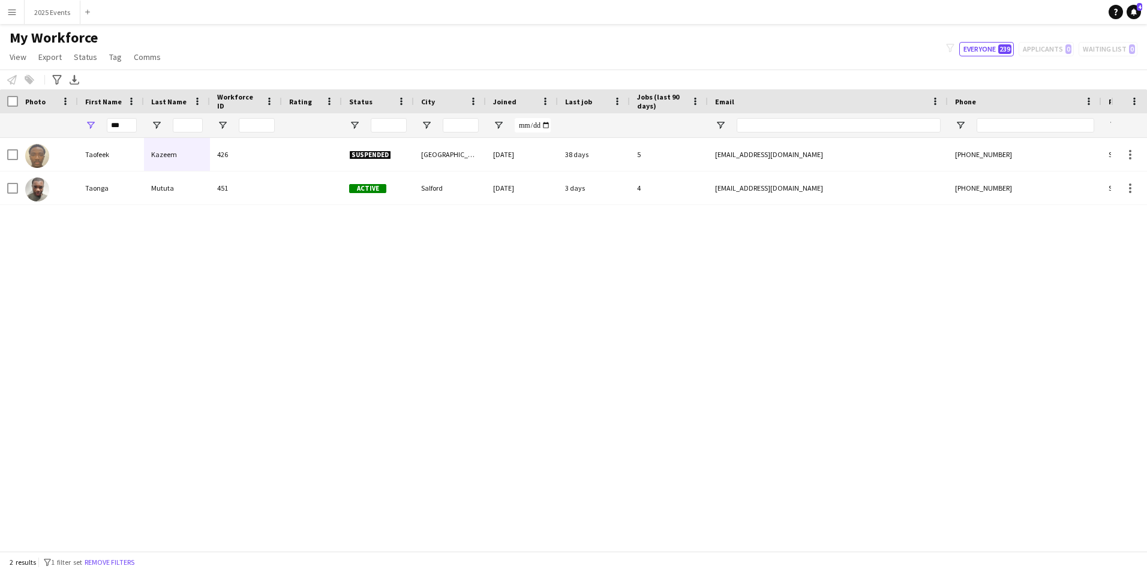
click at [575, 319] on div "[PERSON_NAME] 487 Active [GEOGRAPHIC_DATA] [DATE] 3 days 4 [EMAIL_ADDRESS][DOMA…" at bounding box center [555, 340] width 1111 height 404
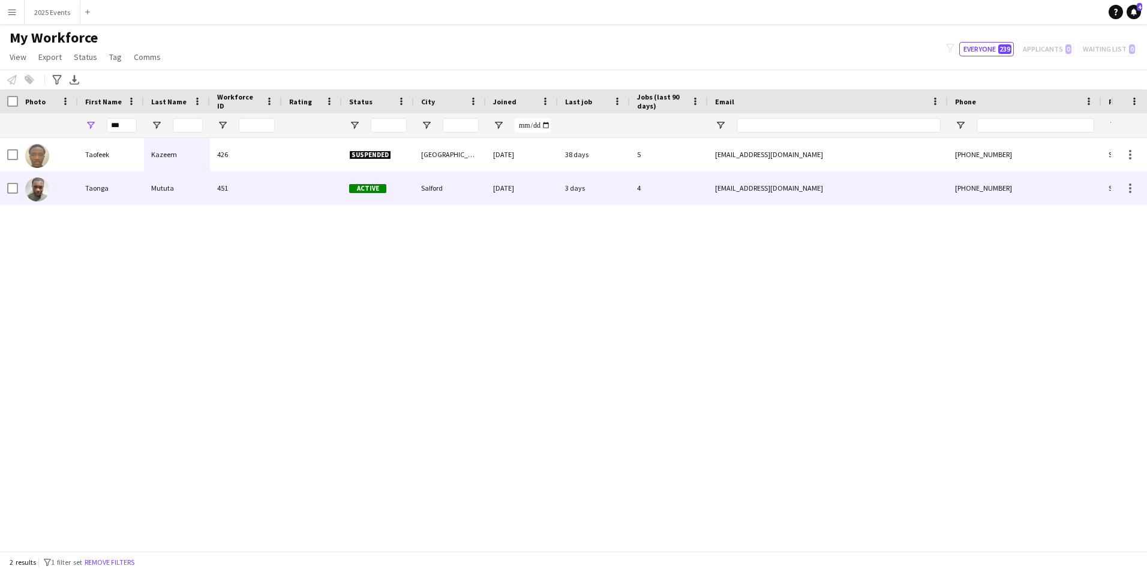
click at [182, 184] on div "Mututa" at bounding box center [177, 188] width 66 height 33
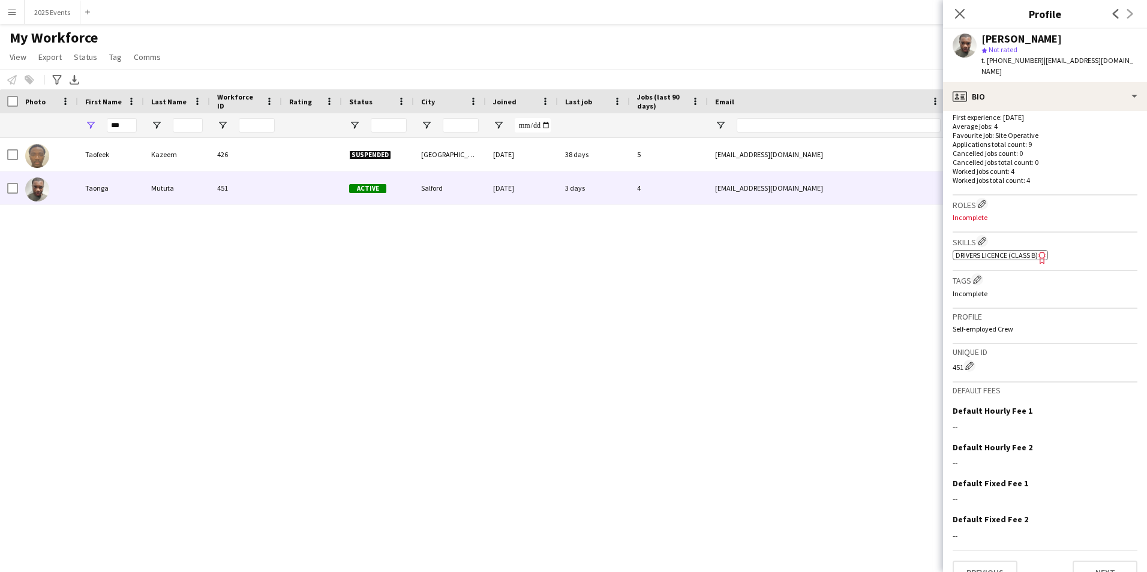
scroll to position [319, 0]
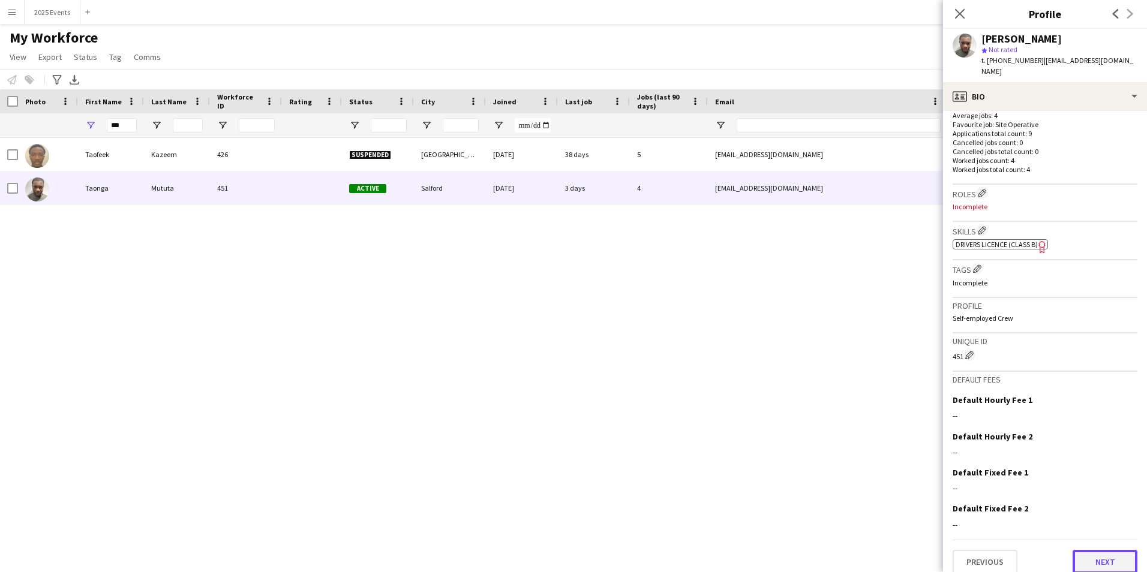
click at [1104, 556] on button "Next" at bounding box center [1105, 562] width 65 height 24
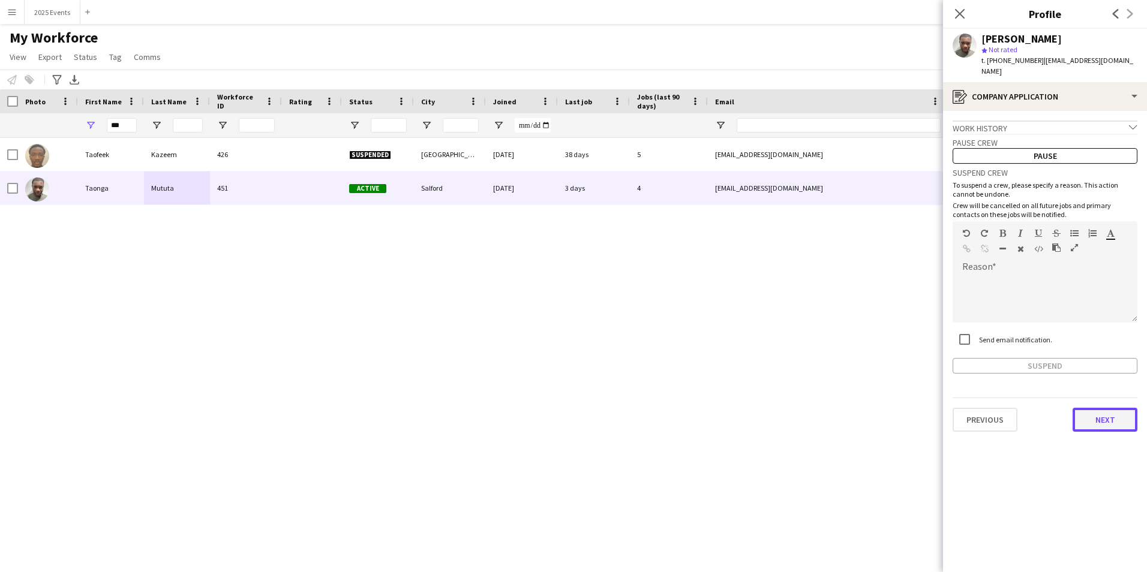
click at [1108, 413] on button "Next" at bounding box center [1105, 420] width 65 height 24
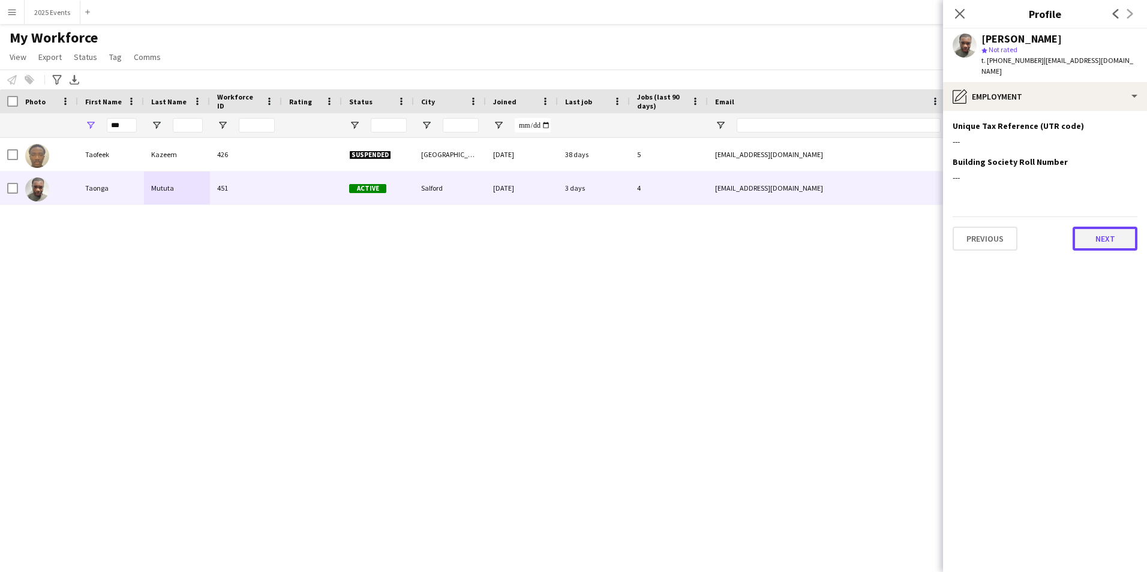
click at [1106, 228] on button "Next" at bounding box center [1105, 239] width 65 height 24
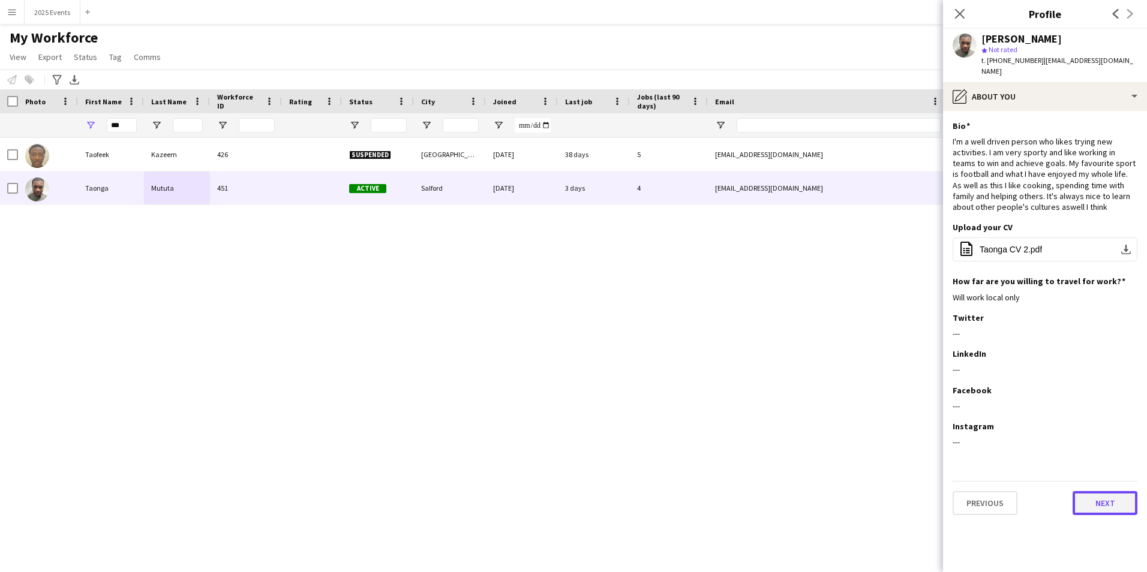
click at [1106, 491] on button "Next" at bounding box center [1105, 503] width 65 height 24
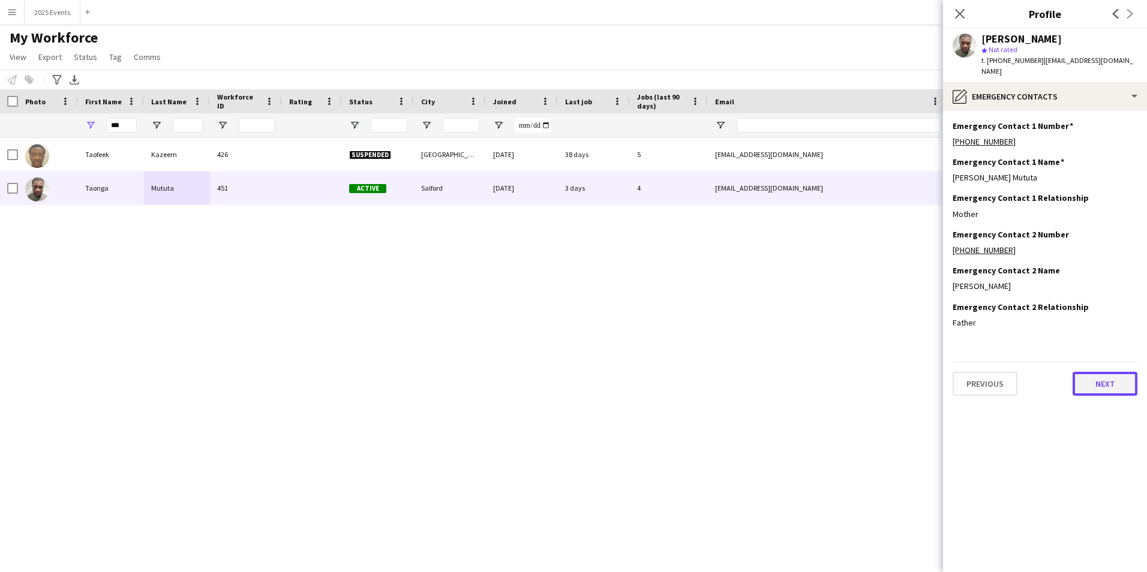
click at [1109, 372] on button "Next" at bounding box center [1105, 384] width 65 height 24
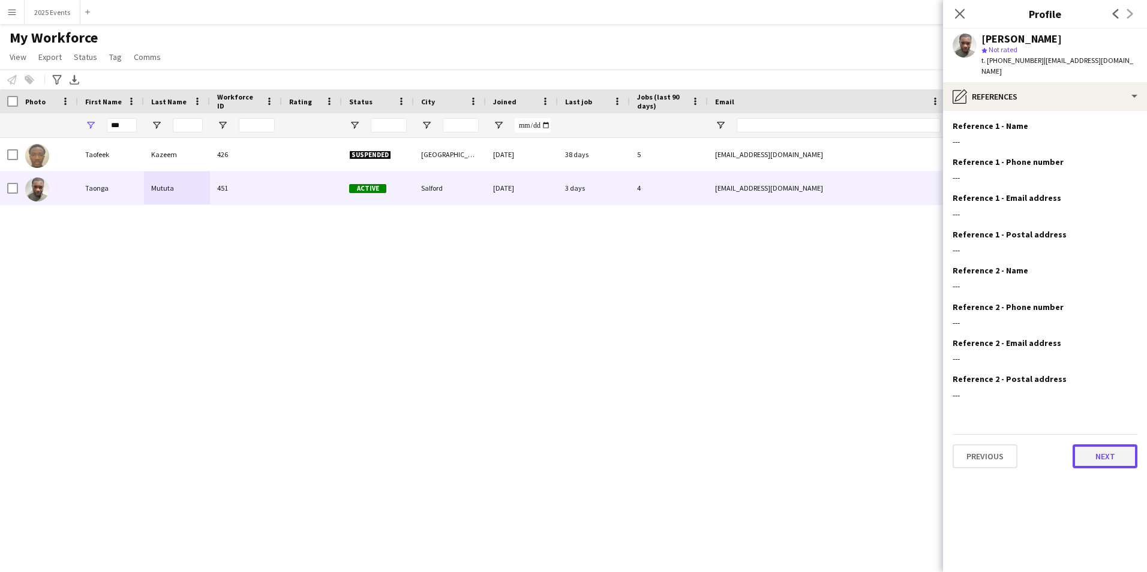
click at [1118, 452] on button "Next" at bounding box center [1105, 457] width 65 height 24
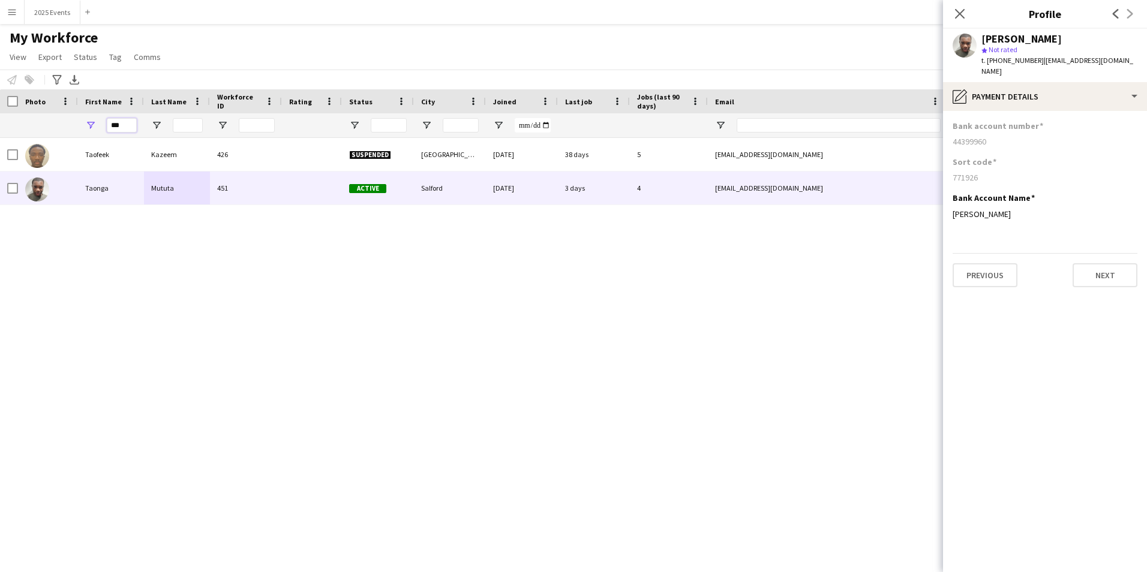
drag, startPoint x: 126, startPoint y: 128, endPoint x: 107, endPoint y: 126, distance: 18.7
click at [107, 126] on input "***" at bounding box center [122, 125] width 30 height 14
click at [126, 125] on input "***" at bounding box center [122, 125] width 30 height 14
drag, startPoint x: 126, startPoint y: 125, endPoint x: 92, endPoint y: 123, distance: 34.3
click at [92, 123] on div "***" at bounding box center [111, 125] width 66 height 24
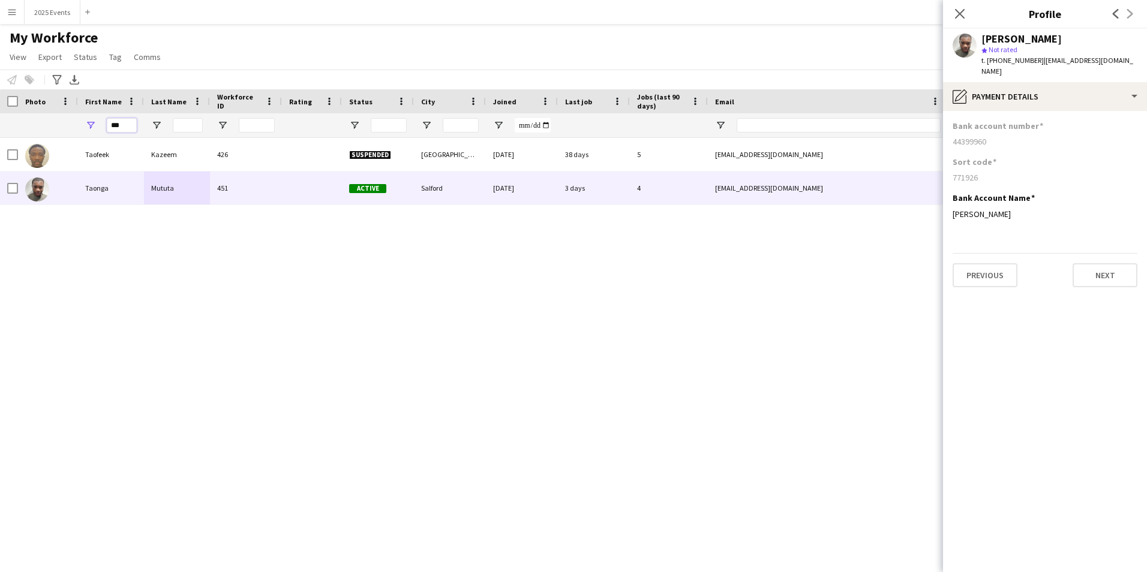
click at [107, 124] on input "***" at bounding box center [122, 125] width 30 height 14
click at [116, 125] on input "***" at bounding box center [122, 125] width 30 height 14
type input "*"
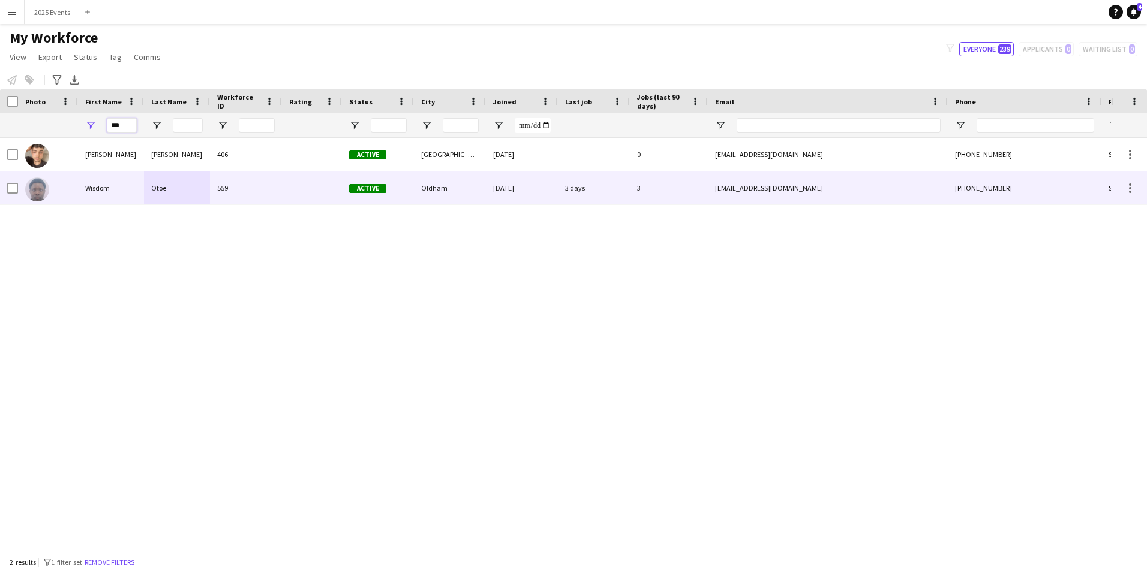
type input "***"
click at [284, 202] on div at bounding box center [312, 188] width 60 height 33
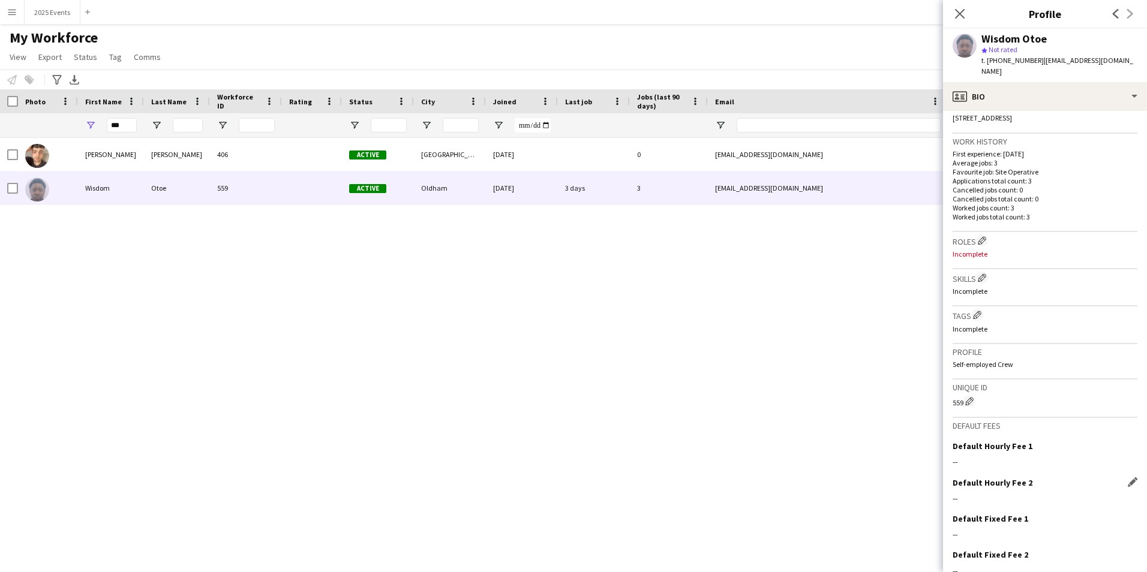
scroll to position [318, 0]
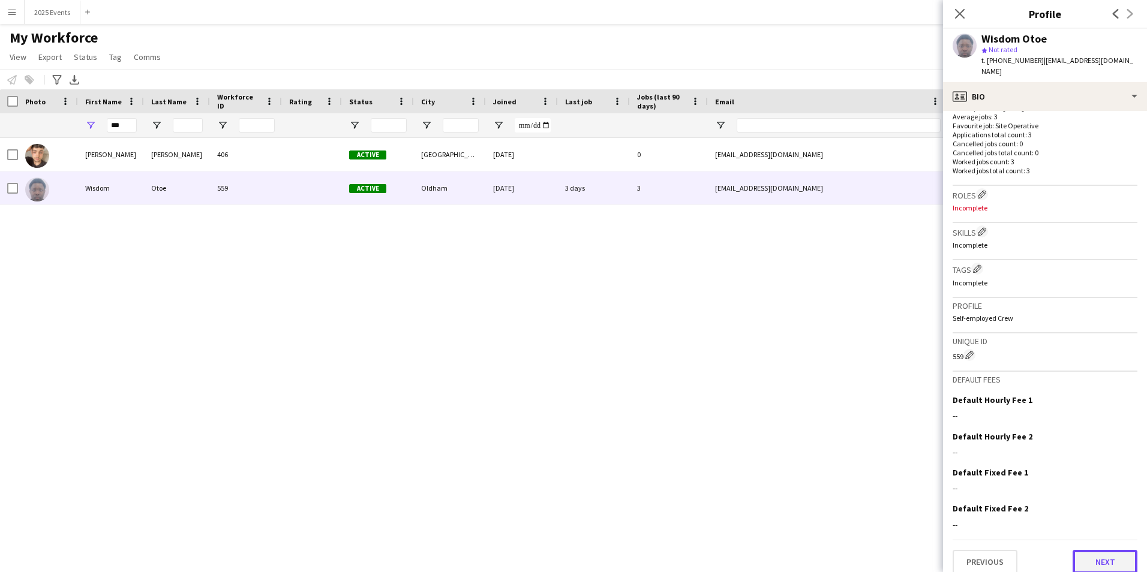
click at [1101, 557] on button "Next" at bounding box center [1105, 562] width 65 height 24
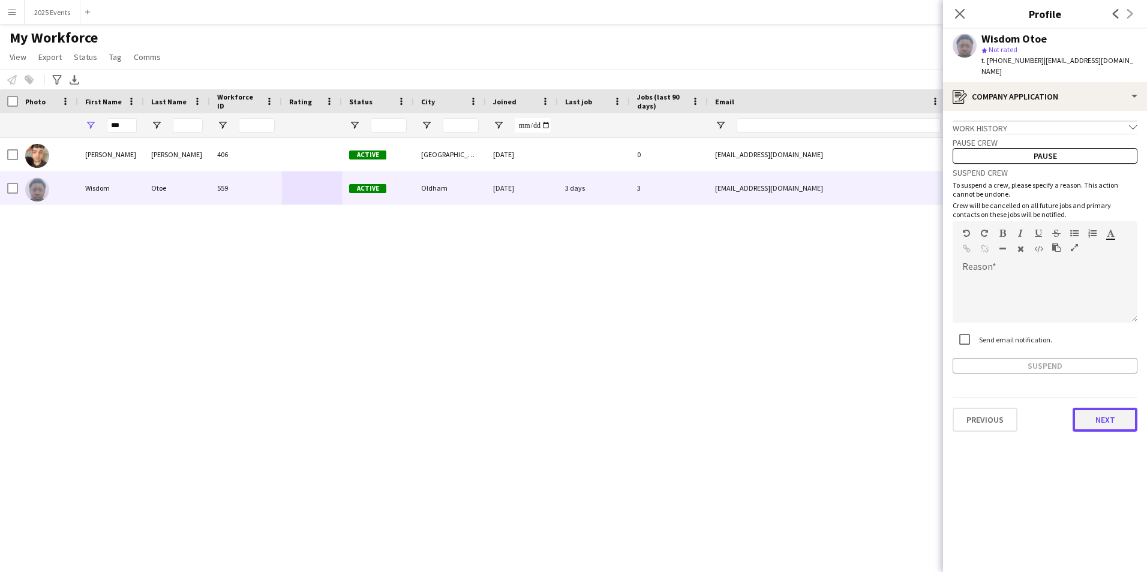
click at [1089, 408] on button "Next" at bounding box center [1105, 420] width 65 height 24
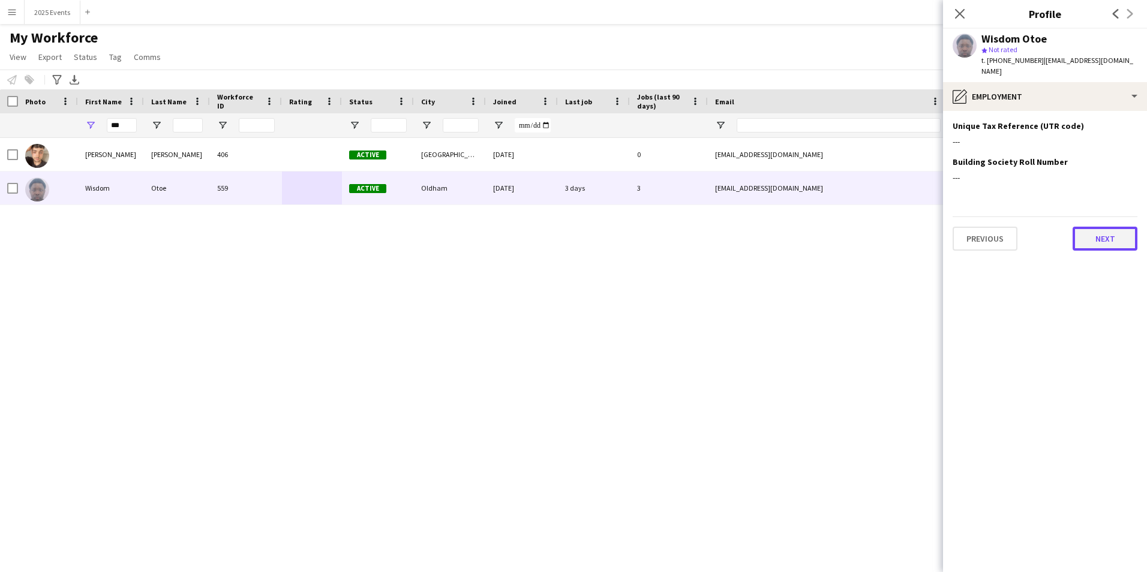
click at [1088, 229] on button "Next" at bounding box center [1105, 239] width 65 height 24
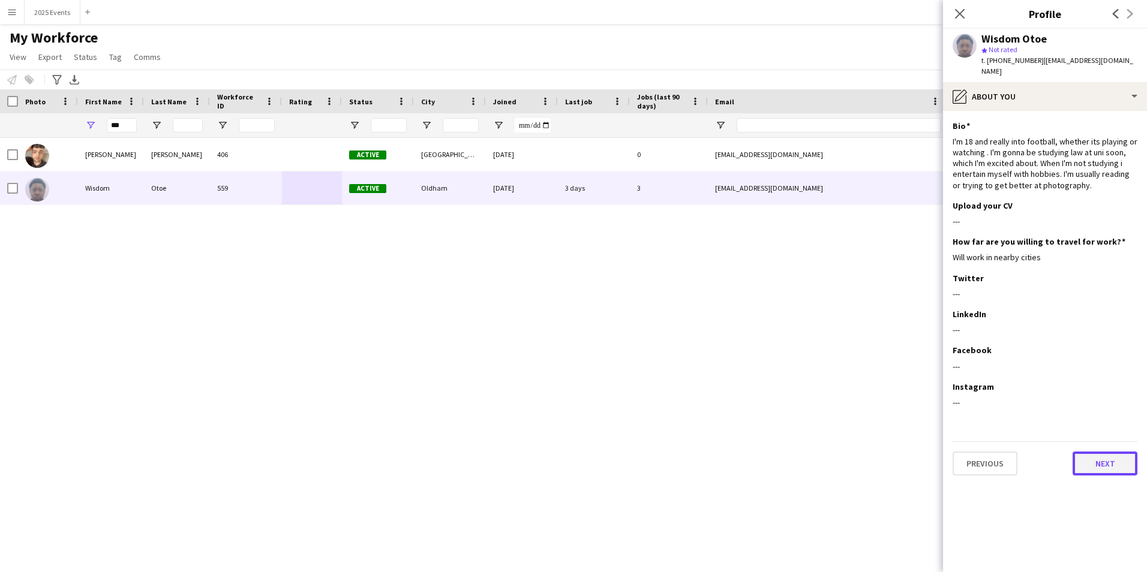
click at [1097, 452] on button "Next" at bounding box center [1105, 464] width 65 height 24
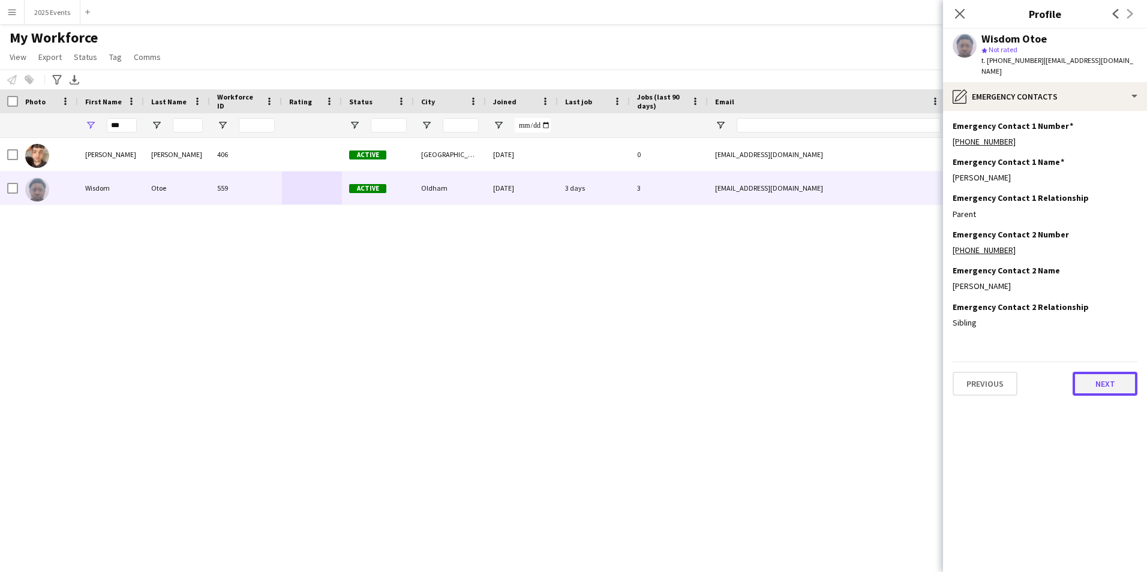
click at [1119, 375] on button "Next" at bounding box center [1105, 384] width 65 height 24
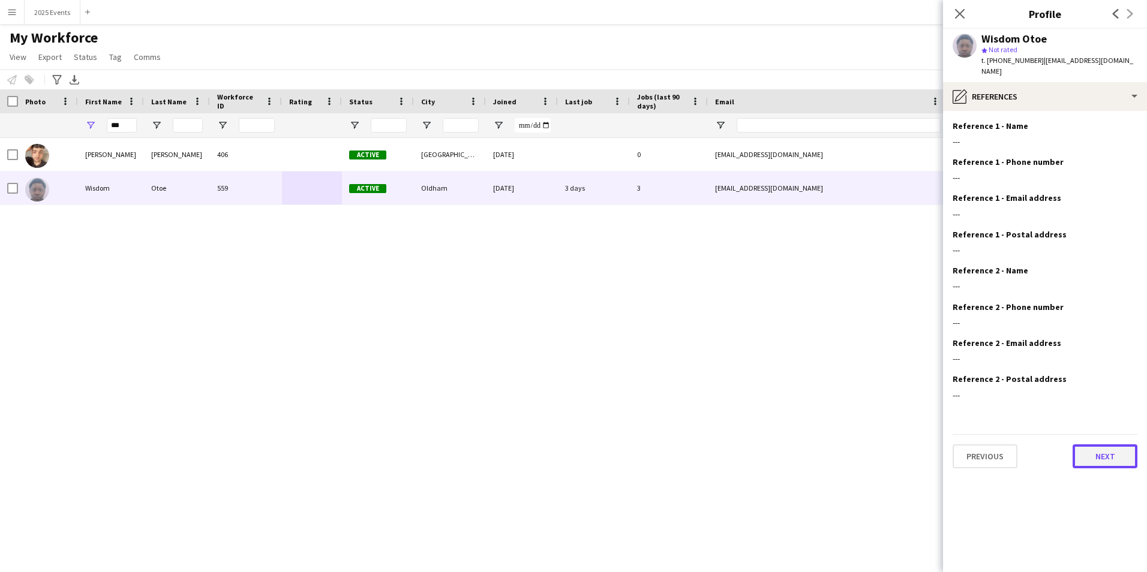
click at [1098, 445] on button "Next" at bounding box center [1105, 457] width 65 height 24
